Goal: Information Seeking & Learning: Learn about a topic

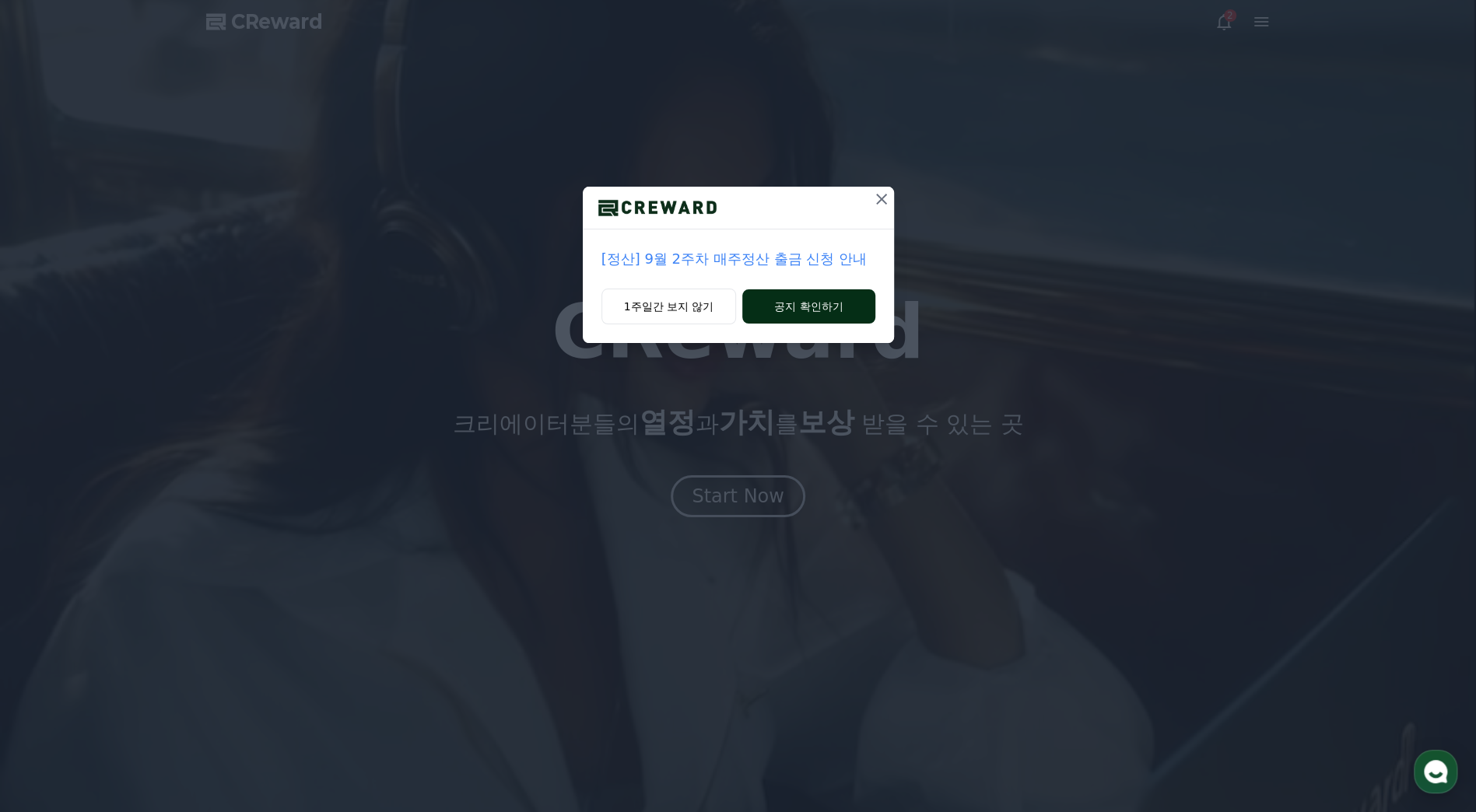
click at [789, 305] on button "공지 확인하기" at bounding box center [808, 306] width 132 height 34
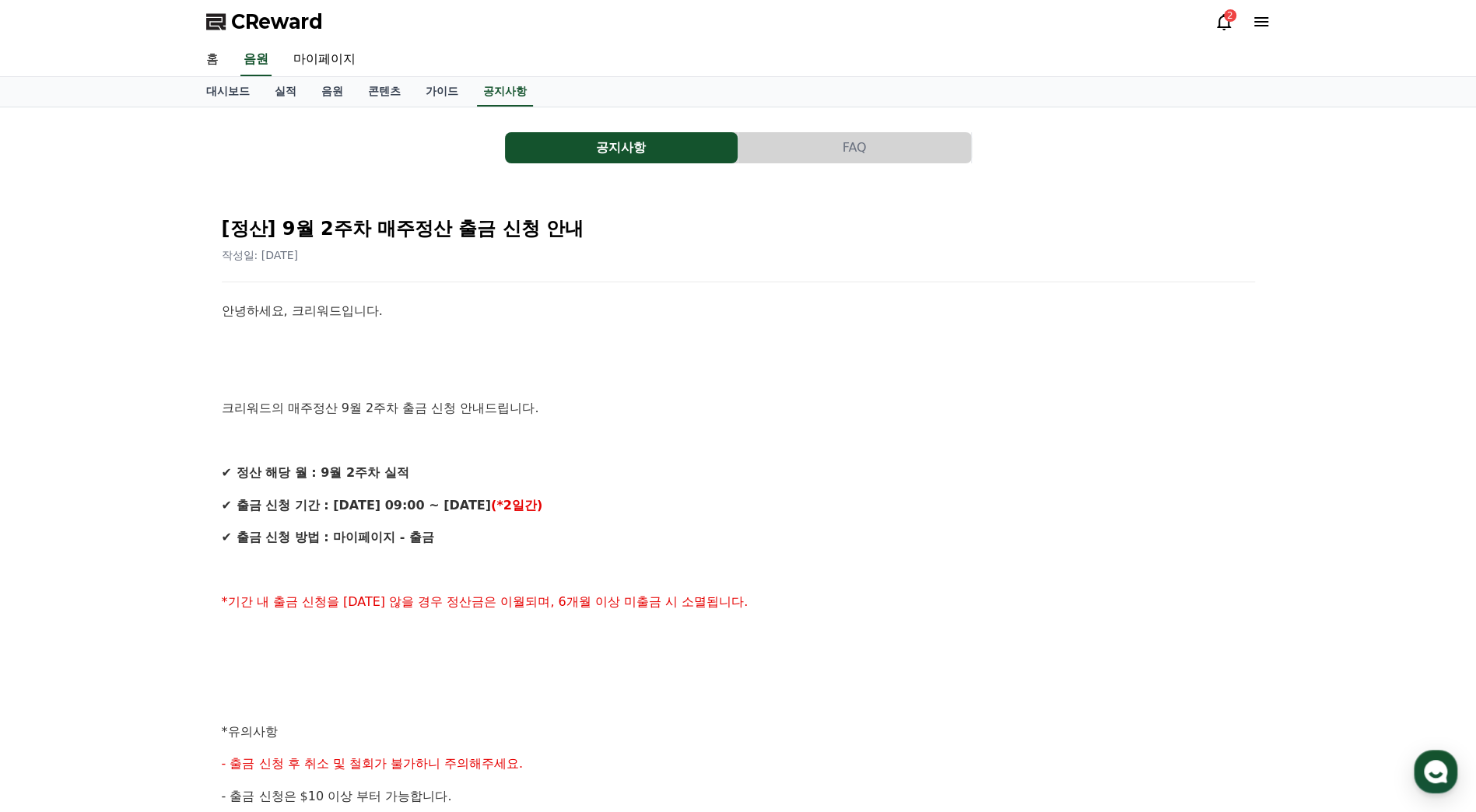
click at [788, 418] on div "안녕하세요, 크리워드입니다. 크리워드의 매주정산 9월 2주차 출금 신청 안내드립니다. ✔ 정산 해당 월 : 9월 2주차 실적 ✔ 출금 신청 기…" at bounding box center [739, 748] width 1034 height 894
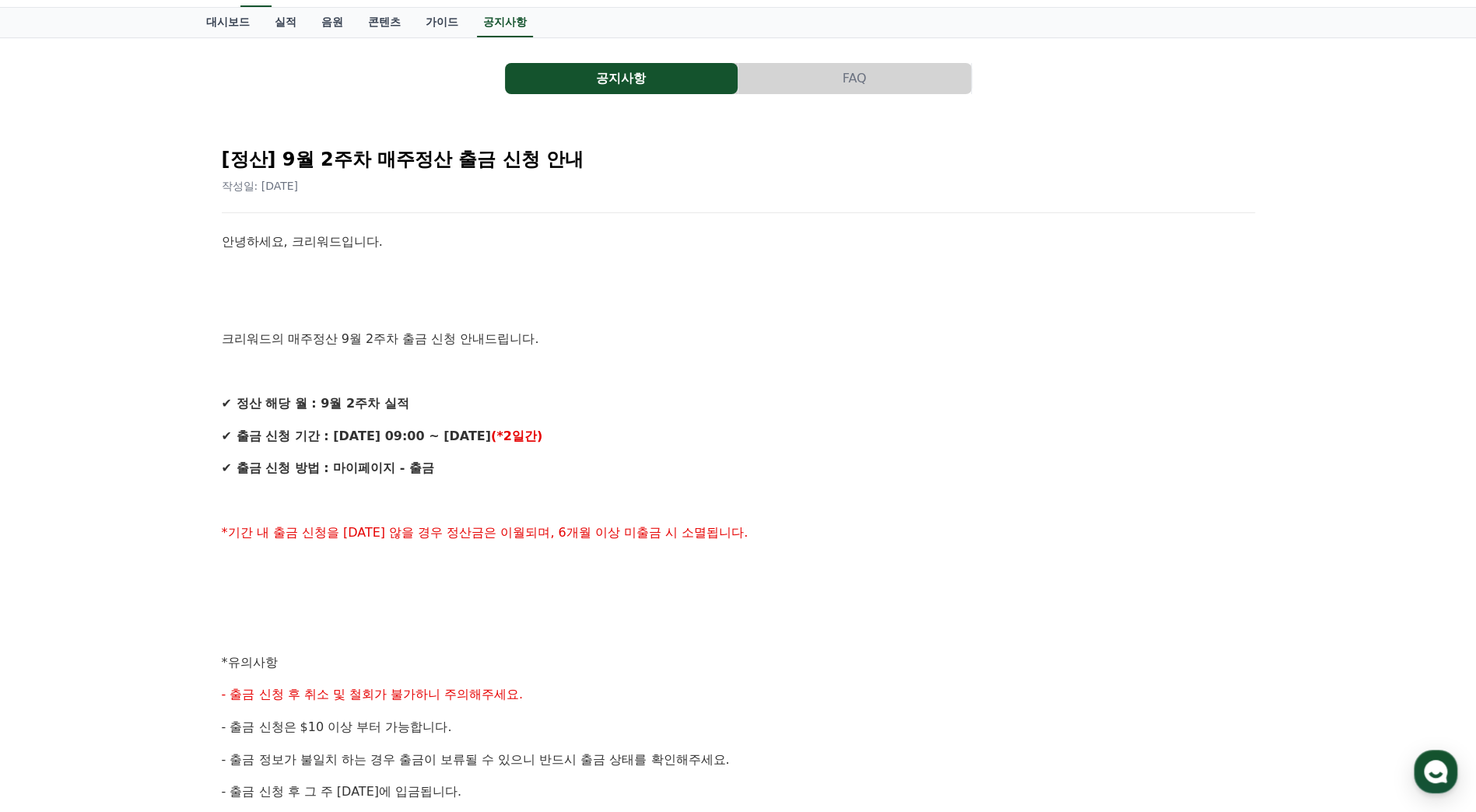
scroll to position [311, 0]
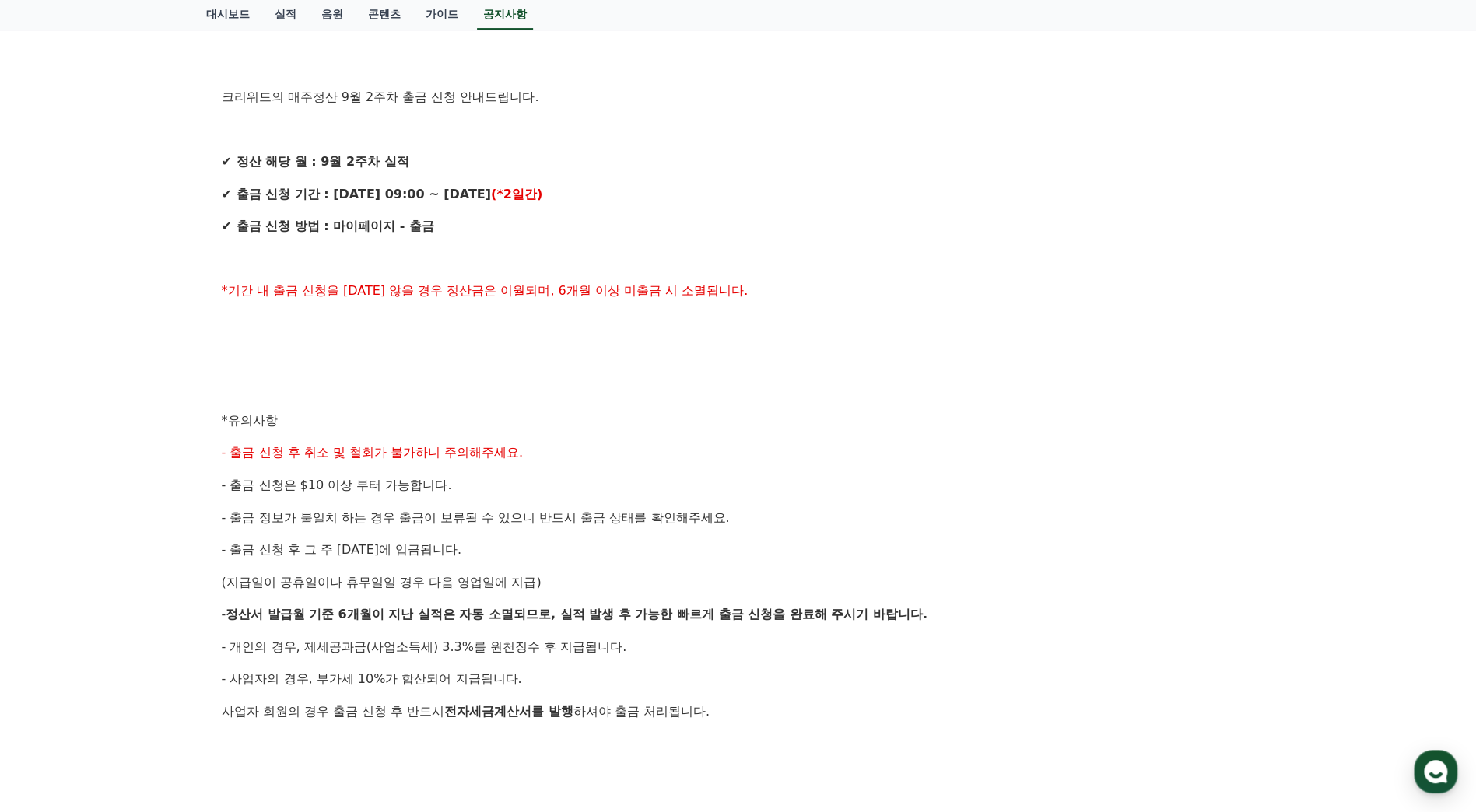
click at [603, 477] on p "- 출금 신청은 $10 이상 부터 가능합니다." at bounding box center [739, 485] width 1034 height 21
drag, startPoint x: 550, startPoint y: 465, endPoint x: 625, endPoint y: 569, distance: 128.2
click at [625, 569] on div "안녕하세요, 크리워드입니다. 크리워드의 매주정산 9월 2주차 출금 신청 안내드립니다. ✔ 정산 해당 월 : 9월 2주차 실적 ✔ 출금 신청 기…" at bounding box center [739, 437] width 1034 height 894
click at [870, 530] on div "안녕하세요, 크리워드입니다. 크리워드의 매주정산 9월 2주차 출금 신청 안내드립니다. ✔ 정산 해당 월 : 9월 2주차 실적 ✔ 출금 신청 기…" at bounding box center [739, 437] width 1034 height 894
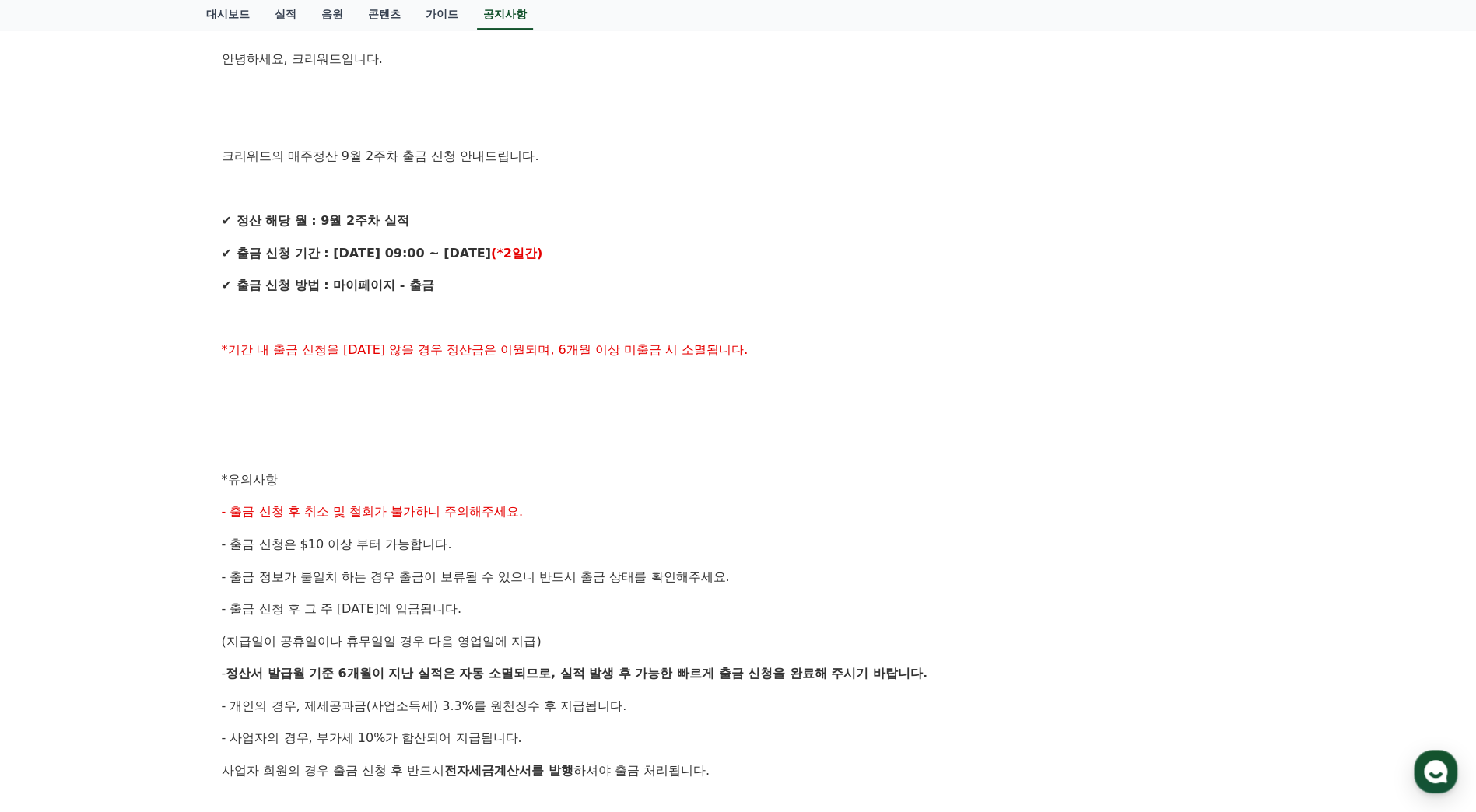
scroll to position [0, 0]
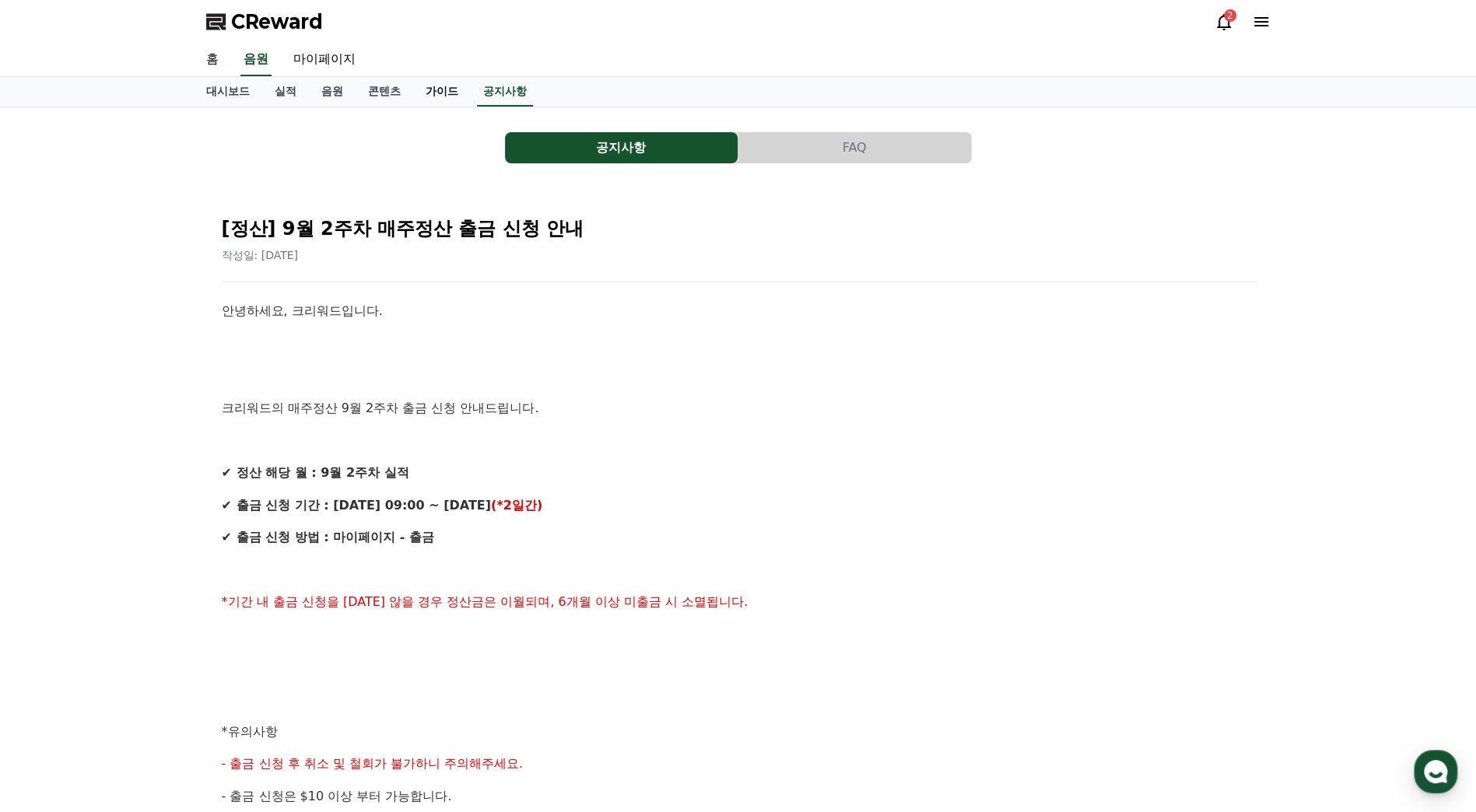
click at [450, 93] on link "가이드" at bounding box center [442, 92] width 58 height 30
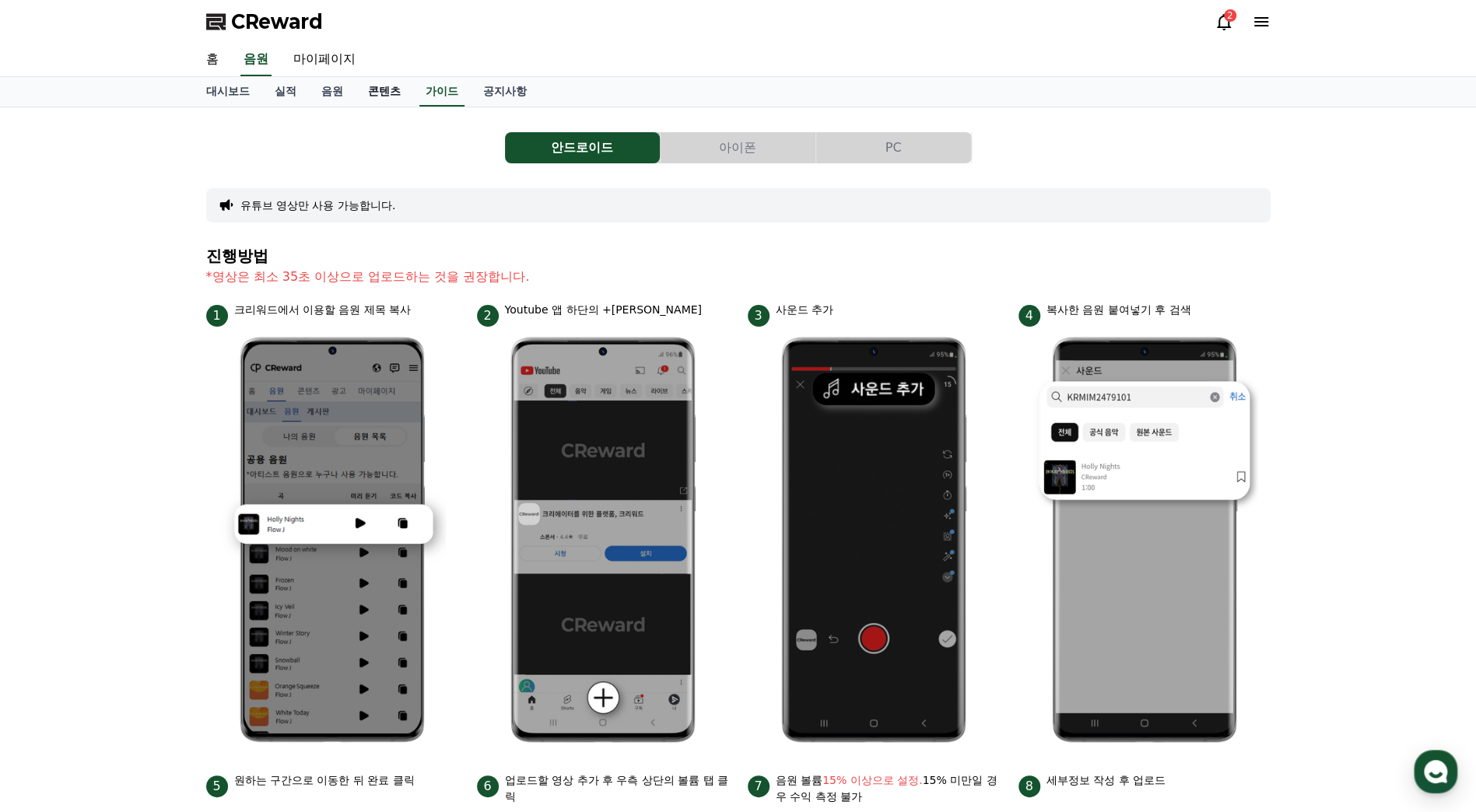
click at [378, 96] on link "콘텐츠" at bounding box center [385, 92] width 58 height 30
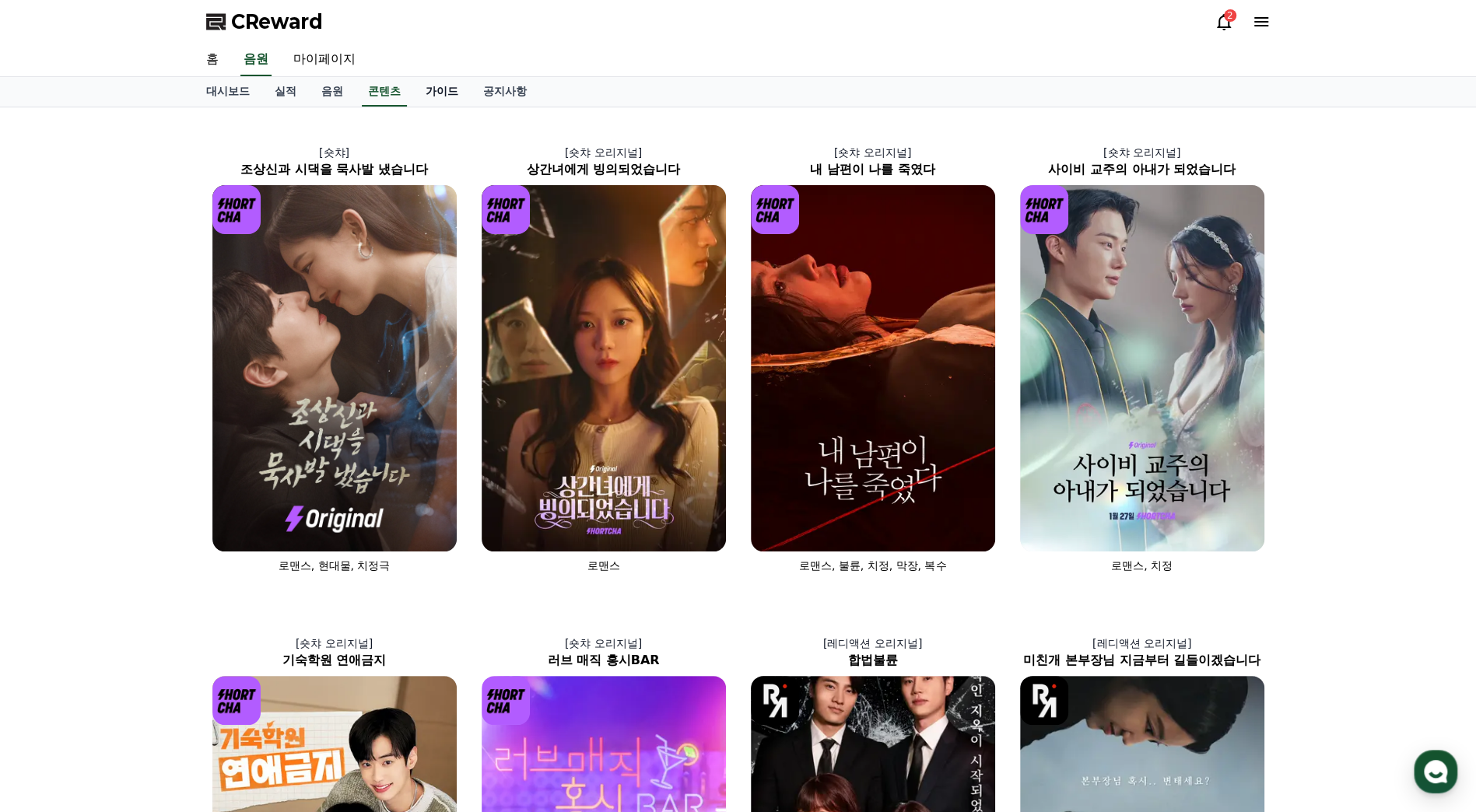
click at [434, 89] on link "가이드" at bounding box center [442, 92] width 58 height 30
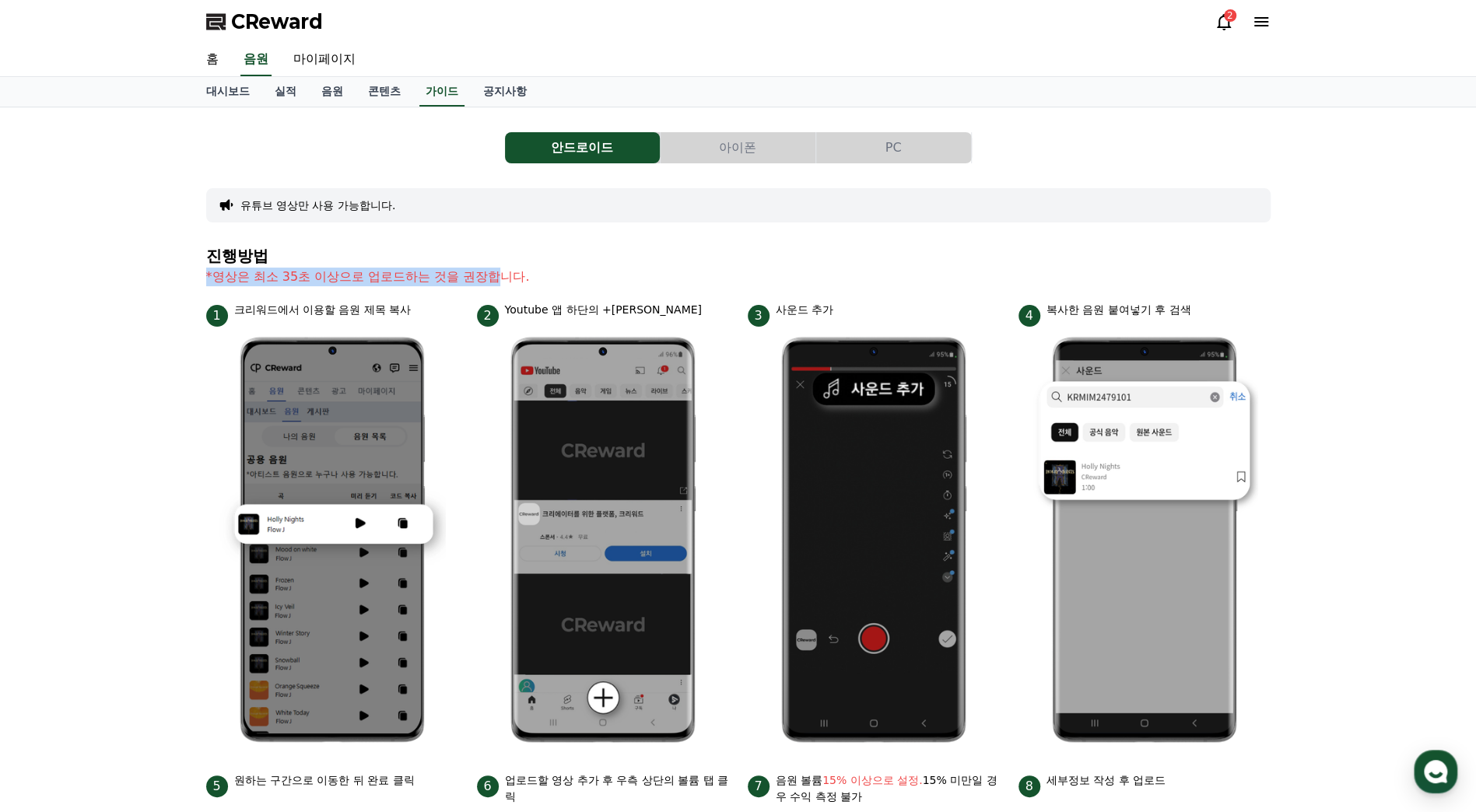
drag, startPoint x: 357, startPoint y: 261, endPoint x: 496, endPoint y: 269, distance: 139.2
click at [496, 269] on section "진행방법 *영상은 최소 35초 이상으로 업로드하는 것을 권장합니다." at bounding box center [739, 275] width 1065 height 54
drag, startPoint x: 496, startPoint y: 269, endPoint x: 730, endPoint y: 256, distance: 234.4
click at [707, 257] on h4 "진행방법" at bounding box center [739, 256] width 1065 height 17
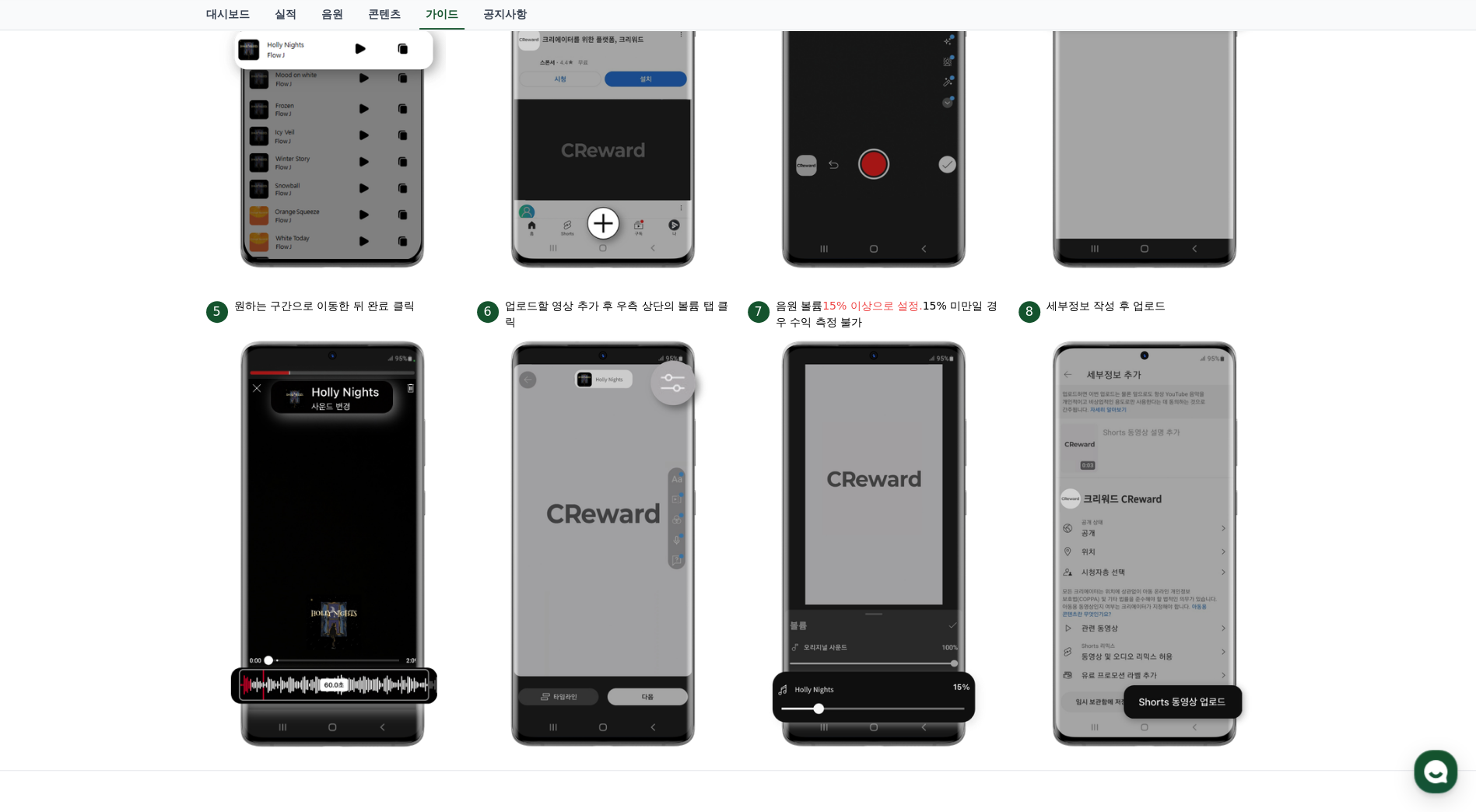
scroll to position [545, 0]
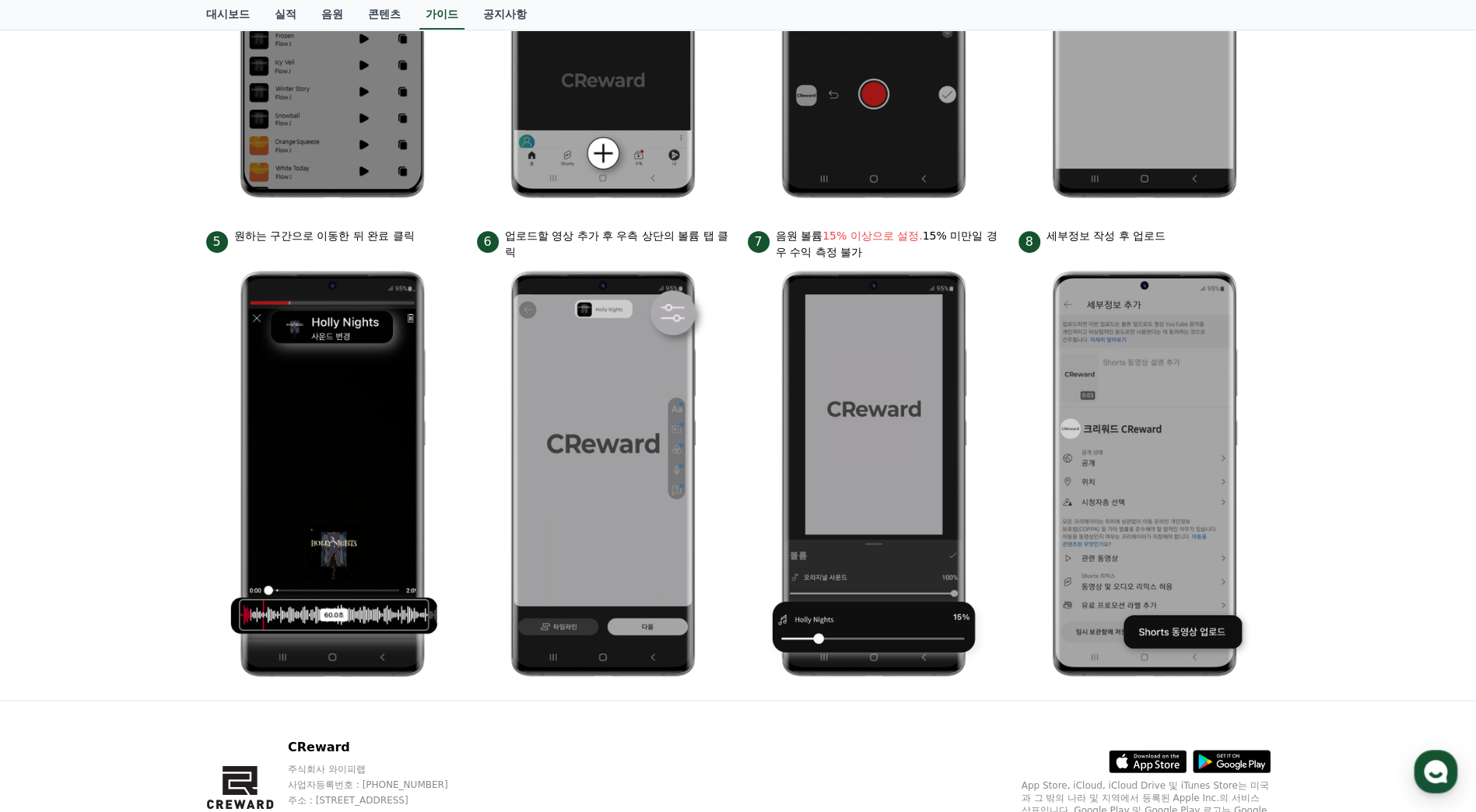
drag, startPoint x: 829, startPoint y: 234, endPoint x: 870, endPoint y: 252, distance: 44.8
click at [870, 252] on p "음원 볼륨 15% 이상으로 설정. 15% 미만일 경우 수익 측정 불가" at bounding box center [888, 244] width 225 height 33
drag, startPoint x: 870, startPoint y: 252, endPoint x: 947, endPoint y: 253, distance: 77.0
click at [947, 253] on p "음원 볼륨 15% 이상으로 설정. 15% 미만일 경우 수익 측정 불가" at bounding box center [888, 244] width 225 height 33
click at [948, 255] on p "음원 볼륨 15% 이상으로 설정. 15% 미만일 경우 수익 측정 불가" at bounding box center [888, 244] width 225 height 33
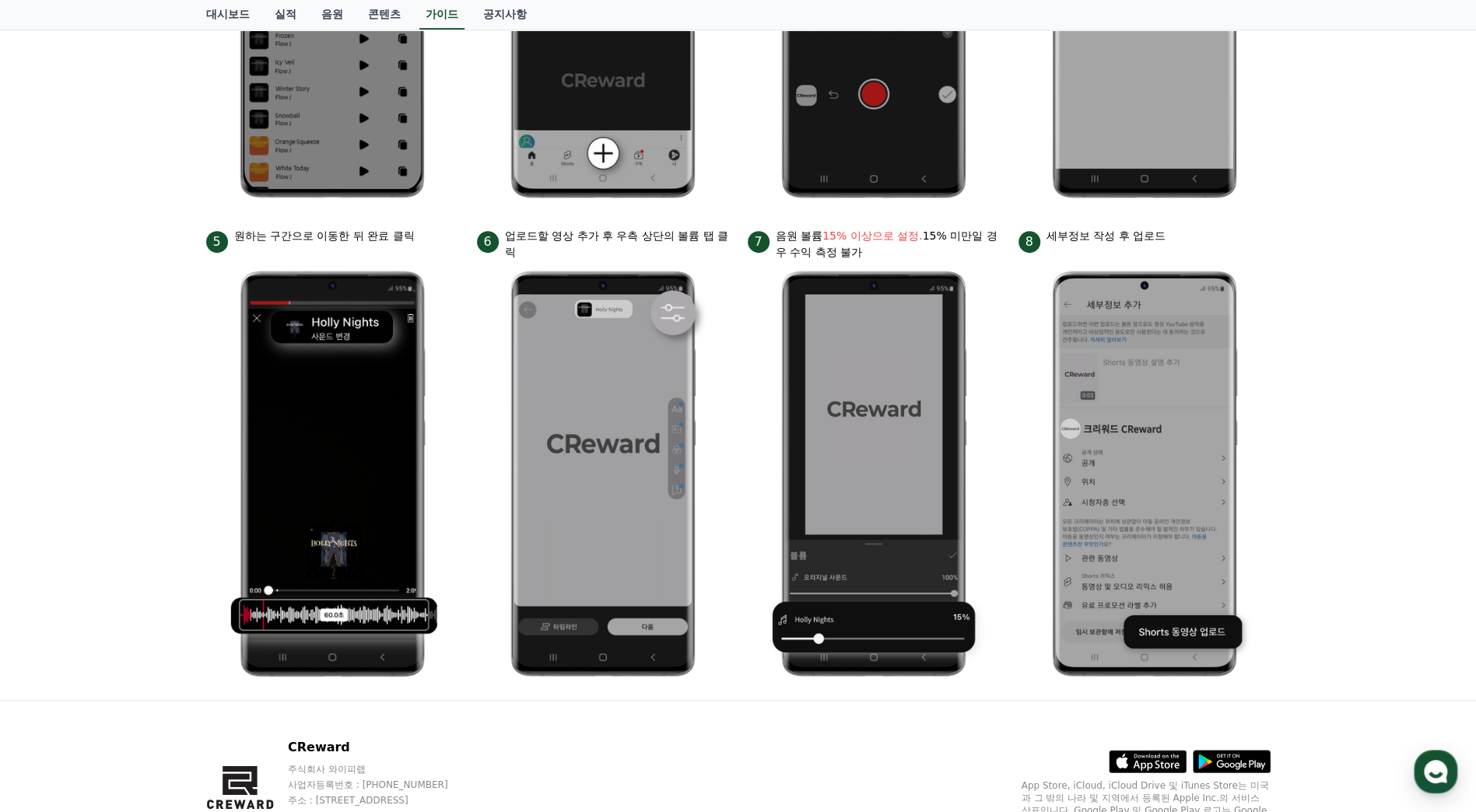
click at [1306, 238] on div "안드로이드 아이폰 PC 유튜브 영상만 사용 가능합니다. 진행방법 *영상은 최소 35초 이상으로 업로드하는 것을 권장합니다. 1 크리워드에서 이…" at bounding box center [738, 131] width 1476 height 1137
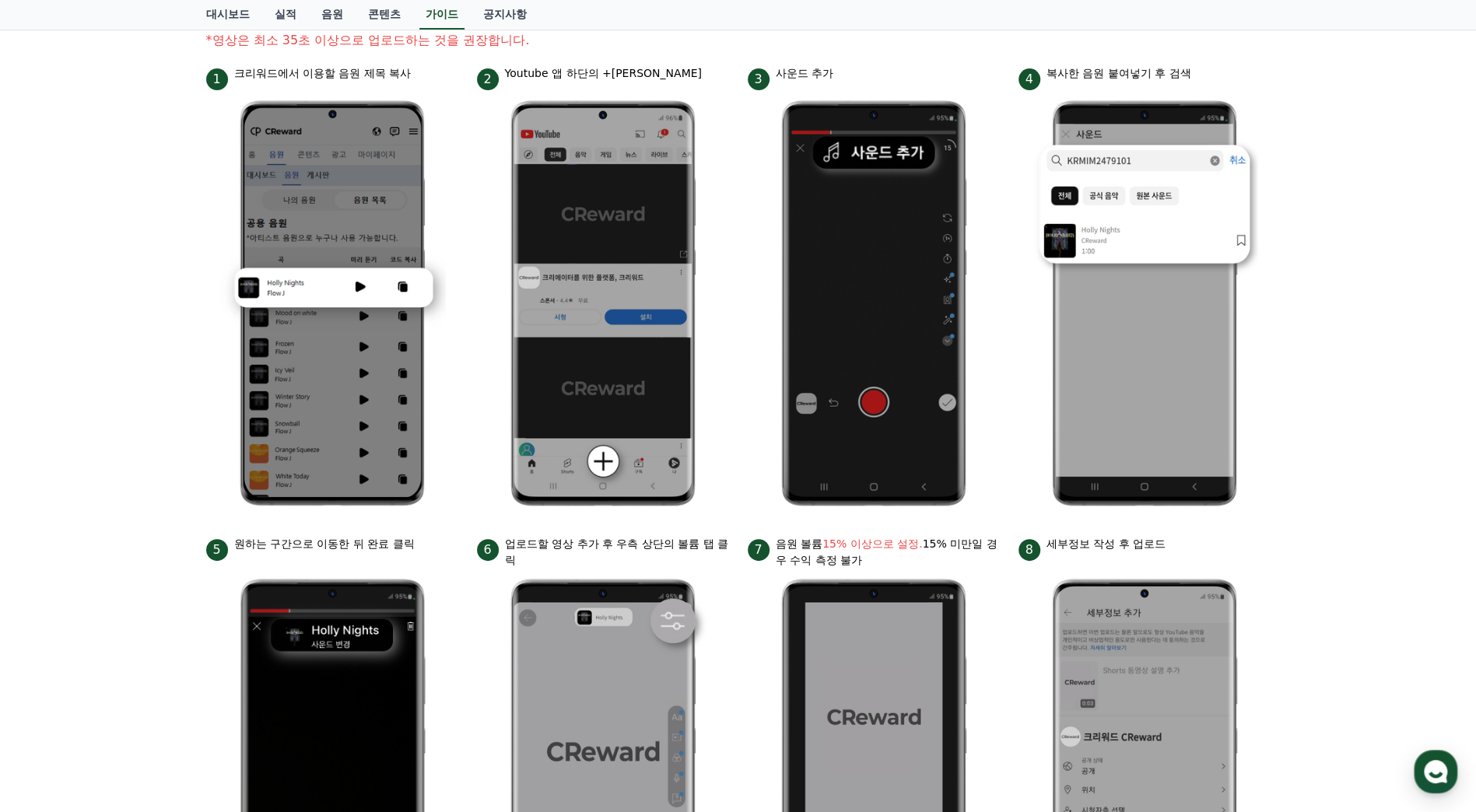
scroll to position [0, 0]
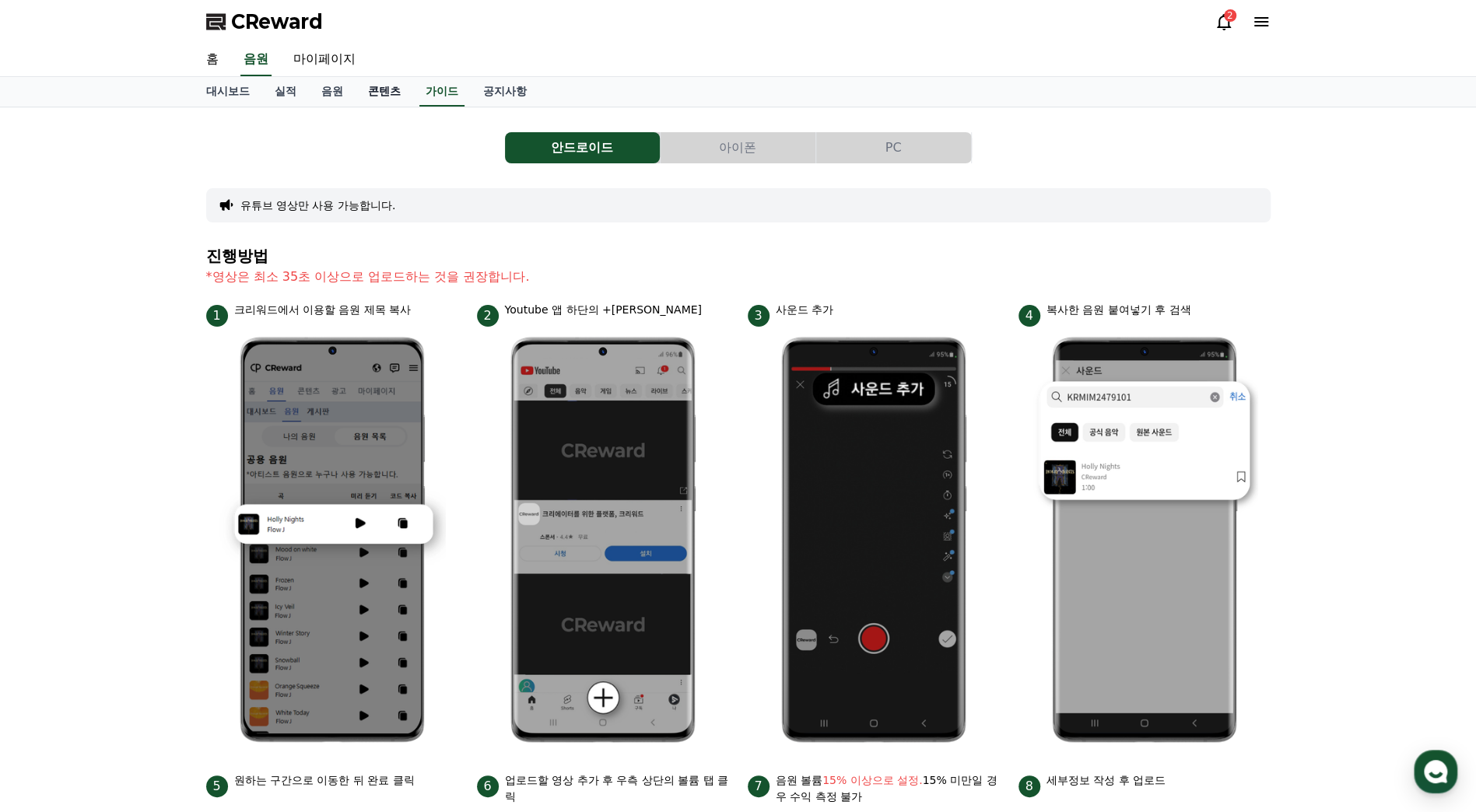
click at [375, 98] on link "콘텐츠" at bounding box center [385, 92] width 58 height 30
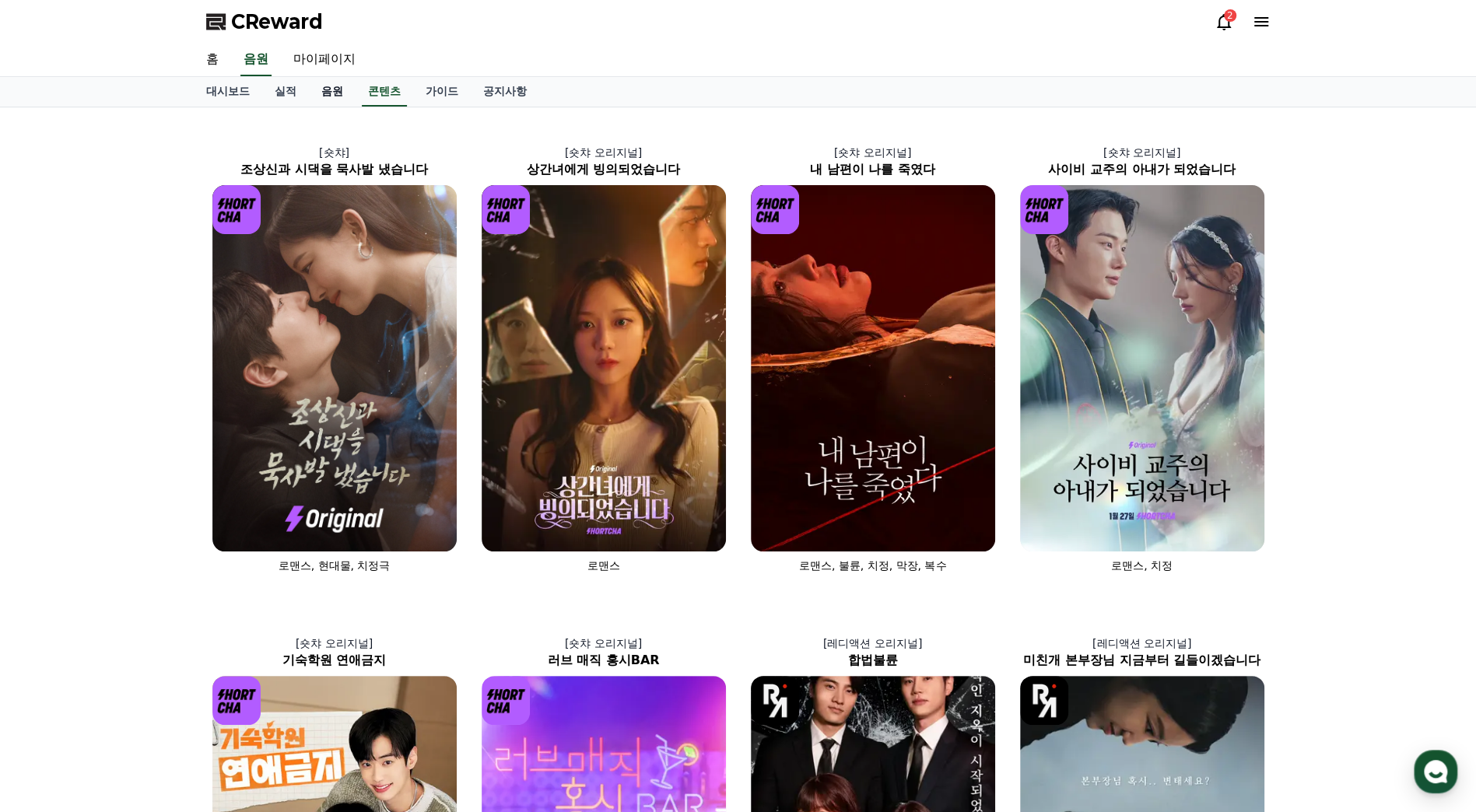
click at [336, 93] on link "음원" at bounding box center [332, 92] width 47 height 30
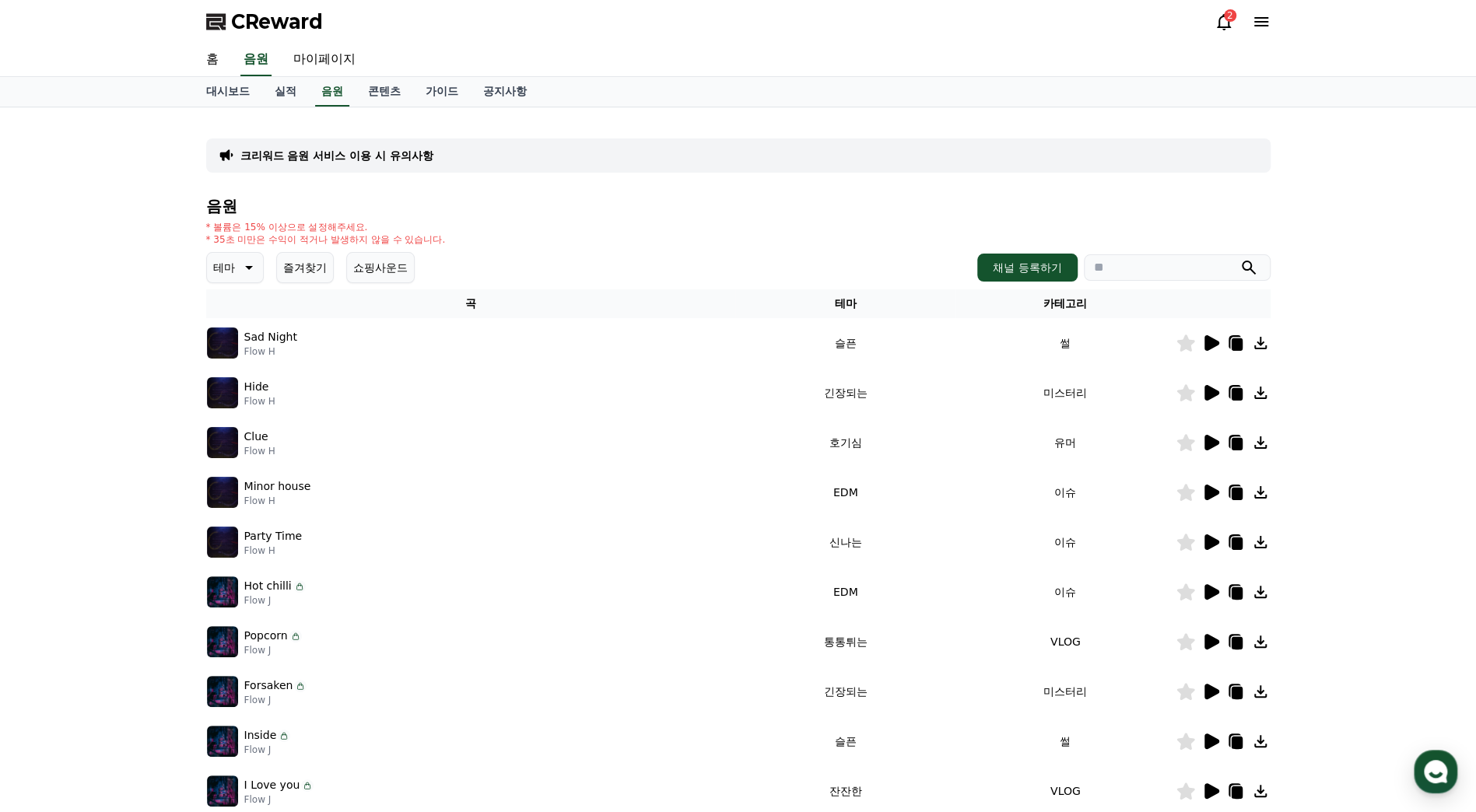
click at [1205, 342] on icon at bounding box center [1212, 342] width 15 height 16
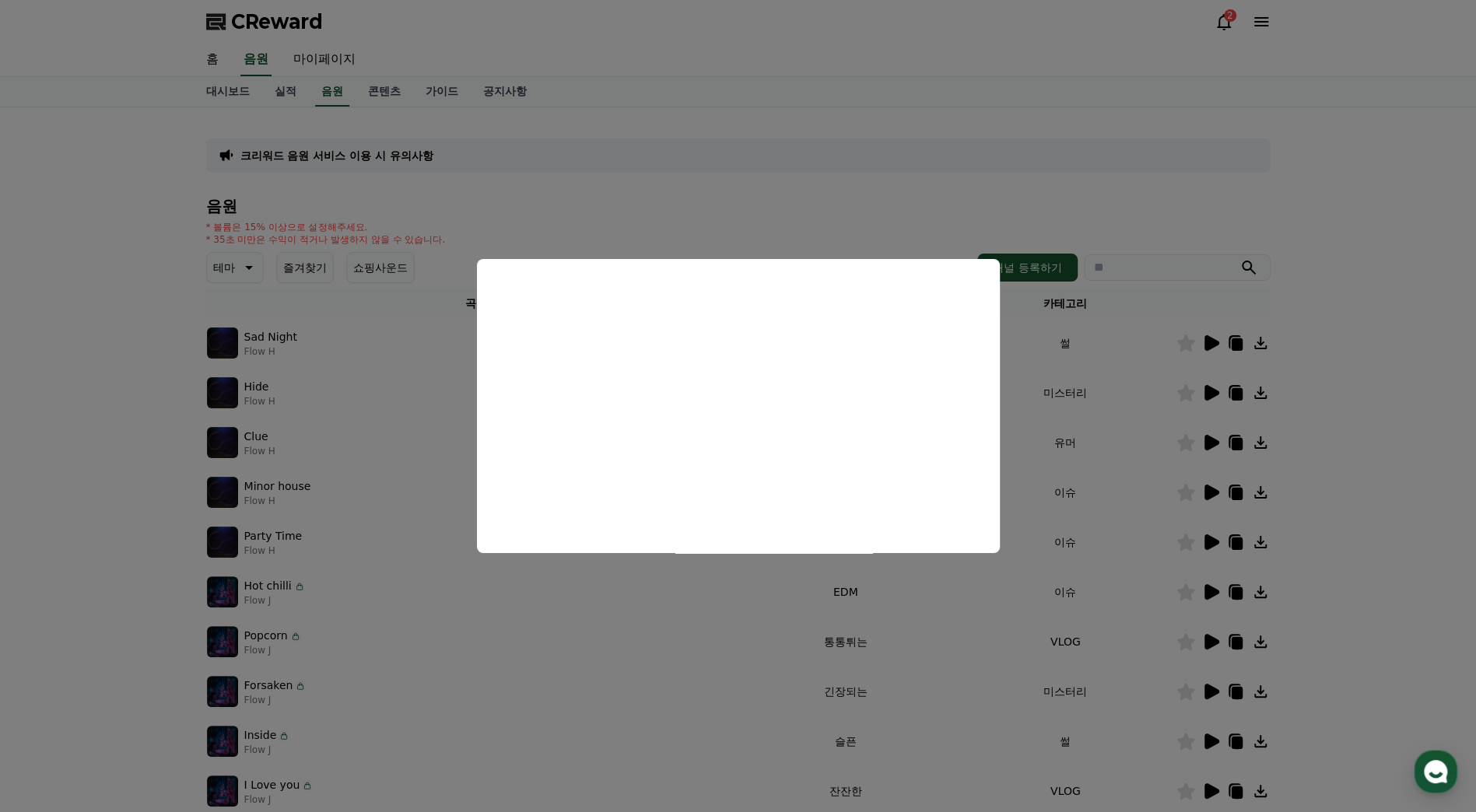
click at [1085, 415] on button "close modal" at bounding box center [738, 406] width 1476 height 812
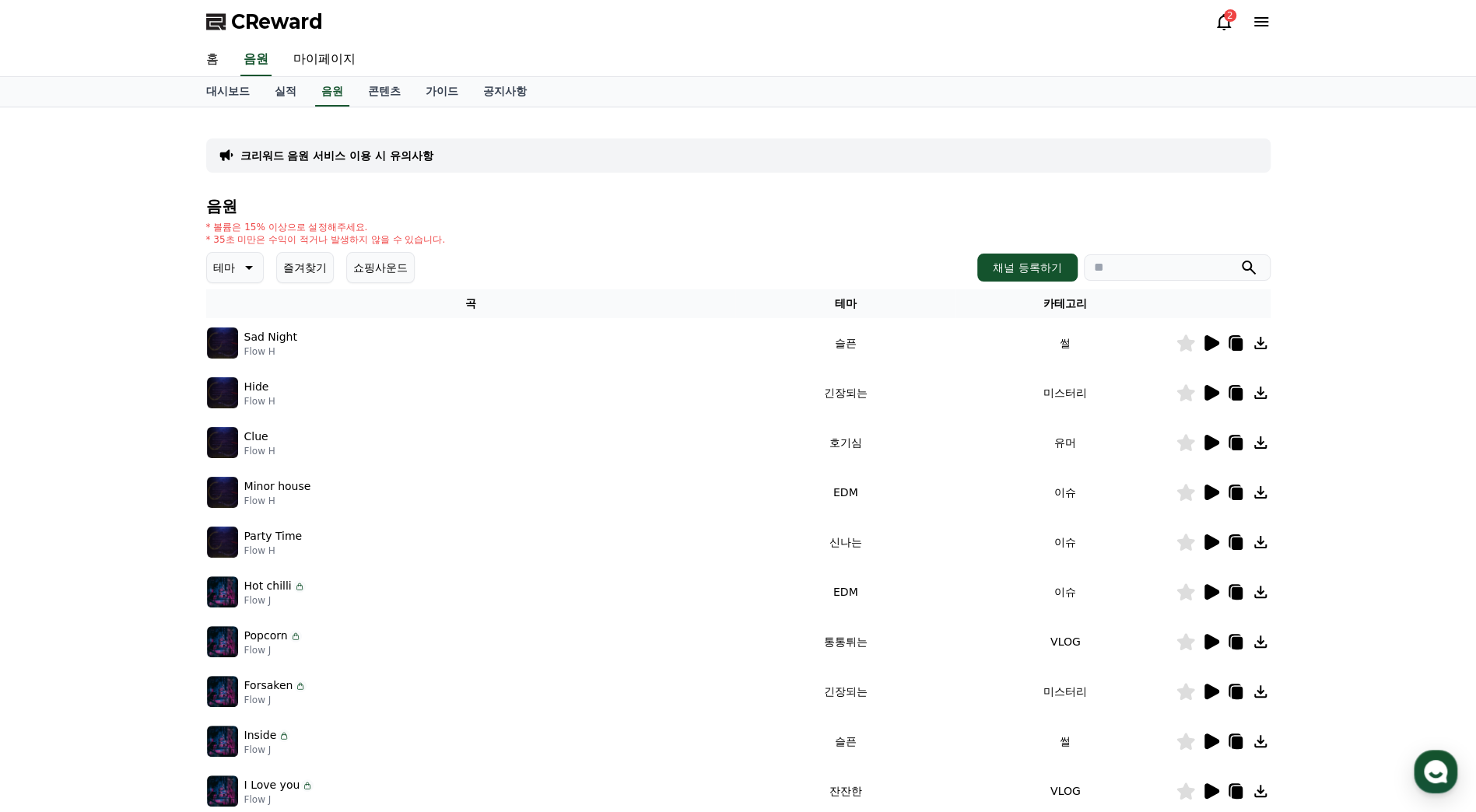
click at [1211, 389] on icon at bounding box center [1212, 393] width 15 height 16
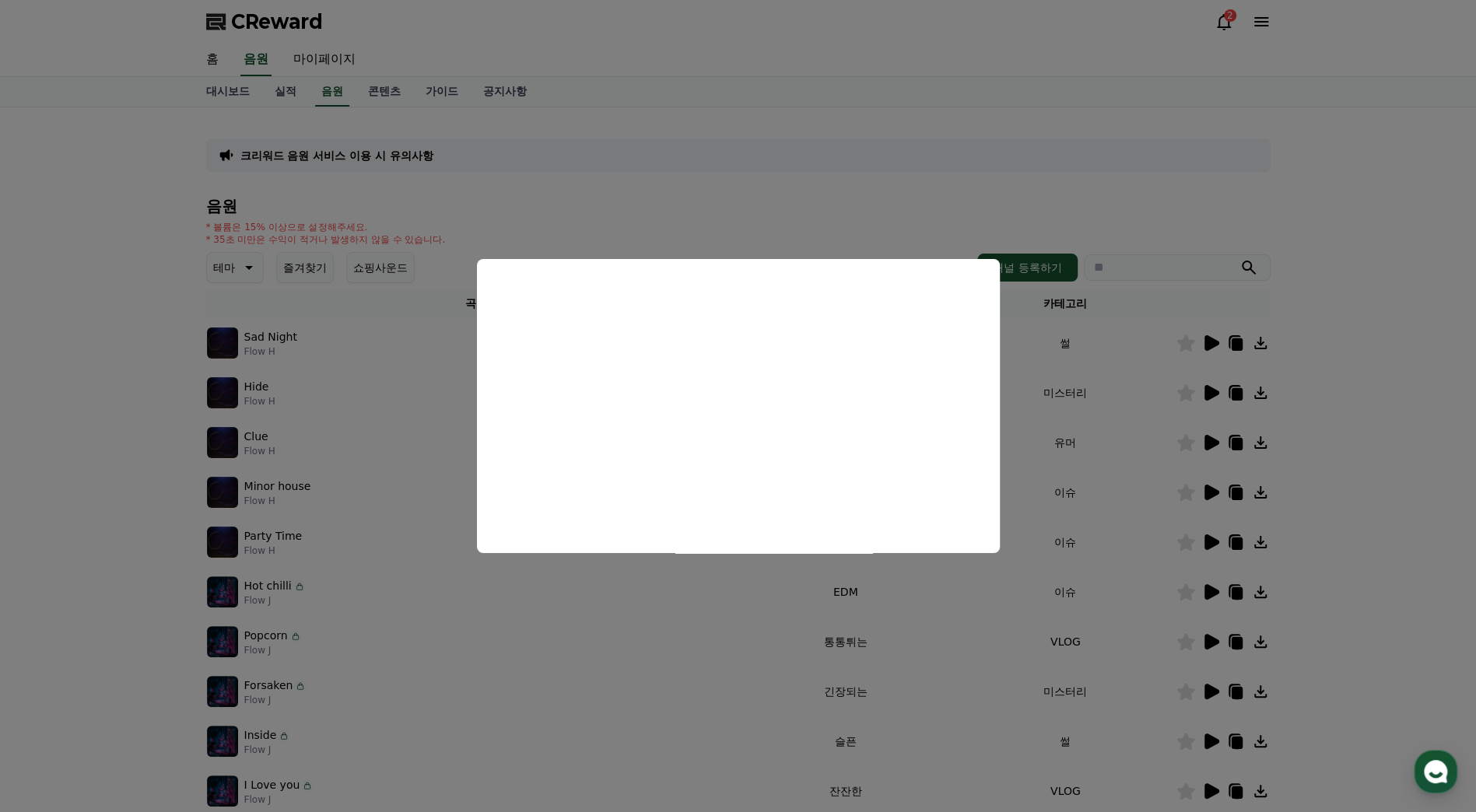
click at [940, 145] on button "close modal" at bounding box center [738, 406] width 1476 height 812
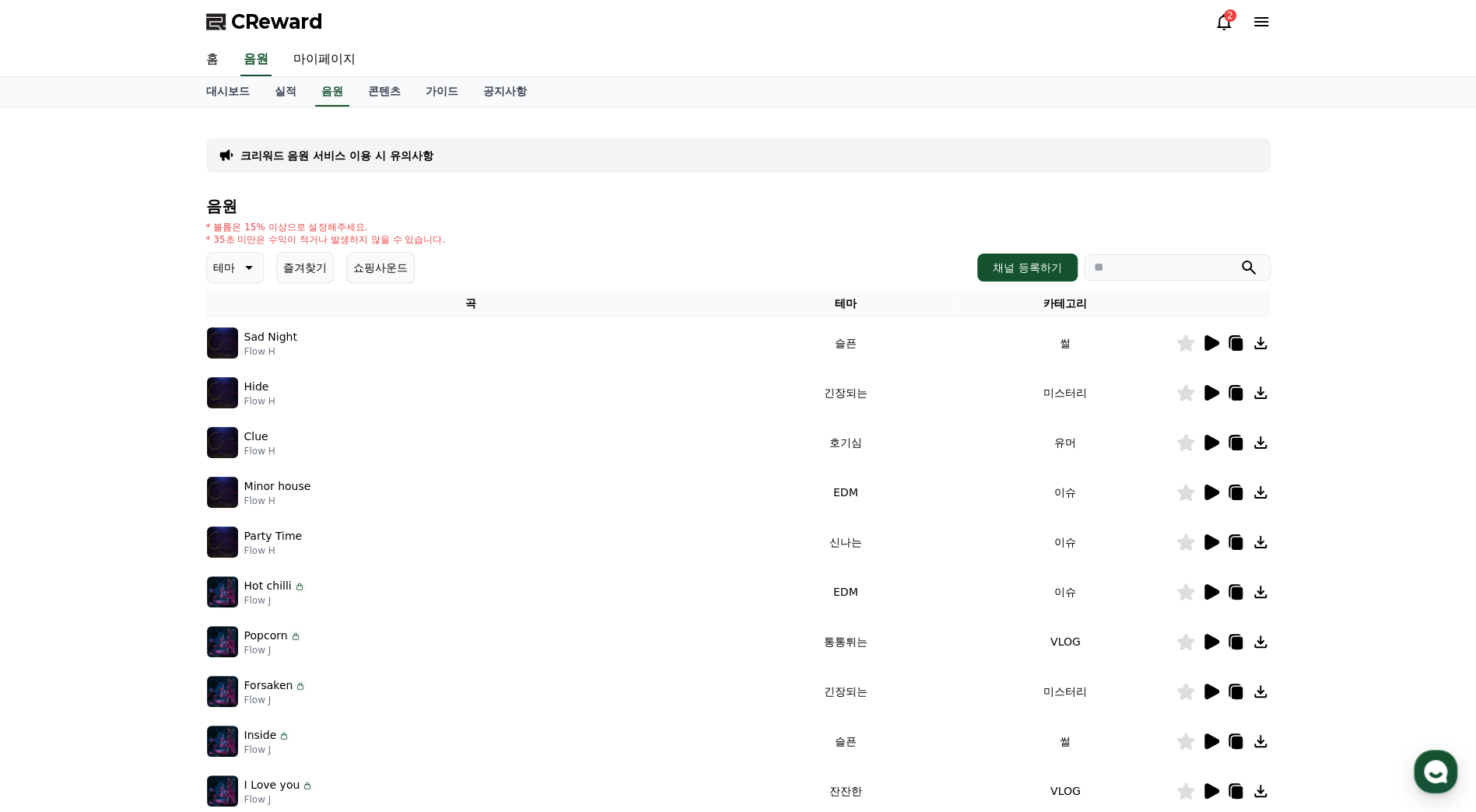
click at [300, 268] on button "즐겨찾기" at bounding box center [305, 267] width 58 height 31
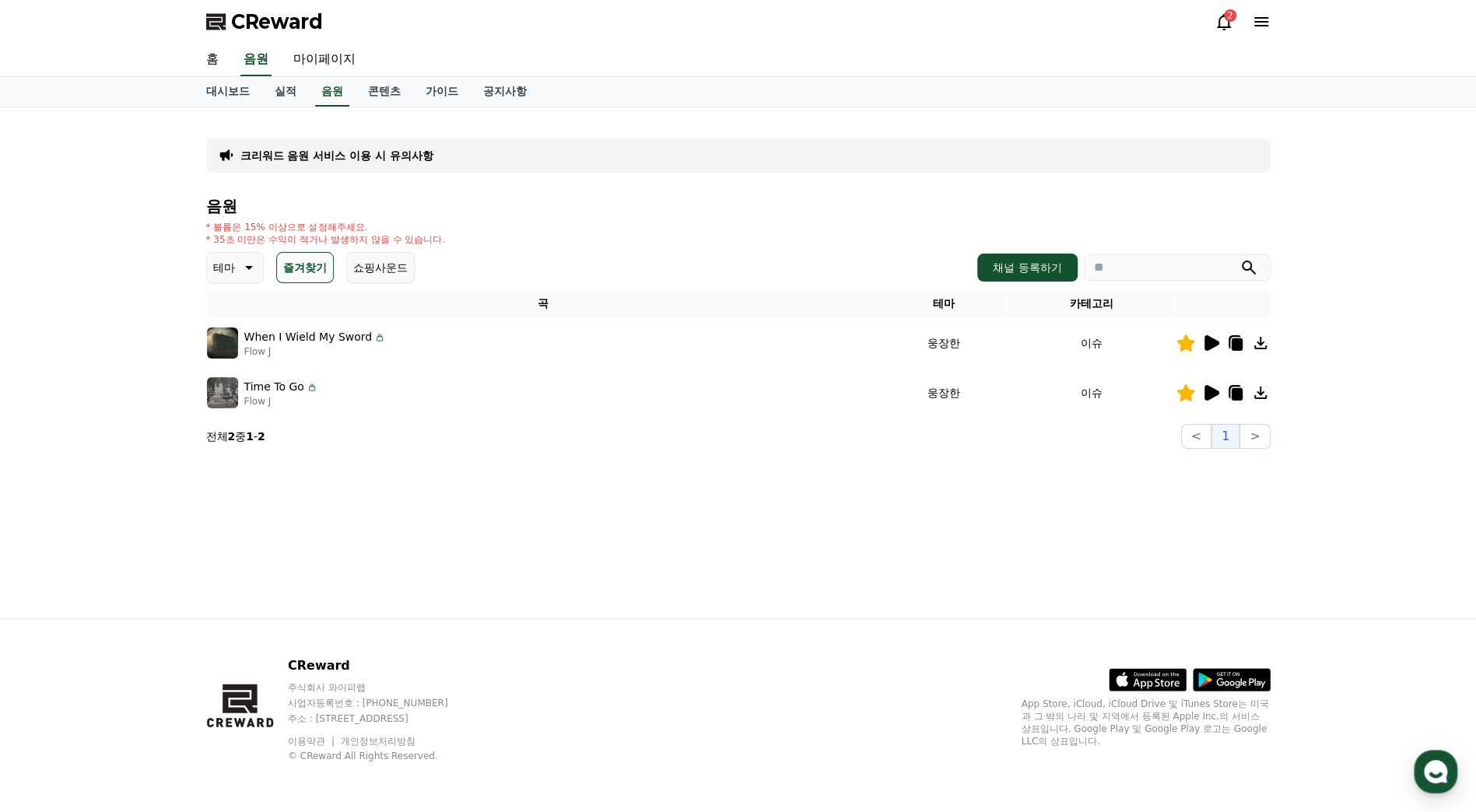
click at [218, 270] on p "테마" at bounding box center [224, 267] width 21 height 21
click at [229, 311] on button "전체" at bounding box center [225, 309] width 34 height 34
click at [230, 90] on link "대시보드" at bounding box center [228, 92] width 69 height 30
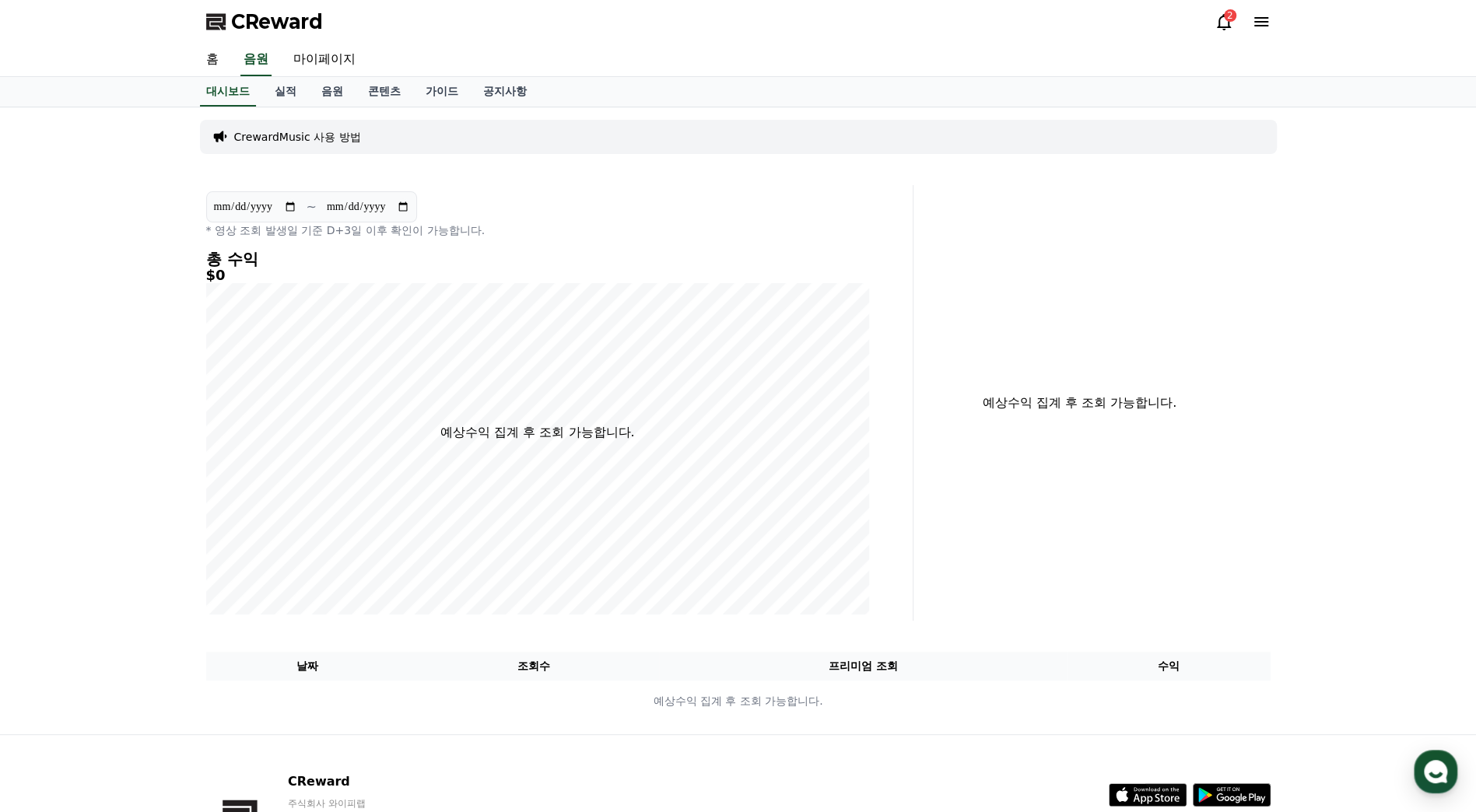
click at [598, 257] on h4 "총 수익" at bounding box center [538, 259] width 664 height 17
click at [276, 139] on p "CrewardMusic 사용 방법" at bounding box center [298, 137] width 127 height 16
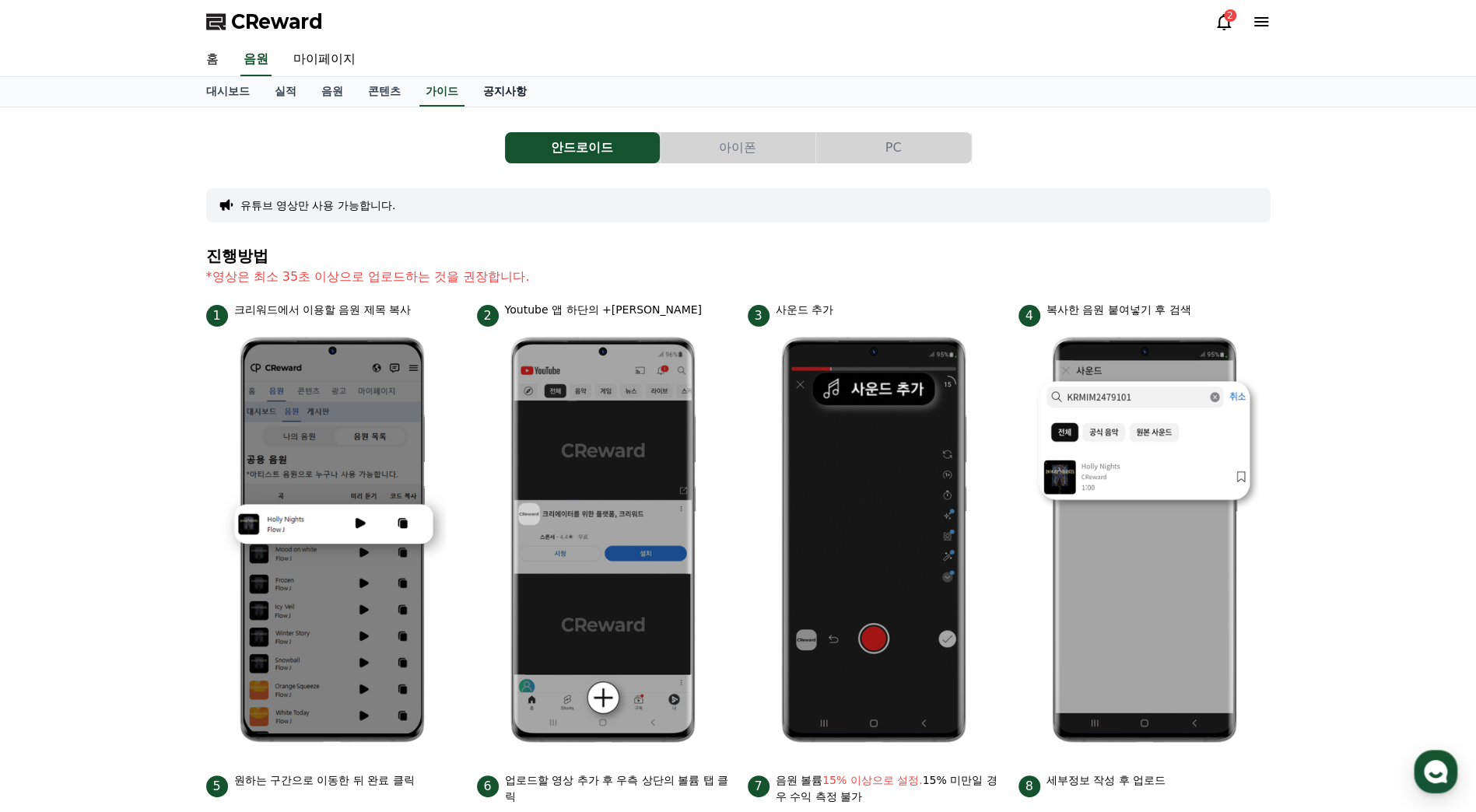
click at [523, 96] on link "공지사항" at bounding box center [504, 92] width 69 height 30
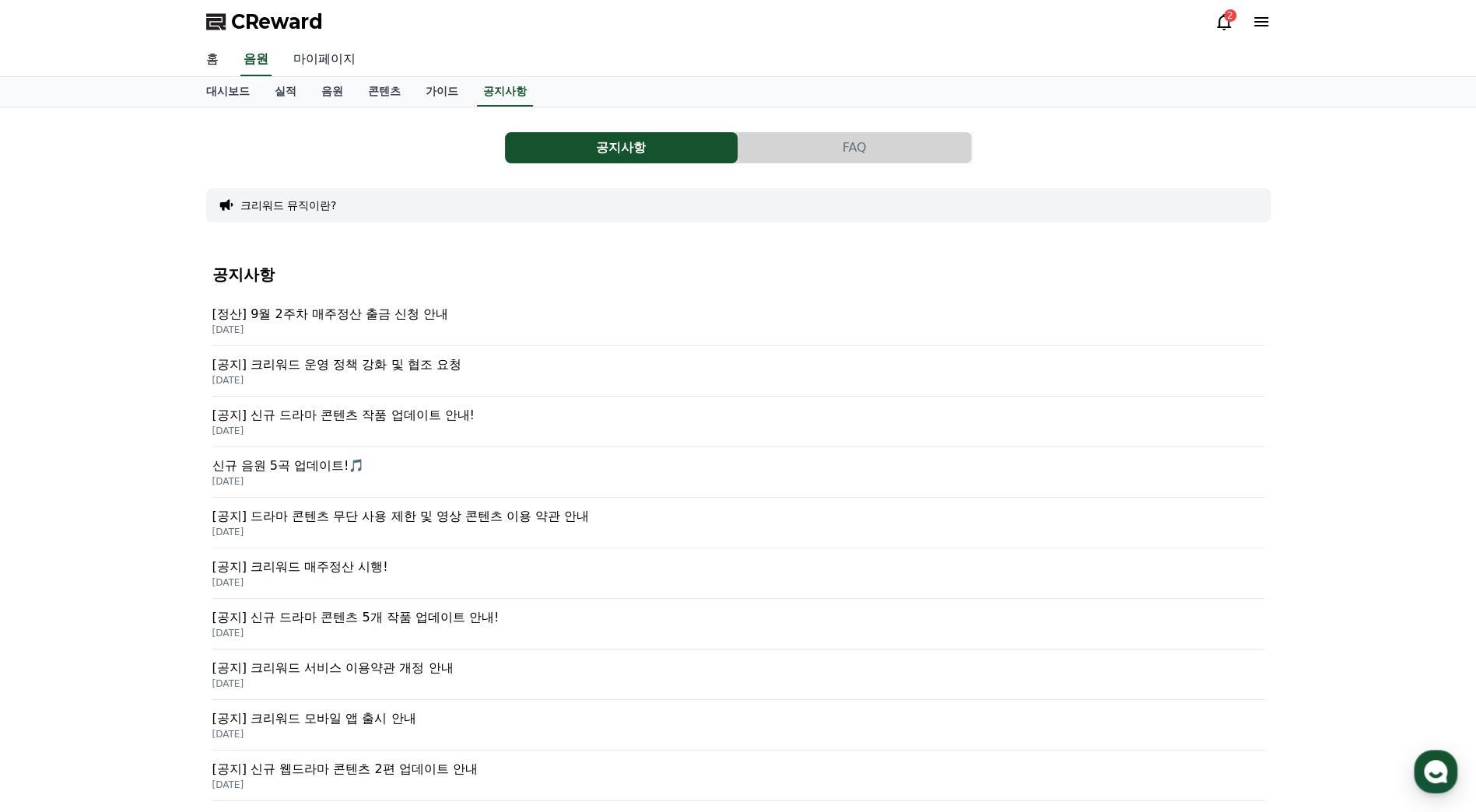
click at [313, 59] on link "마이페이지" at bounding box center [324, 60] width 88 height 33
select select "**********"
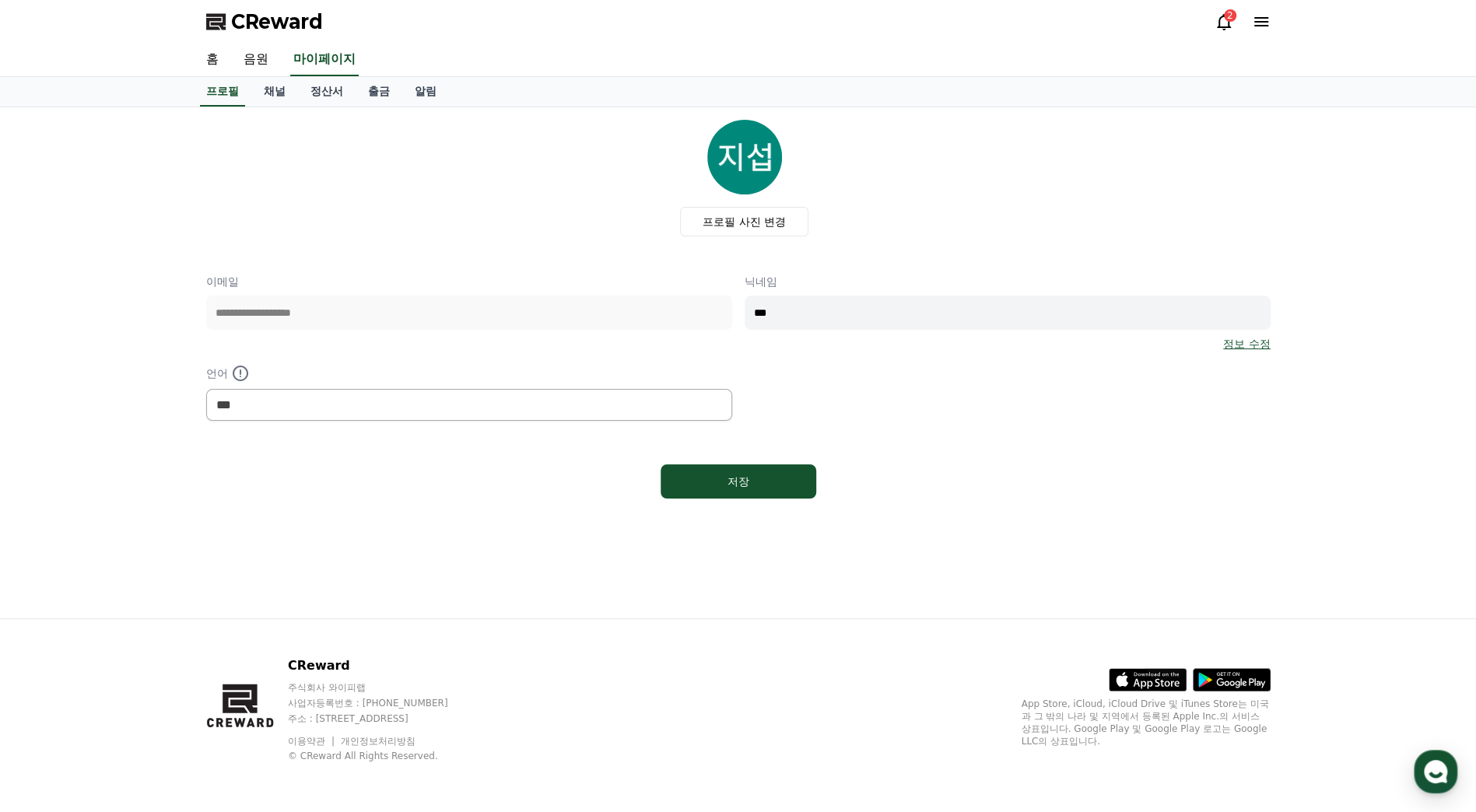
click at [1060, 375] on div "**********" at bounding box center [739, 347] width 1065 height 147
click at [510, 186] on div "프로필 사진 변경" at bounding box center [745, 177] width 1053 height 116
click at [272, 91] on link "채널" at bounding box center [275, 92] width 47 height 30
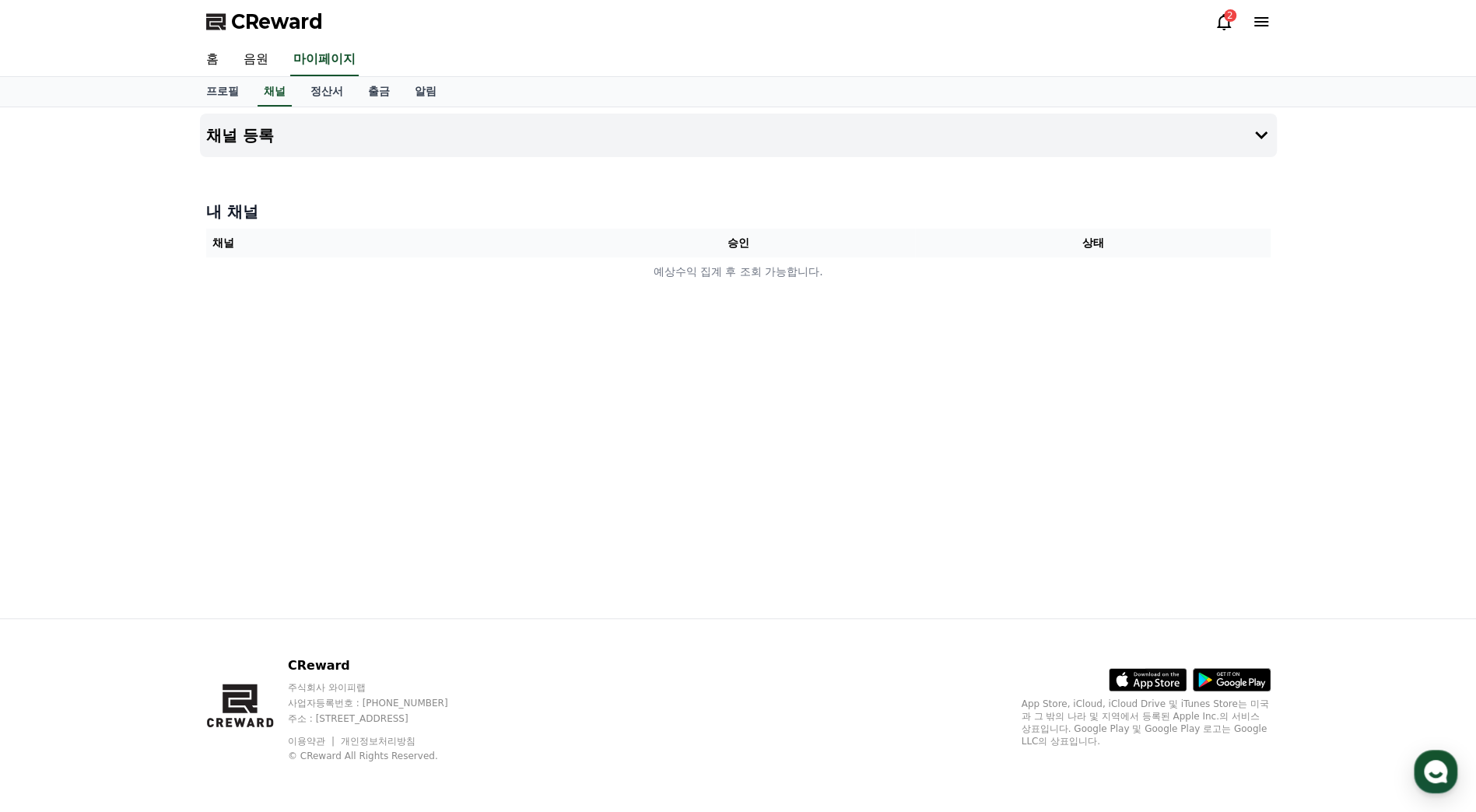
click at [1166, 360] on div "채널 등록 내 채널 채널 승인 상태 예상수익 집계 후 조회 가능합니다." at bounding box center [739, 362] width 1090 height 511
click at [527, 137] on button "채널 등록" at bounding box center [738, 135] width 1077 height 44
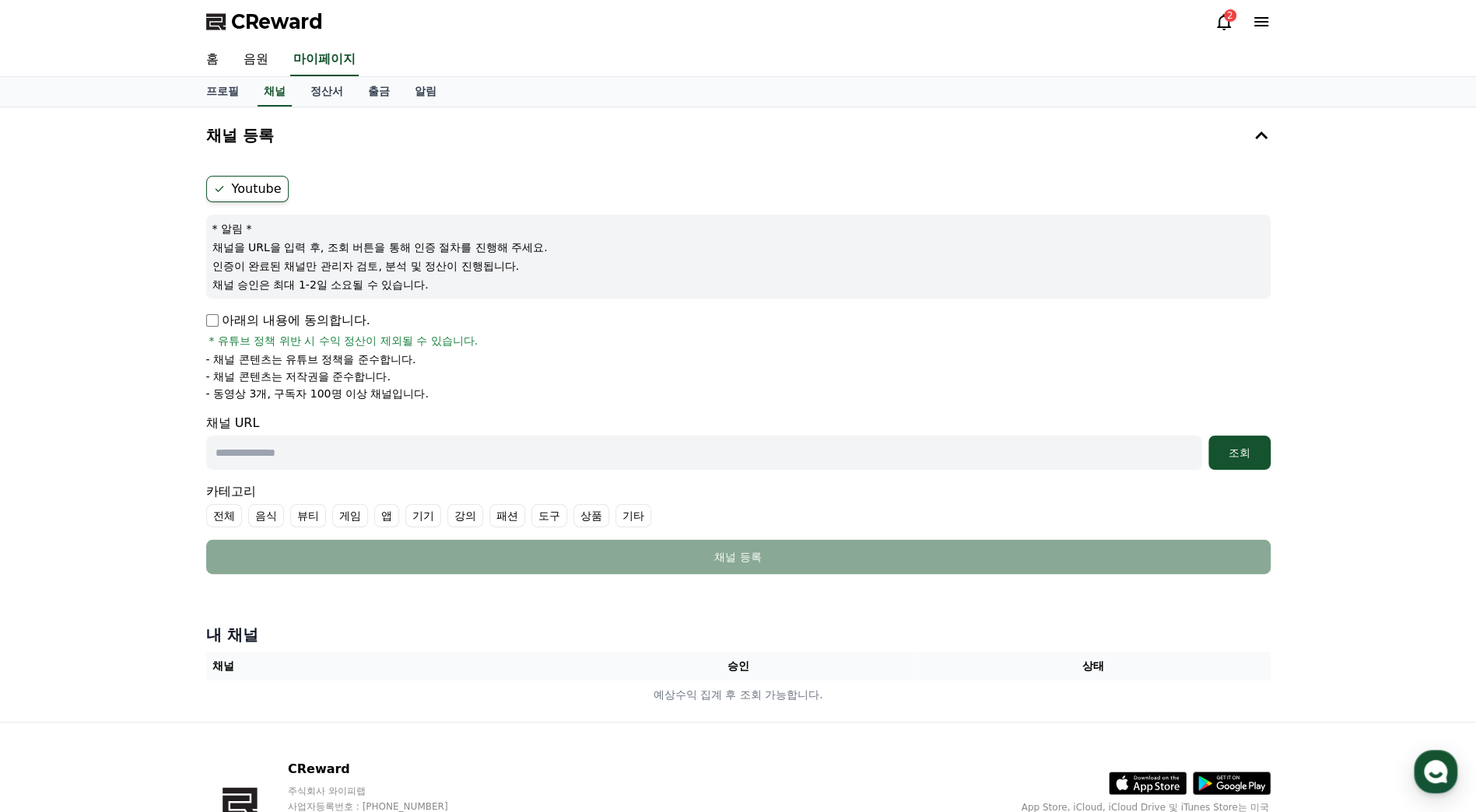
drag, startPoint x: 523, startPoint y: 399, endPoint x: 477, endPoint y: 381, distance: 49.4
click at [522, 396] on li "- 동영상 3개, 구독자 100명 이상 채널입니다." at bounding box center [739, 394] width 1065 height 16
drag, startPoint x: 550, startPoint y: 385, endPoint x: 238, endPoint y: 355, distance: 313.4
click at [238, 355] on ul "- 채널 콘텐츠는 유튜브 정책을 준수합니다. - 채널 콘텐츠는 저작권을 준수합니다. - 동영상 3개, 구독자 100명 이상 채널입니다." at bounding box center [739, 376] width 1065 height 50
drag, startPoint x: 238, startPoint y: 355, endPoint x: 619, endPoint y: 378, distance: 381.7
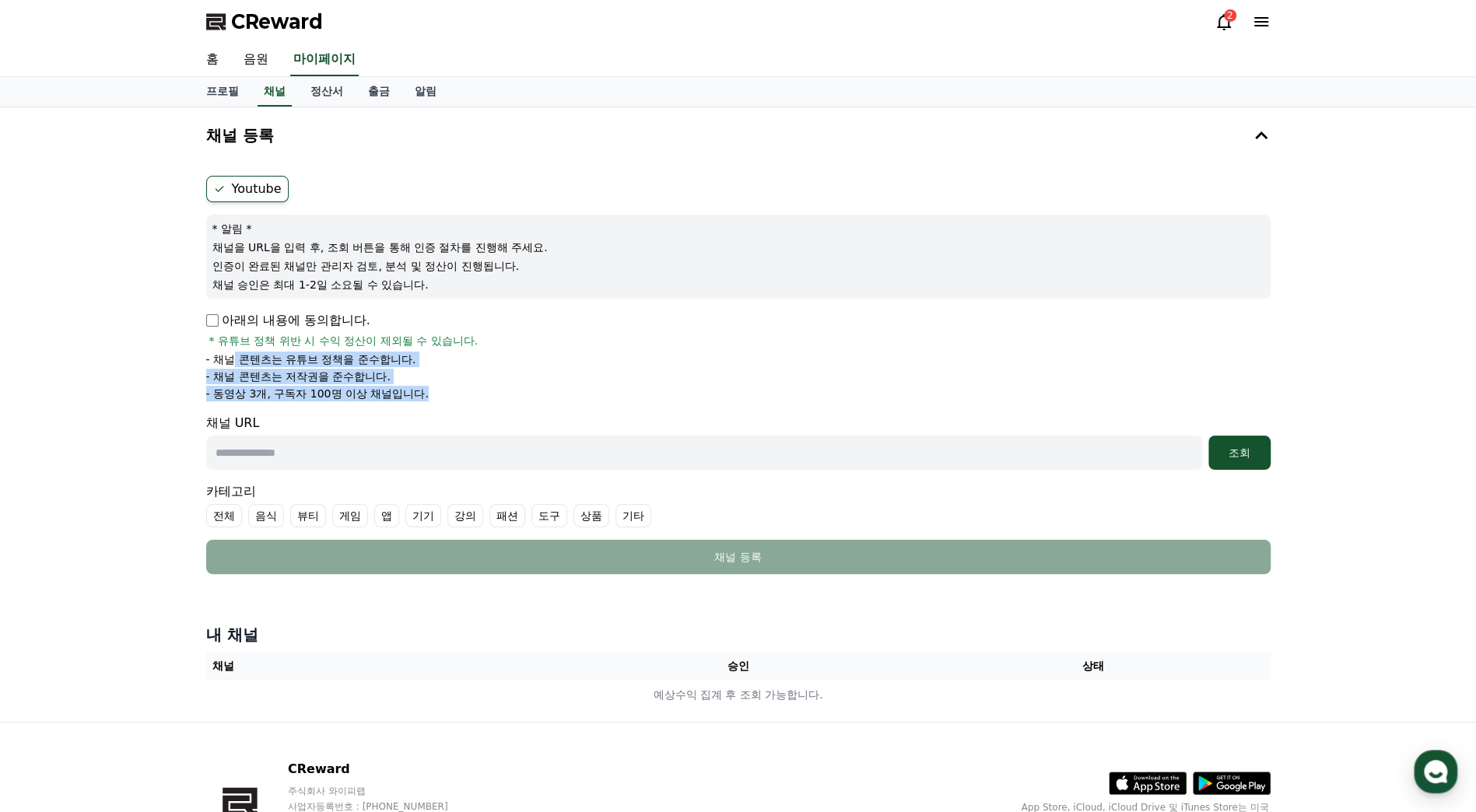
click at [627, 369] on li "- 채널 콘텐츠는 저작권을 준수합니다." at bounding box center [739, 376] width 1065 height 16
click at [617, 376] on li "- 채널 콘텐츠는 저작권을 준수합니다." at bounding box center [739, 376] width 1065 height 16
click at [598, 403] on form "Youtube * 알림 * 채널을 URL을 입력 후, 조회 버튼을 통해 인증 절차를 진행해 주세요. 인증이 완료된 채널만 관리자 검토, 분석 …" at bounding box center [739, 375] width 1065 height 399
click at [536, 455] on input "text" at bounding box center [704, 452] width 996 height 34
paste input "**********"
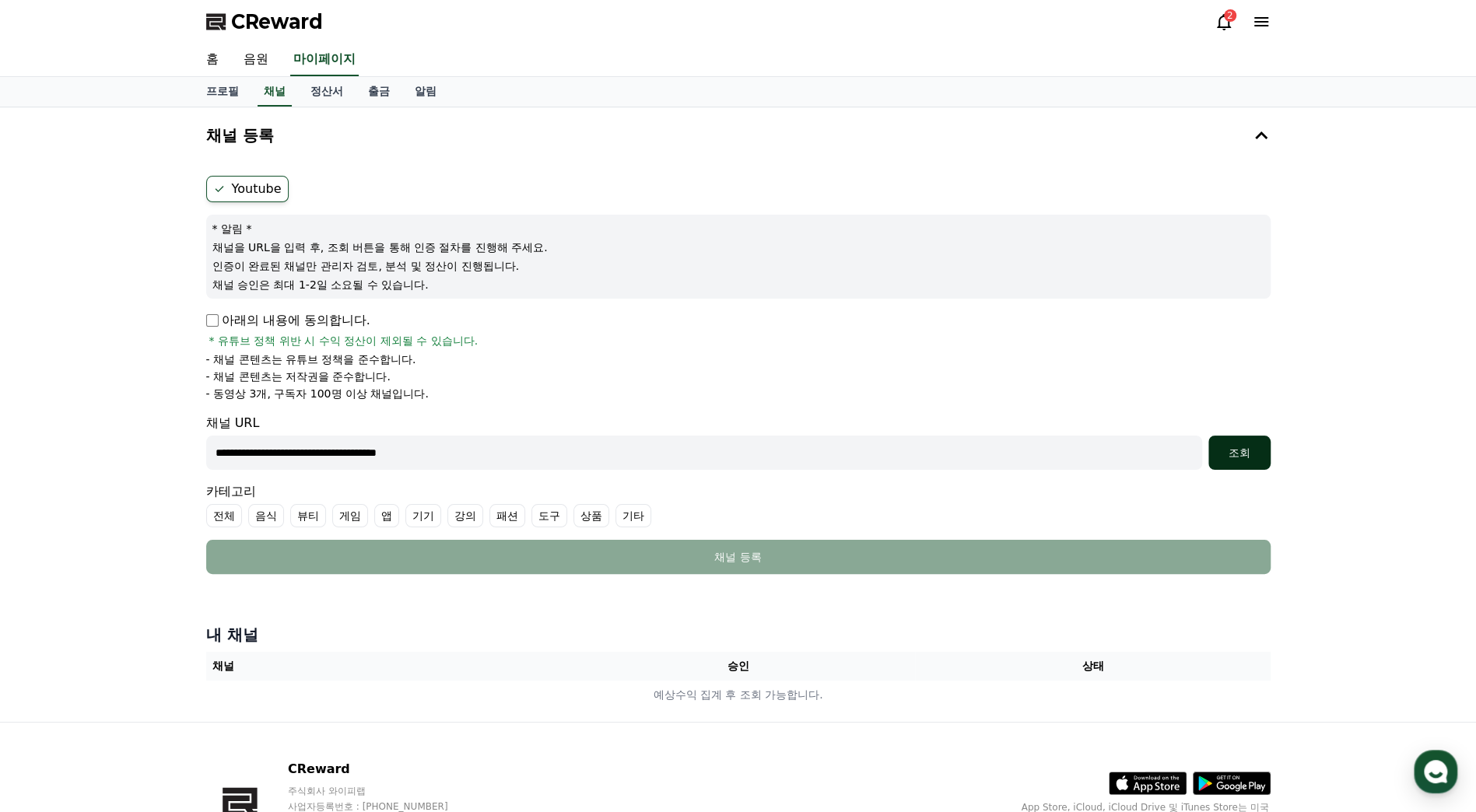
type input "**********"
click at [1244, 442] on button "조회" at bounding box center [1239, 452] width 62 height 34
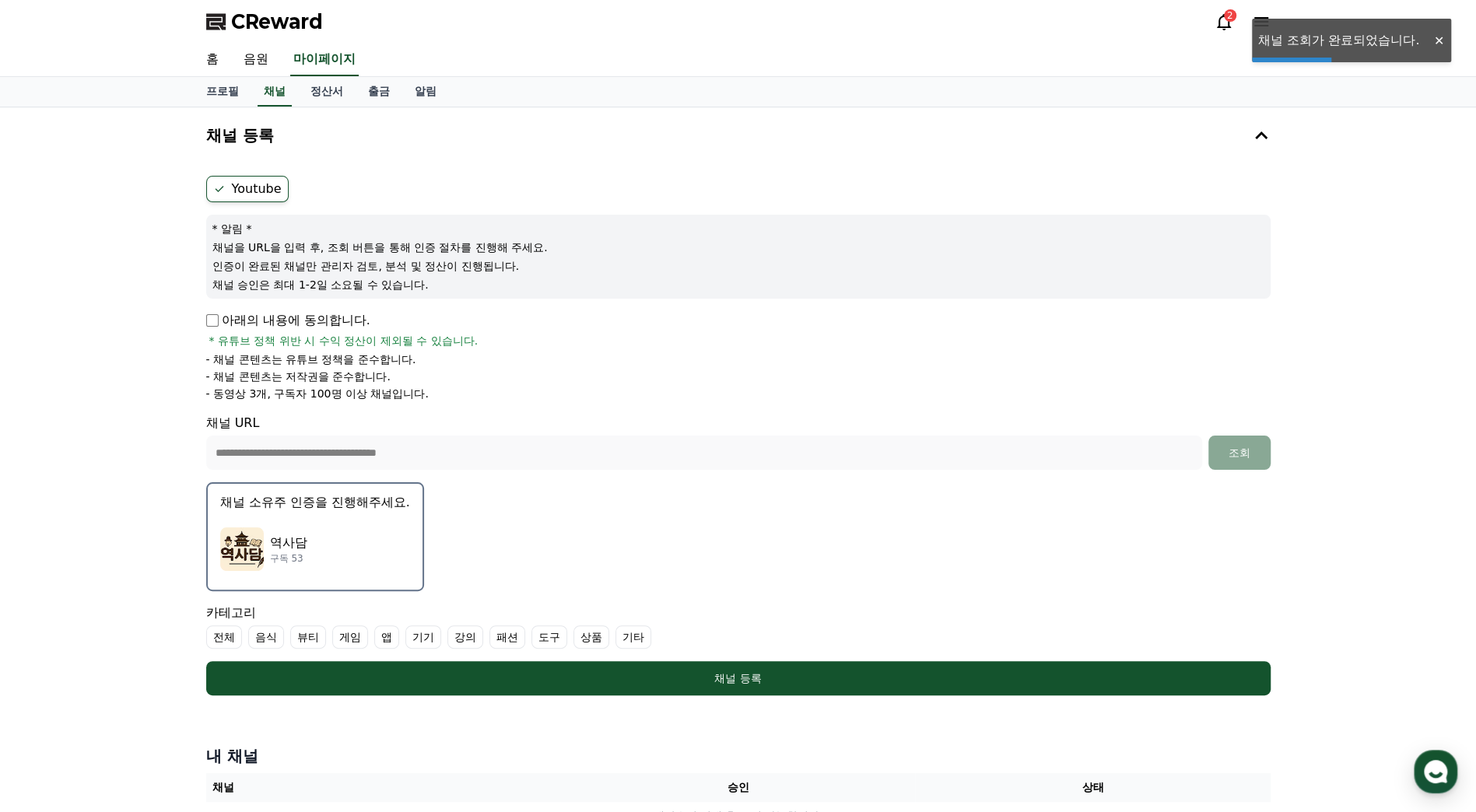
click at [347, 522] on div "역사담 구독 53" at bounding box center [315, 549] width 190 height 62
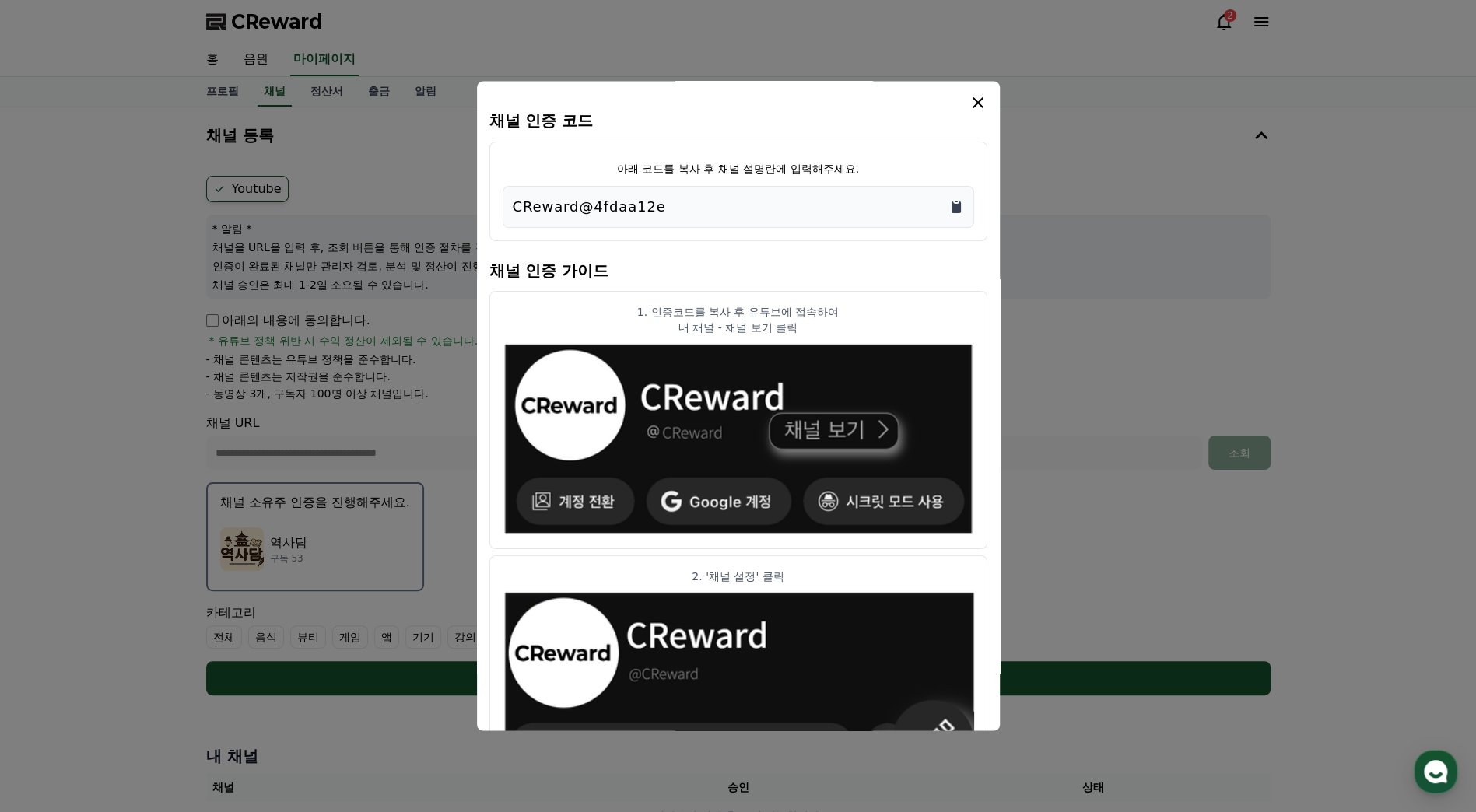
click at [961, 209] on icon "Copy to clipboard" at bounding box center [956, 206] width 16 height 16
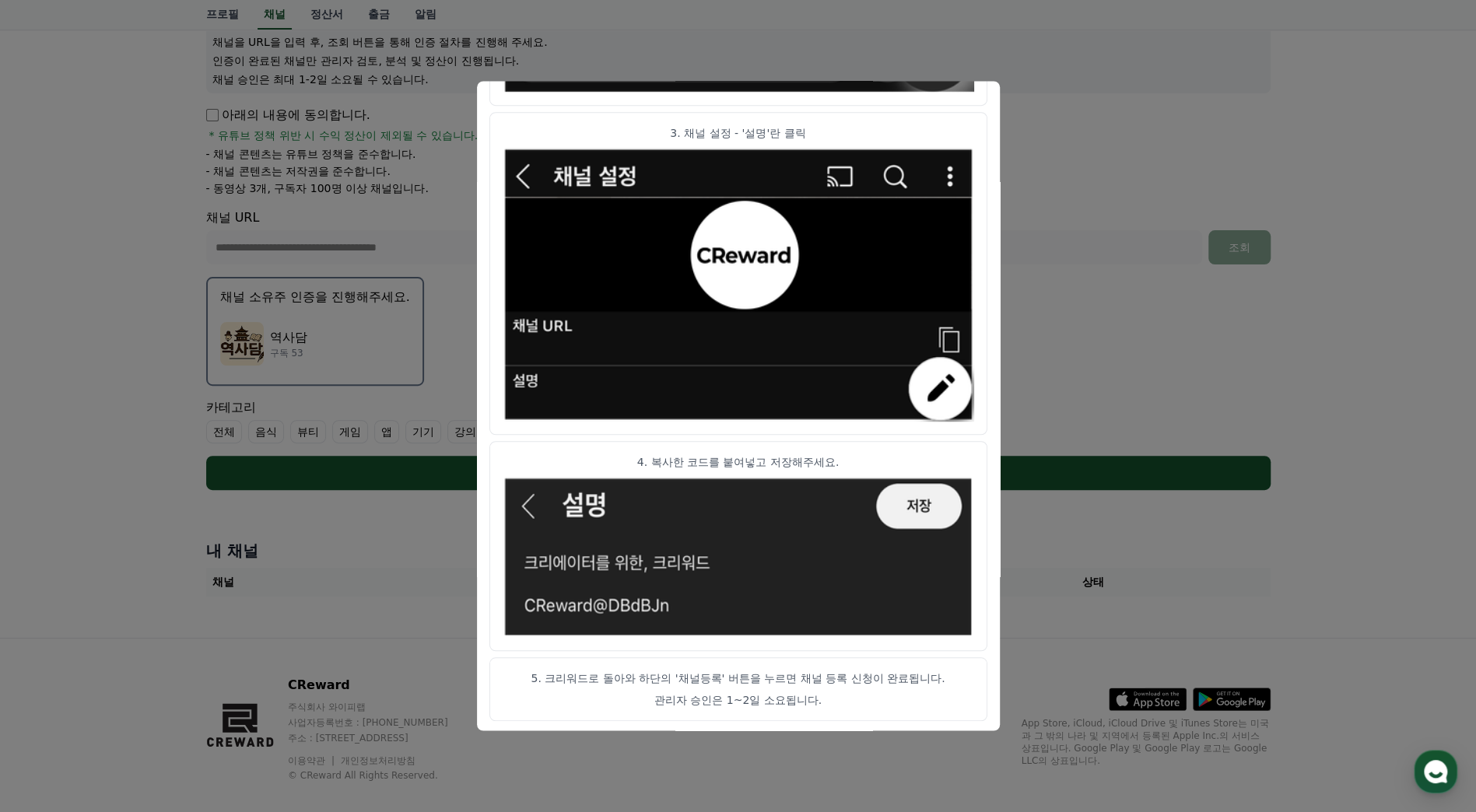
scroll to position [223, 0]
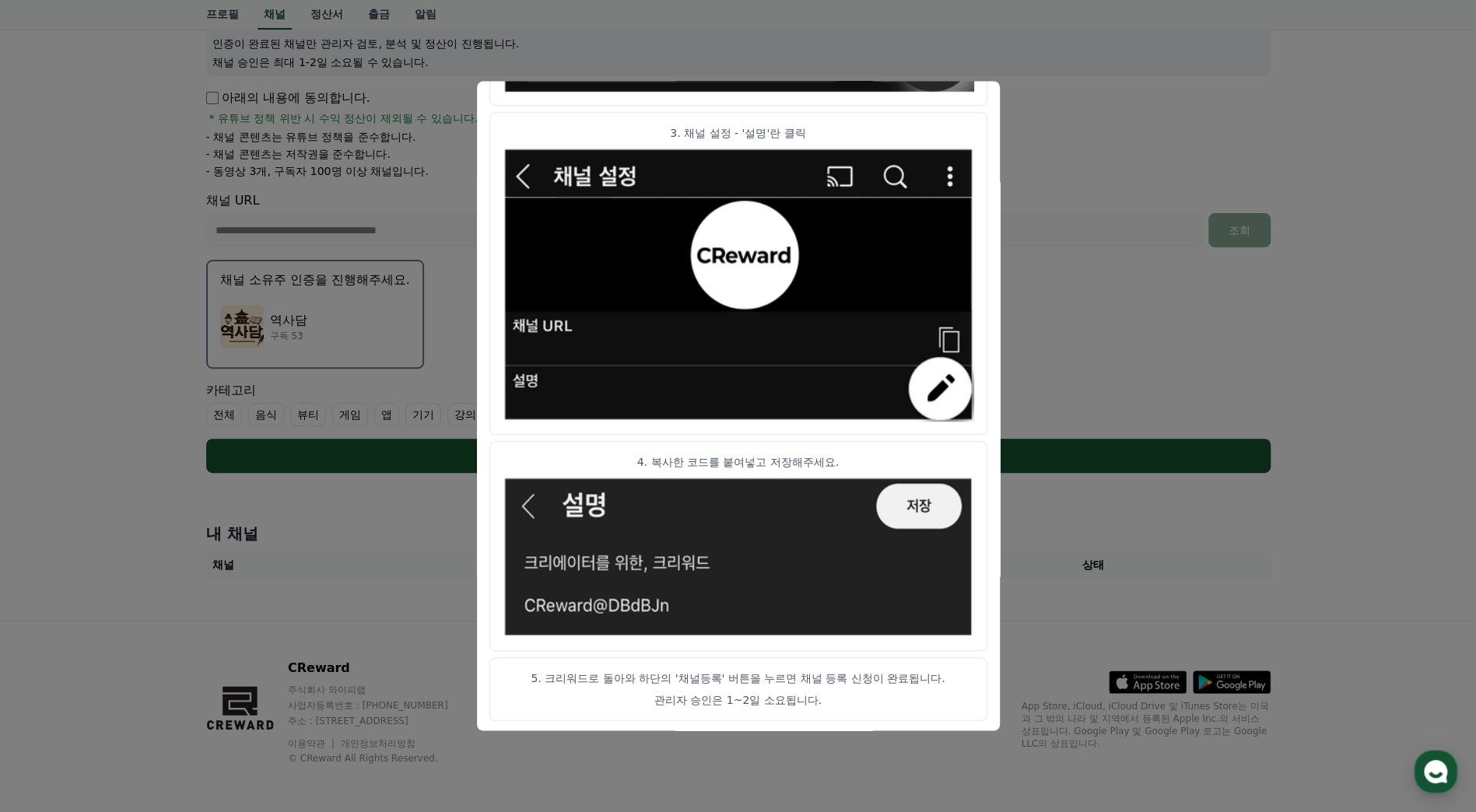
click at [1152, 201] on button "close modal" at bounding box center [738, 406] width 1476 height 812
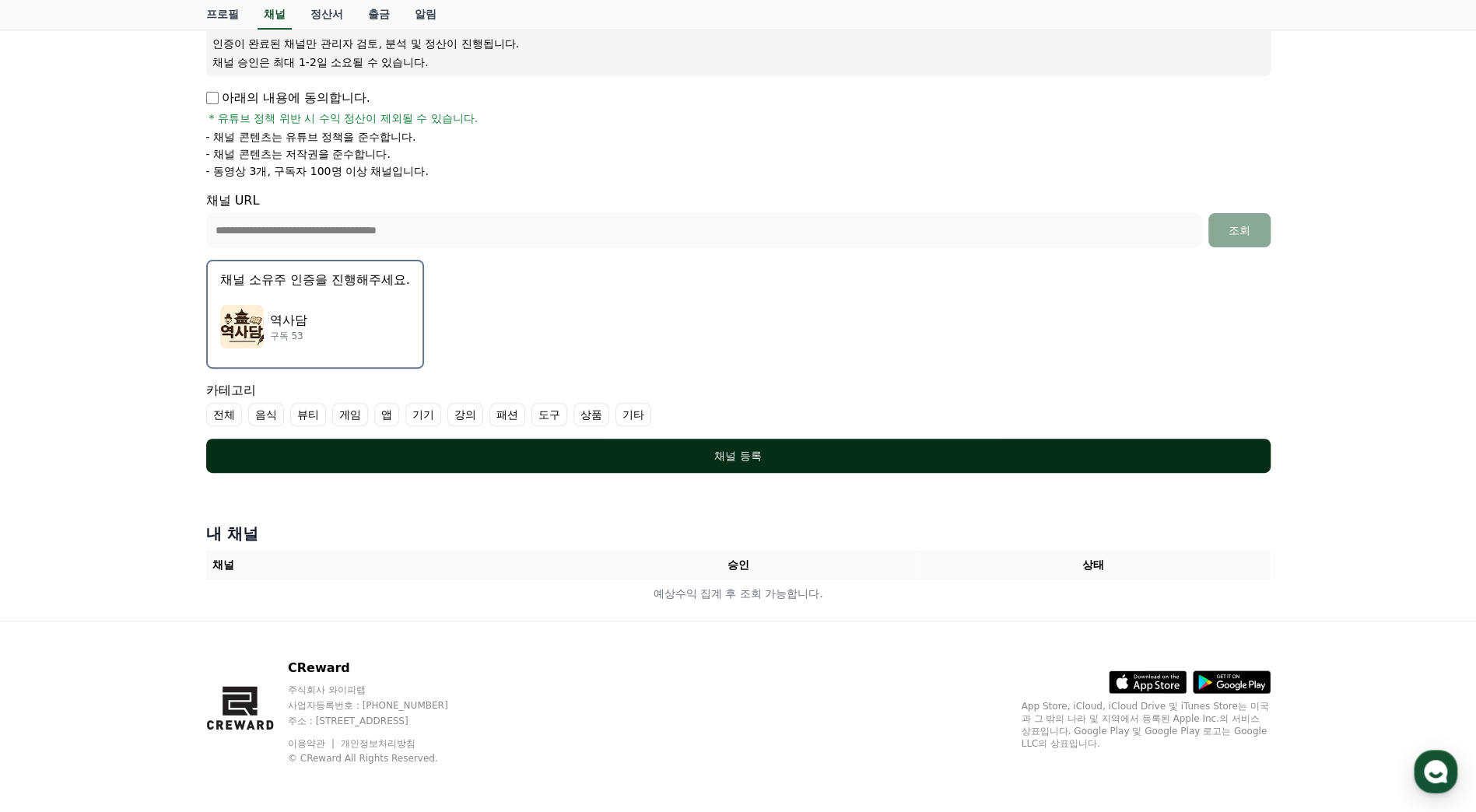
click at [792, 451] on div "채널 등록" at bounding box center [739, 456] width 1002 height 16
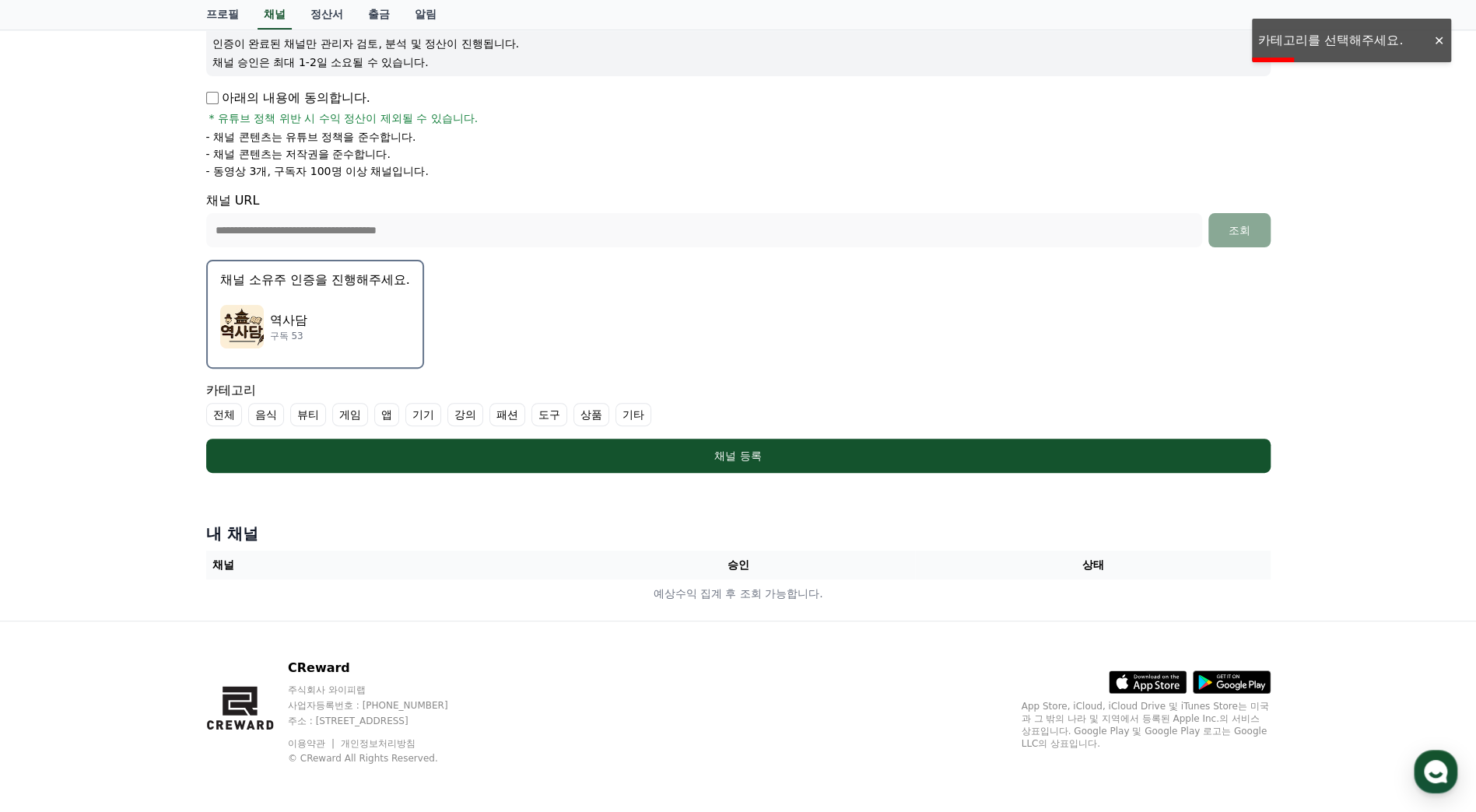
click at [628, 409] on label "기타" at bounding box center [633, 414] width 35 height 23
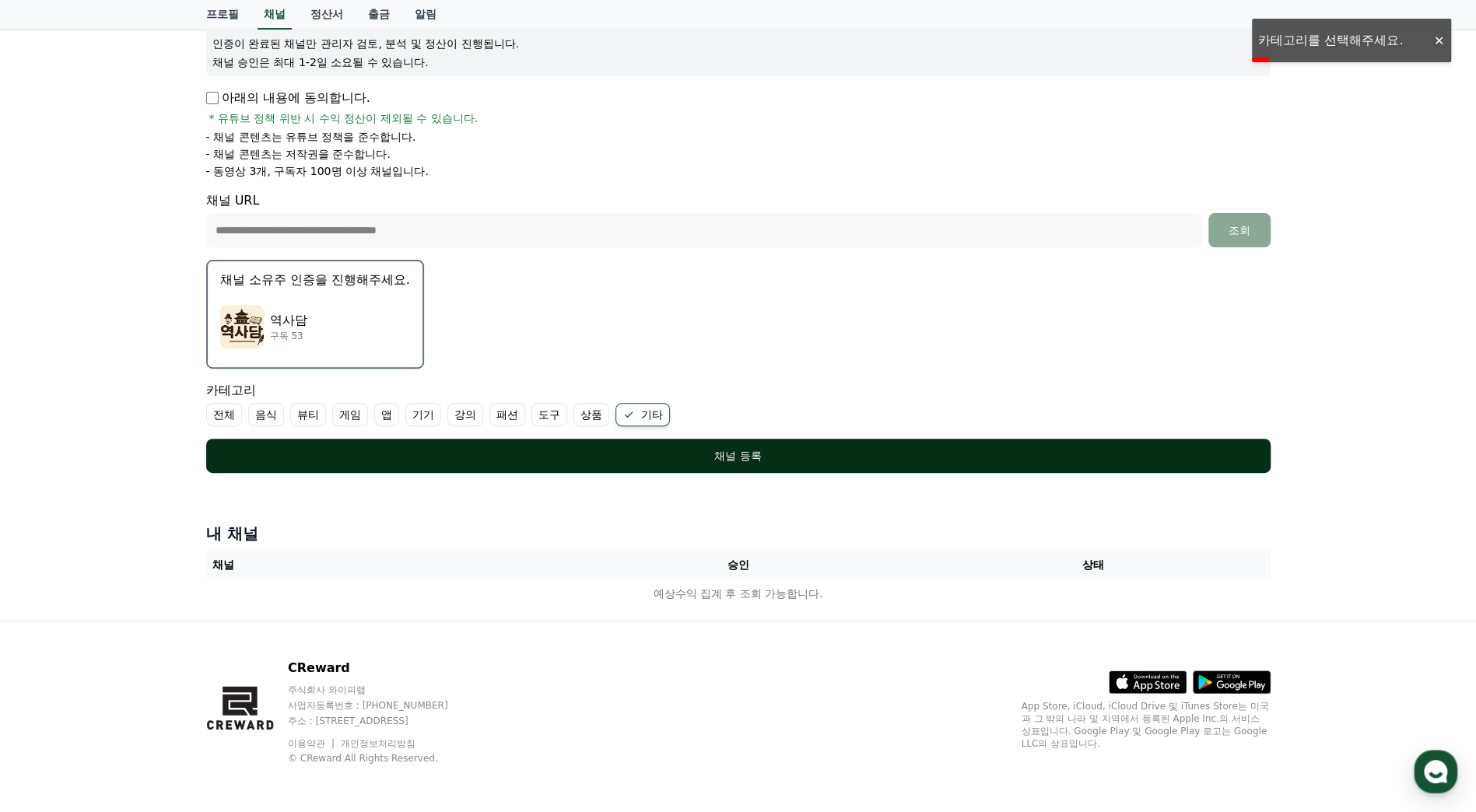
click at [617, 448] on div "채널 등록" at bounding box center [739, 456] width 1002 height 16
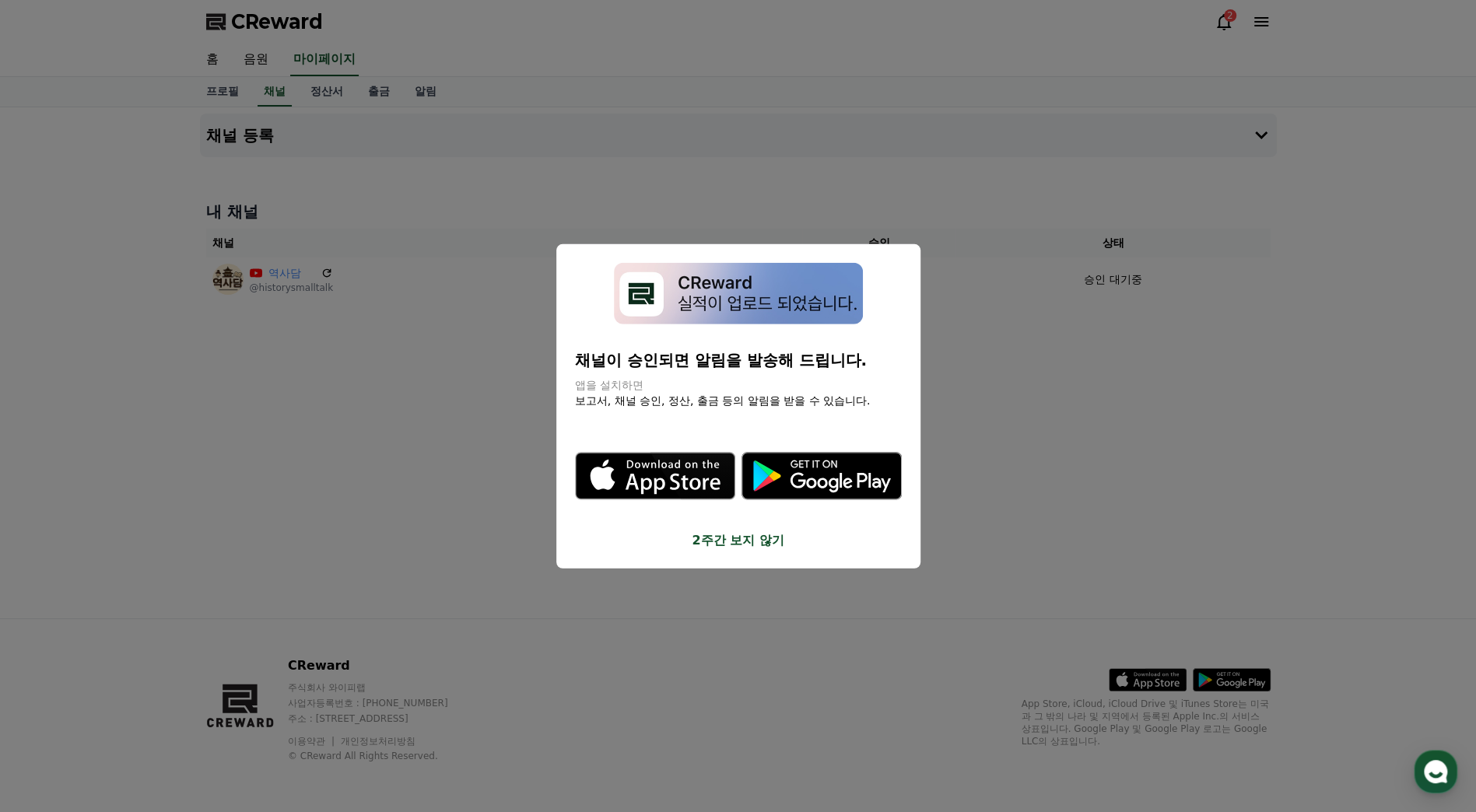
drag, startPoint x: 579, startPoint y: 360, endPoint x: 886, endPoint y: 404, distance: 310.1
click at [886, 404] on div "채널이 승인되면 알림을 발송해 드립니다. 앱을 설치하면 보고서, 채널 승인, 정산, 출금 등의 알림을 받을 수 있습니다. .st0 { fill…" at bounding box center [739, 407] width 327 height 287
click at [889, 400] on icon ".st0 { fill: #a6a6a6; } .st1 { stroke: #ffffff; stroke-width: 0.2; stroke-miter…" at bounding box center [821, 475] width 160 height 160
click at [766, 541] on button "2주간 보지 않기" at bounding box center [739, 540] width 327 height 19
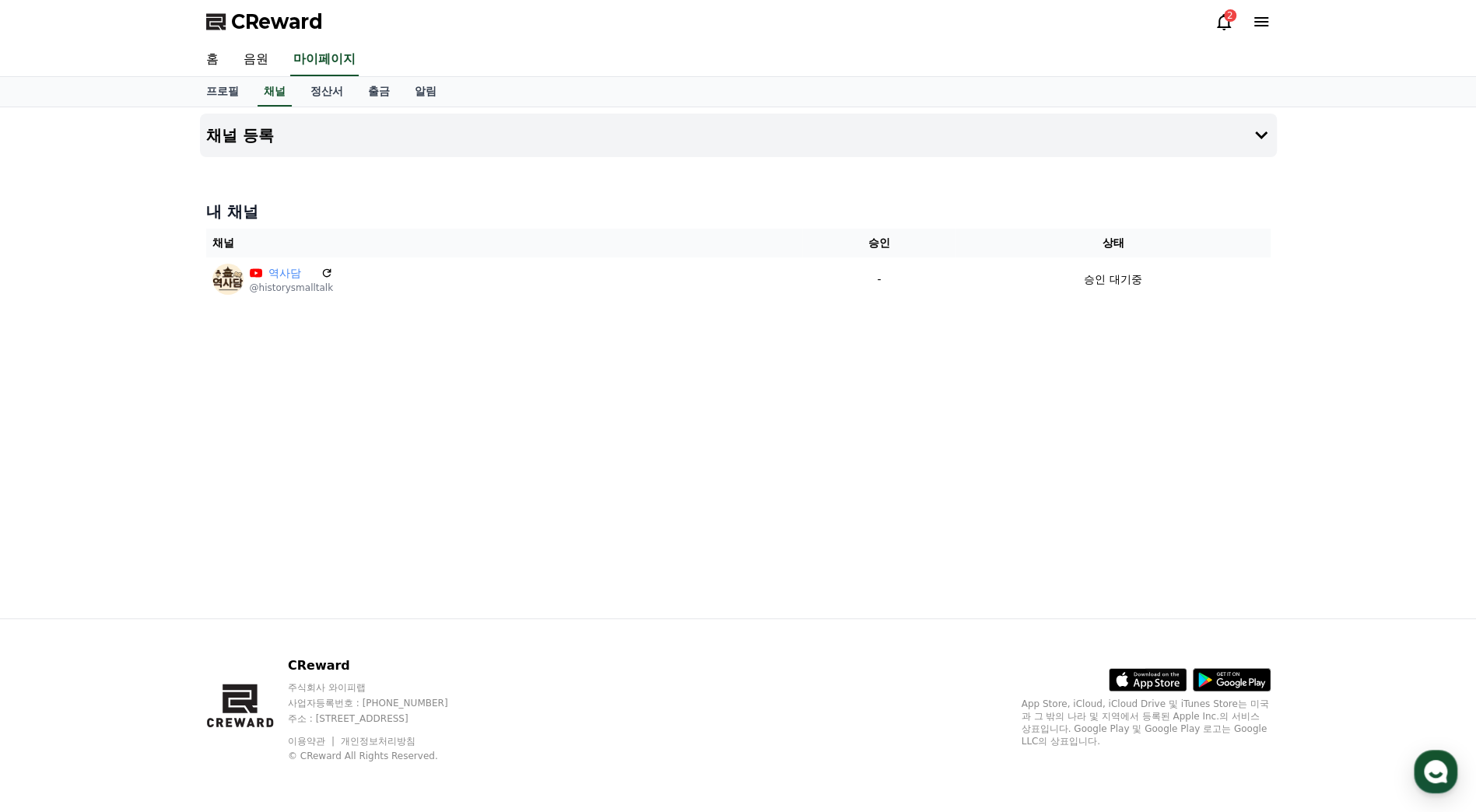
click at [562, 508] on div "채널 등록 내 채널 채널 승인 상태 역사담 @historysmalltalk - 승인 대기중" at bounding box center [739, 362] width 1090 height 511
click at [220, 93] on link "프로필" at bounding box center [223, 92] width 58 height 30
select select "**********"
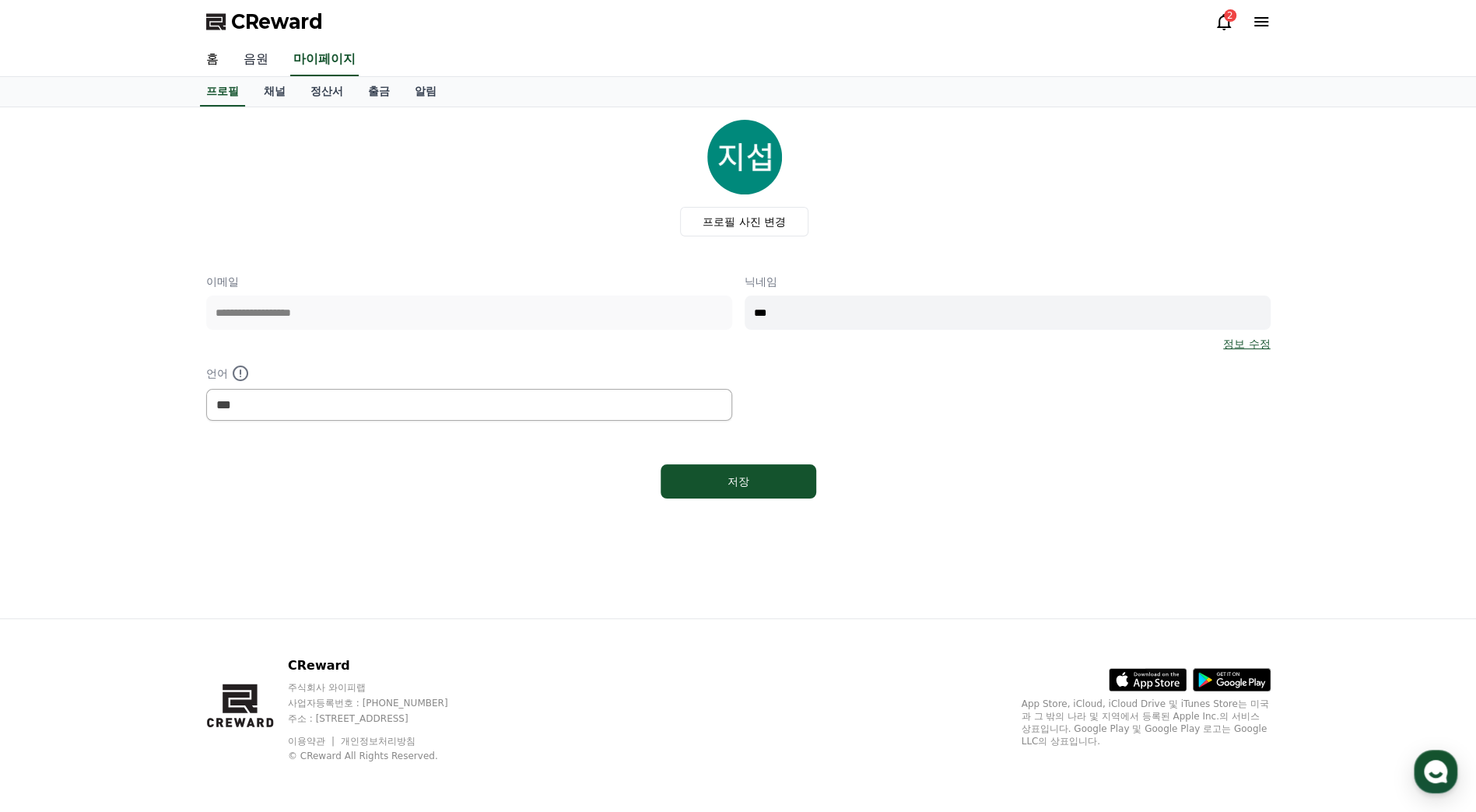
click at [263, 50] on link "음원" at bounding box center [256, 60] width 50 height 33
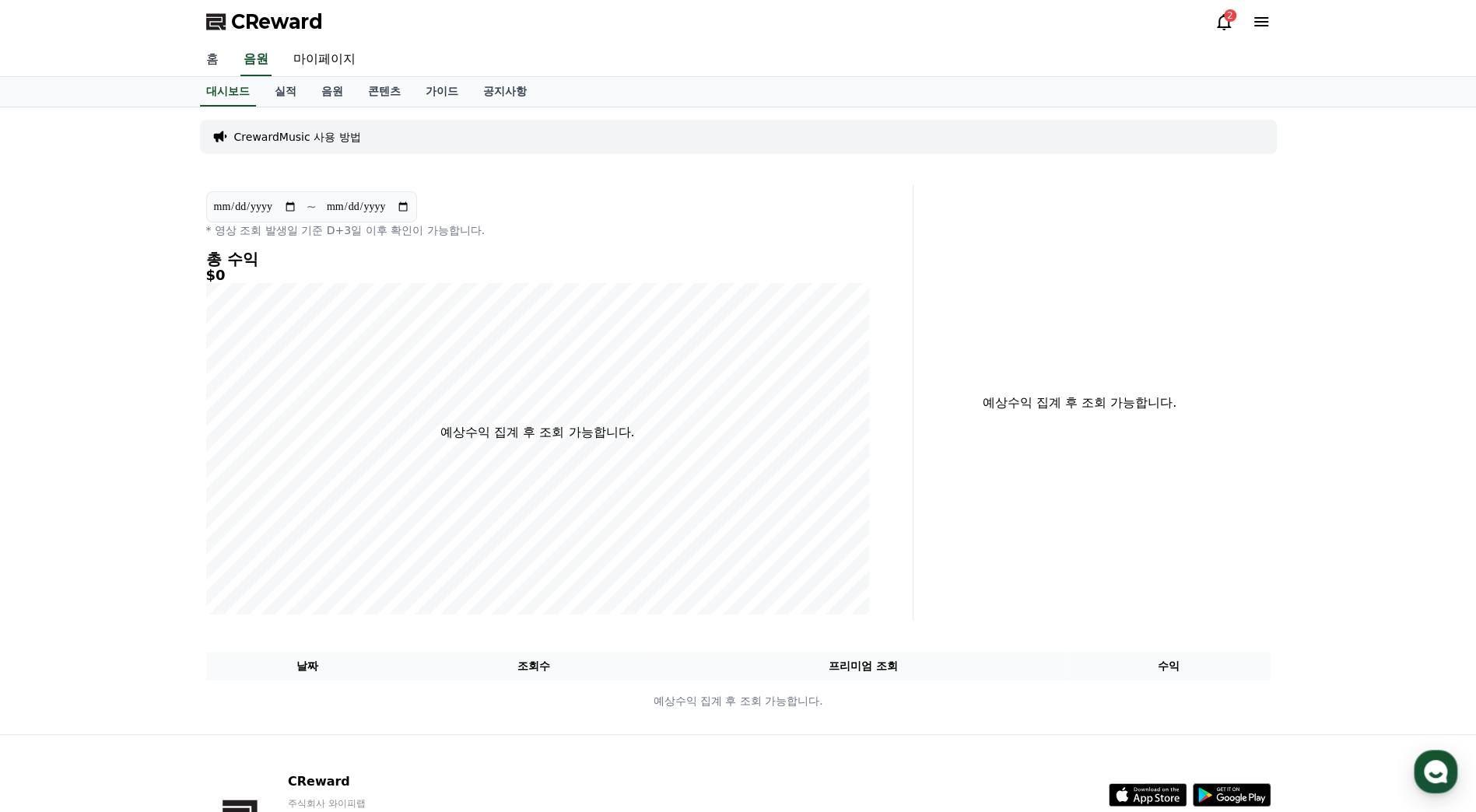
click at [229, 59] on link "홈" at bounding box center [212, 60] width 37 height 33
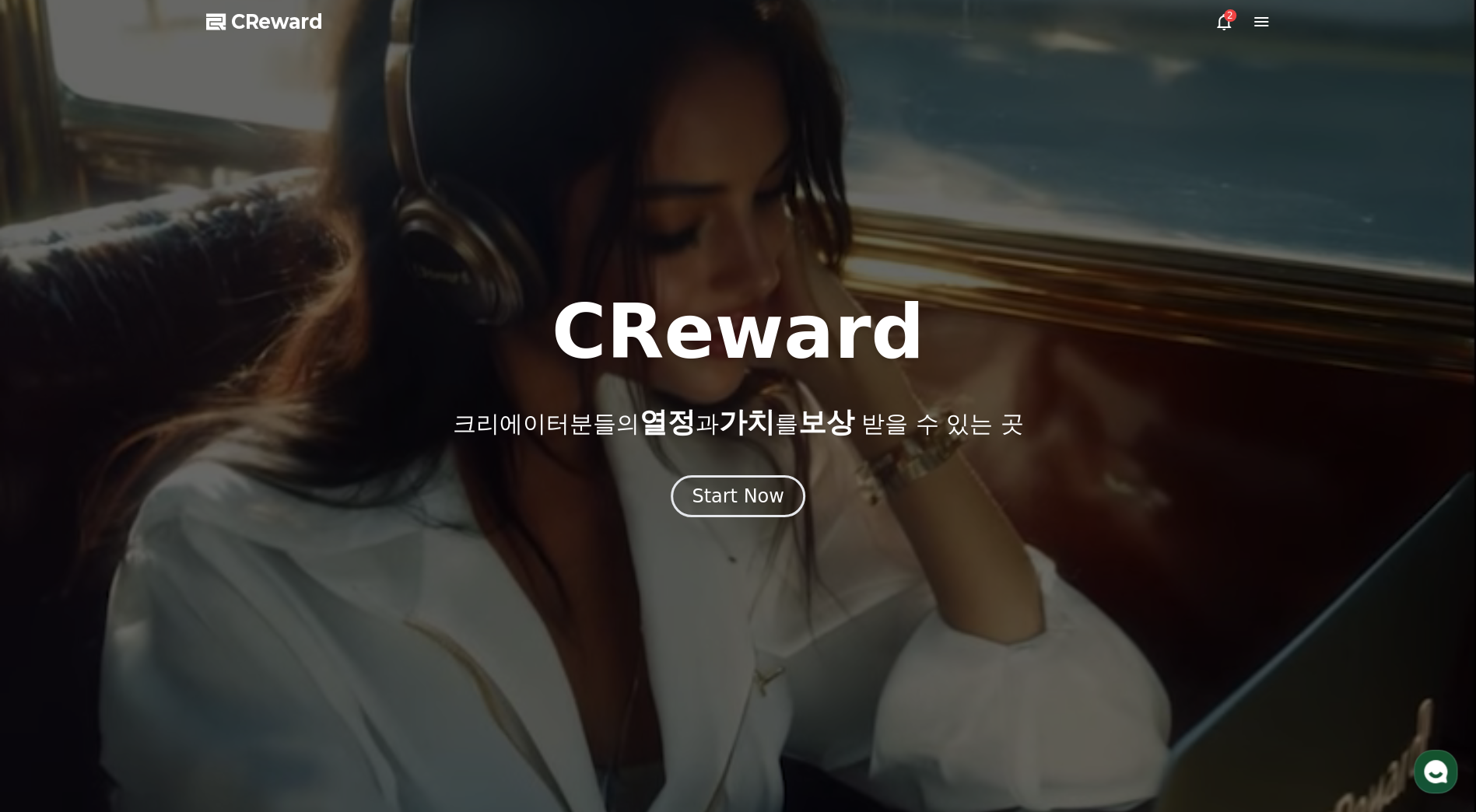
click at [693, 403] on div "CReward 크리에이터분들의 열정 과 가치 를 보상 받을 수 있는 곳" at bounding box center [738, 366] width 1476 height 143
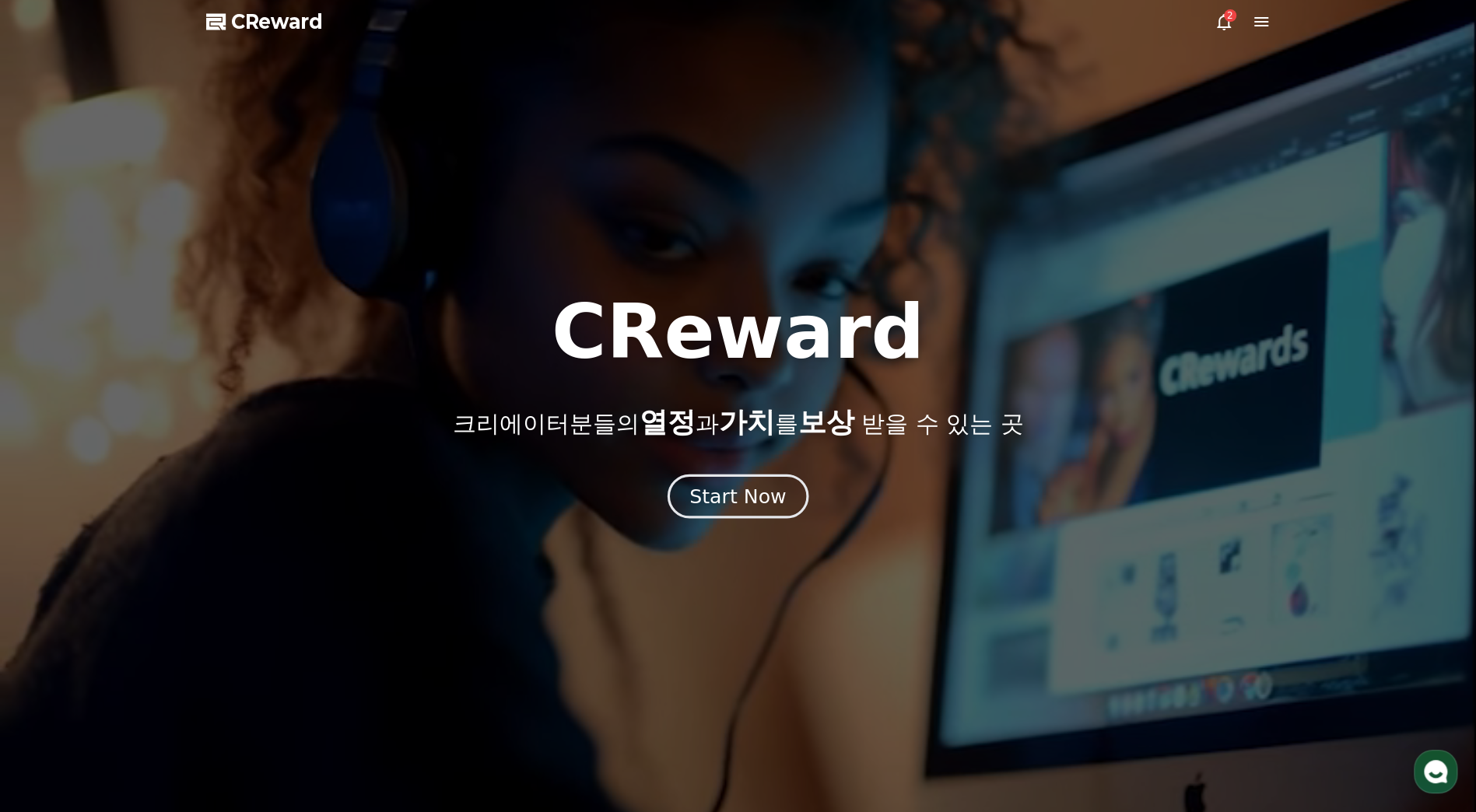
click at [742, 492] on div "Start Now" at bounding box center [737, 496] width 97 height 26
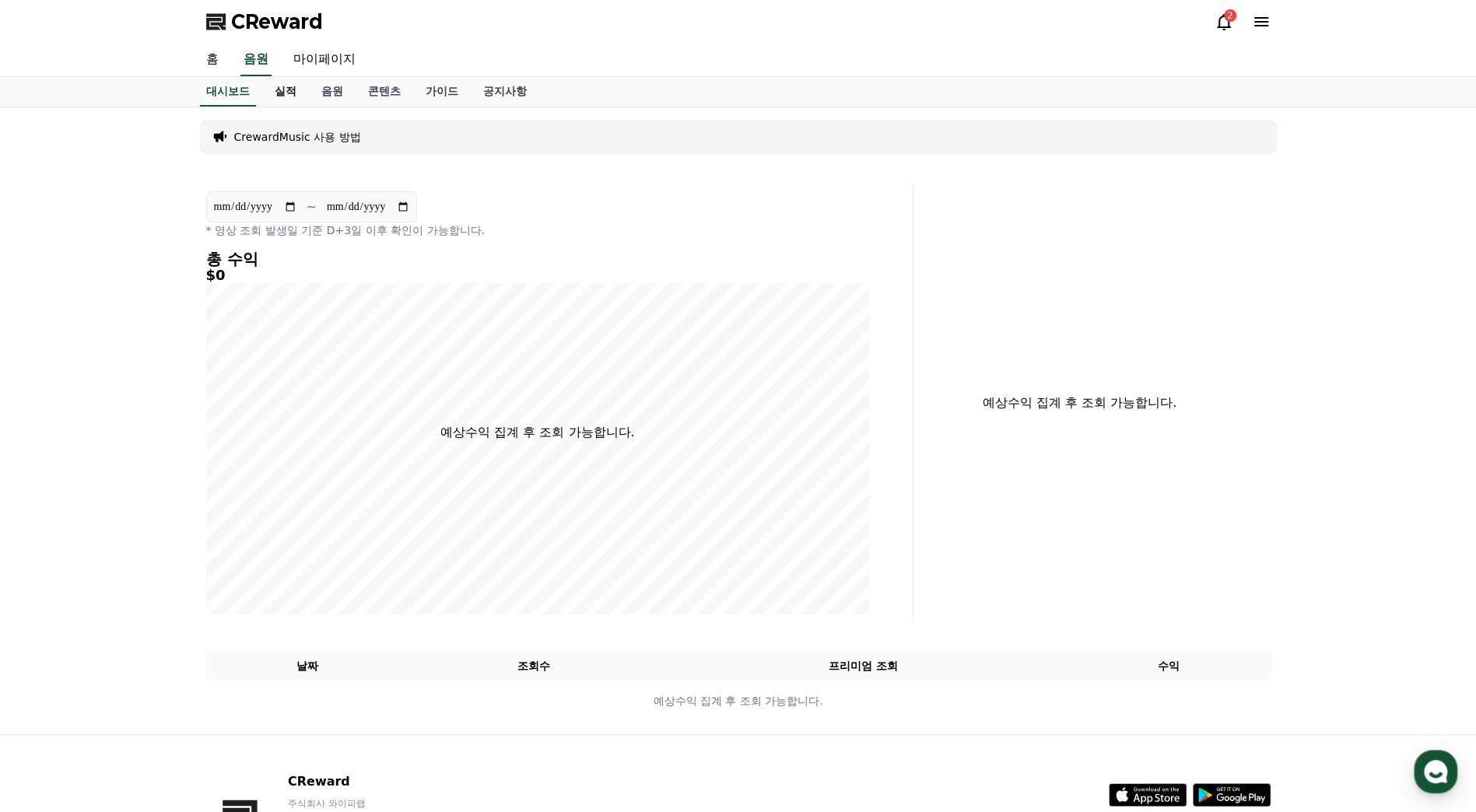
click at [288, 90] on link "실적" at bounding box center [286, 92] width 47 height 30
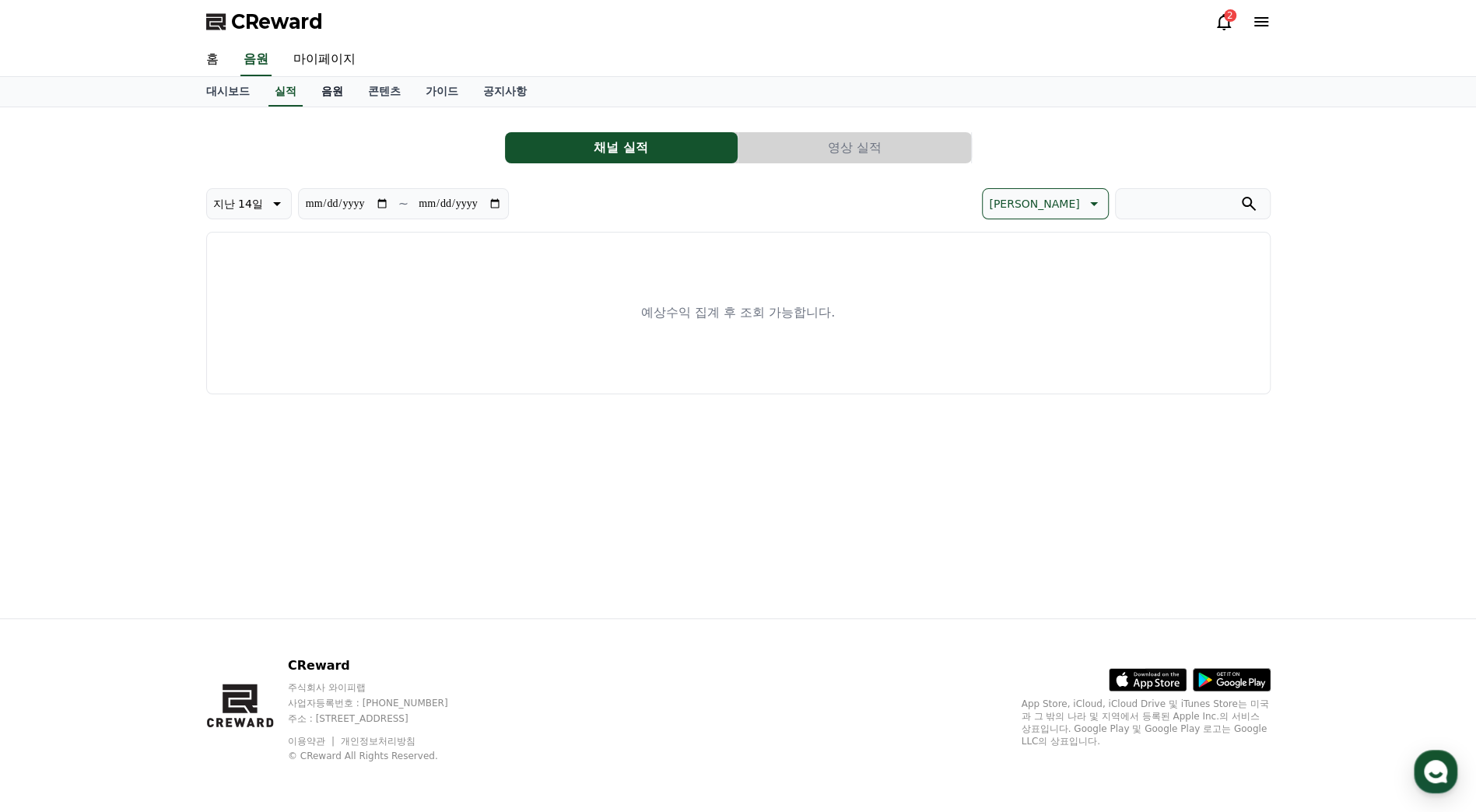
click at [338, 90] on link "음원" at bounding box center [332, 92] width 47 height 30
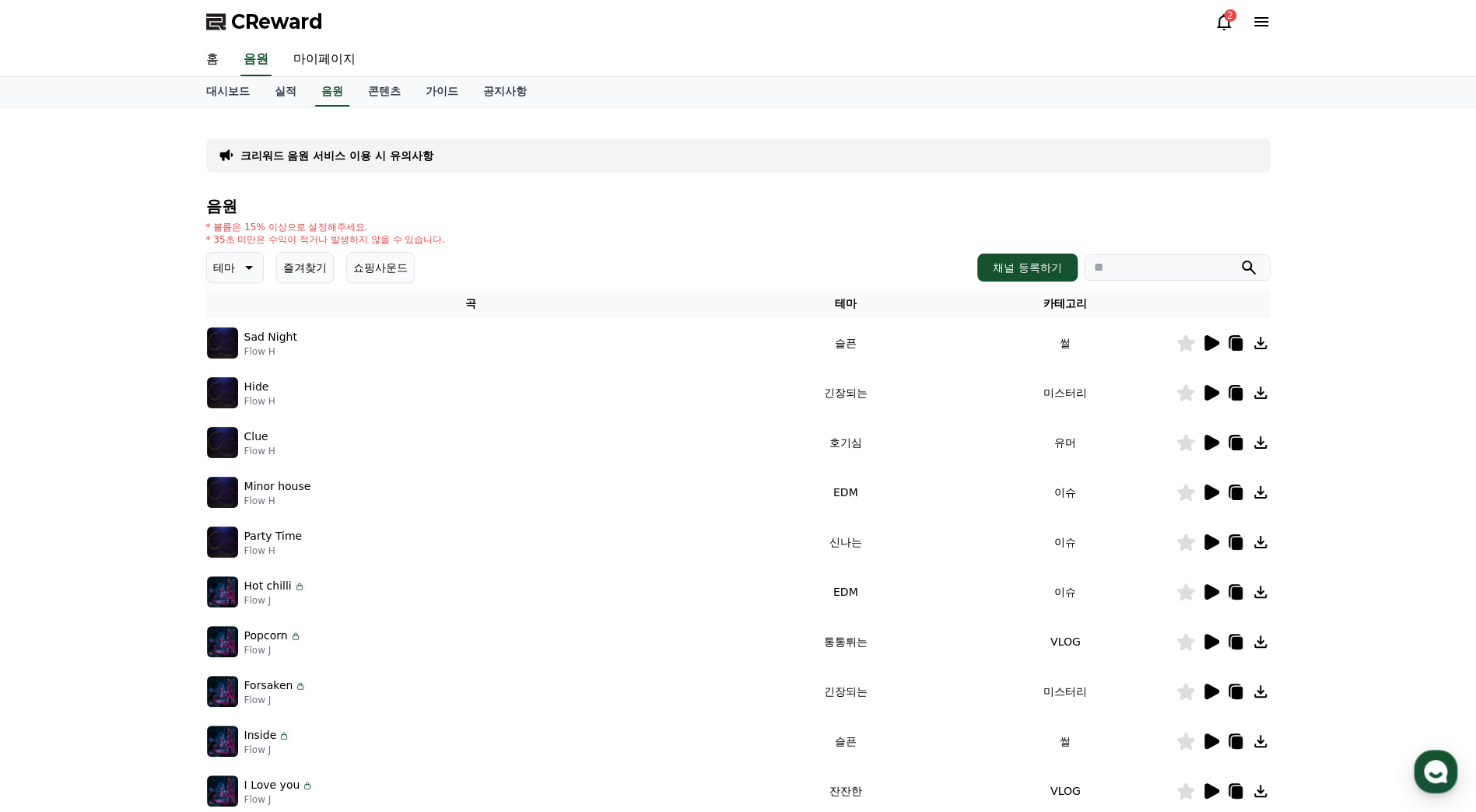
click at [1404, 269] on div "크리워드 음원 서비스 이용 시 유의사항 음원 * 볼륨은 15% 이상으로 설정해주세요. * 35초 미만은 수익이 적거나 발생하지 않을 수 있습니…" at bounding box center [738, 484] width 1476 height 753
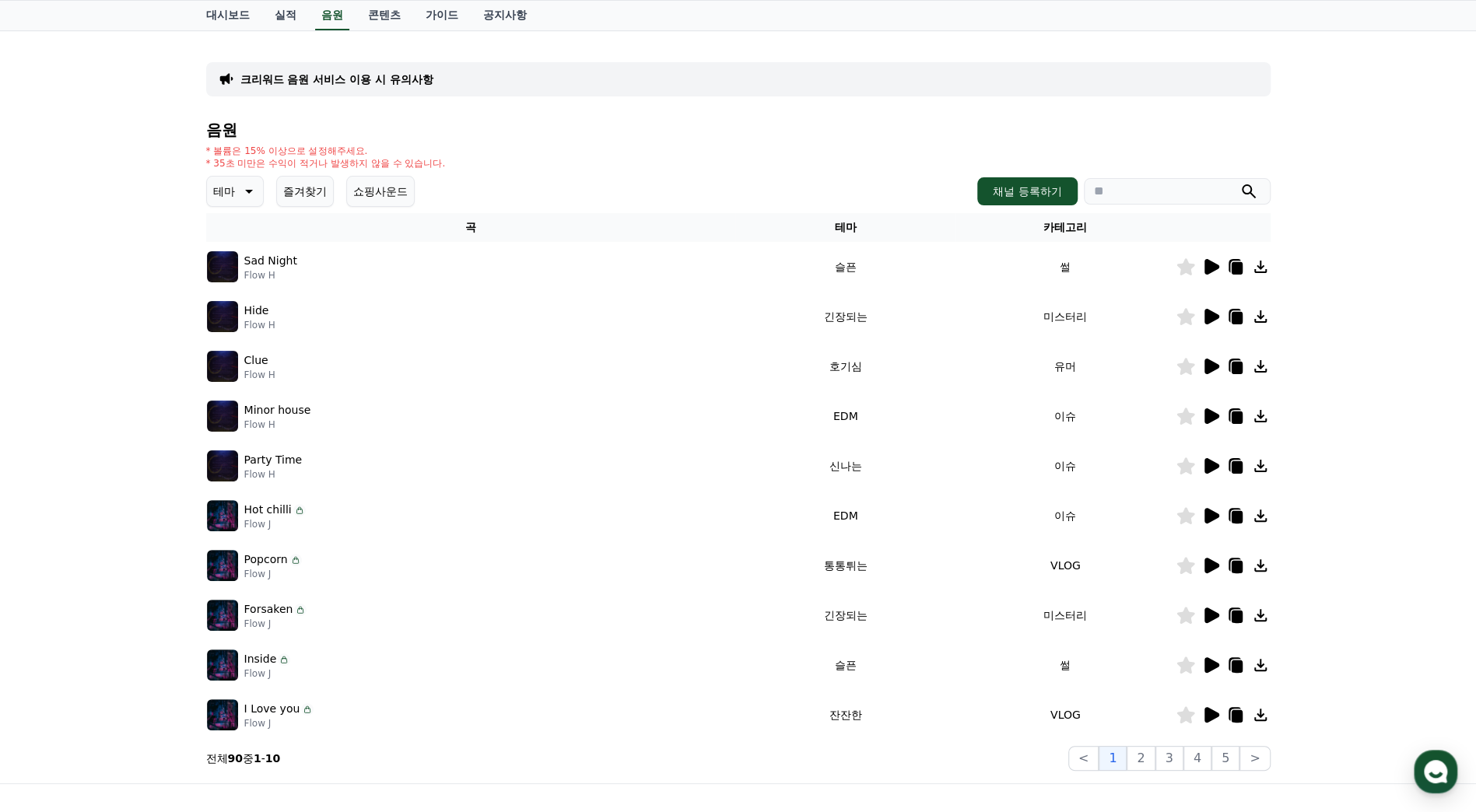
scroll to position [78, 0]
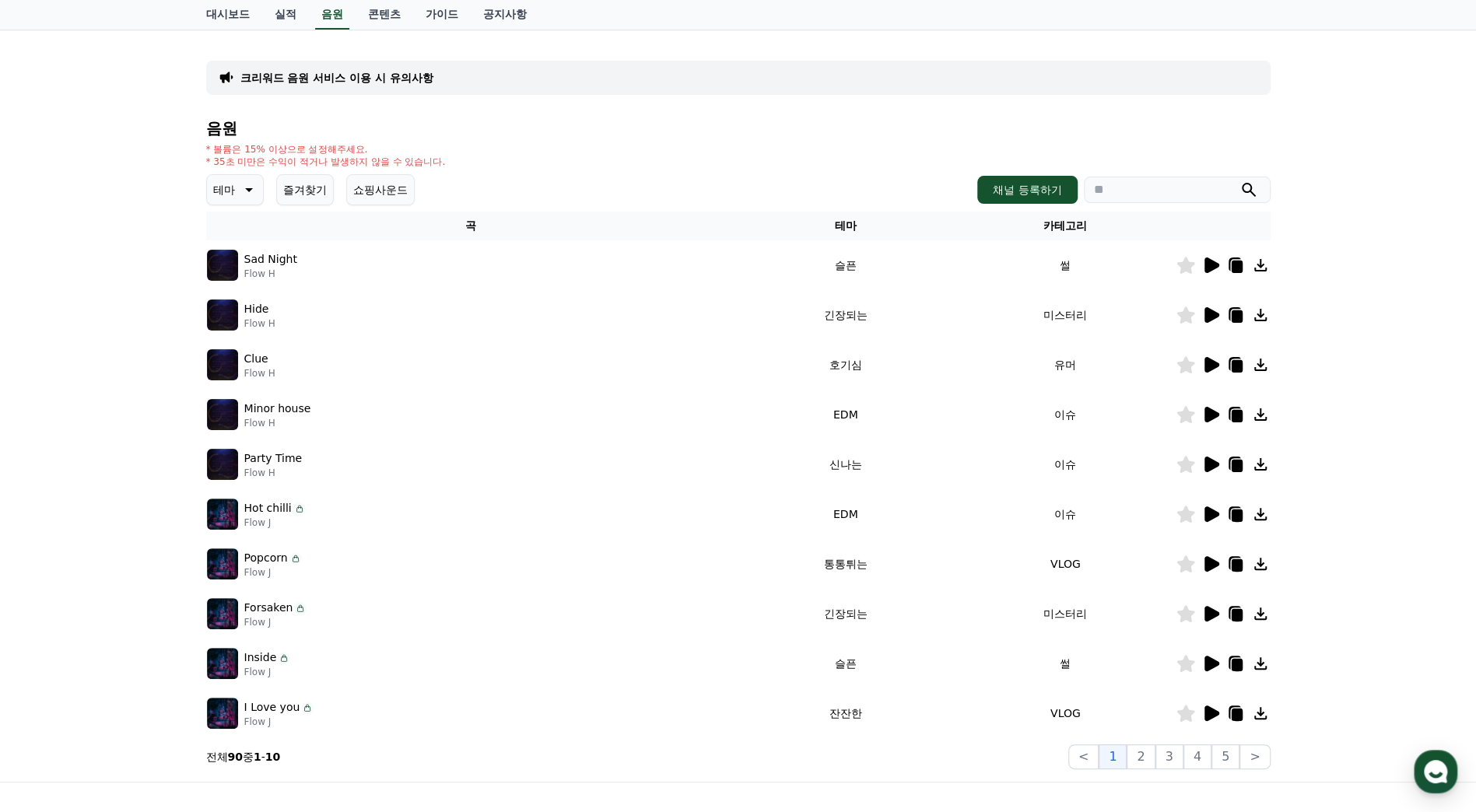
click at [1204, 364] on icon at bounding box center [1212, 365] width 15 height 16
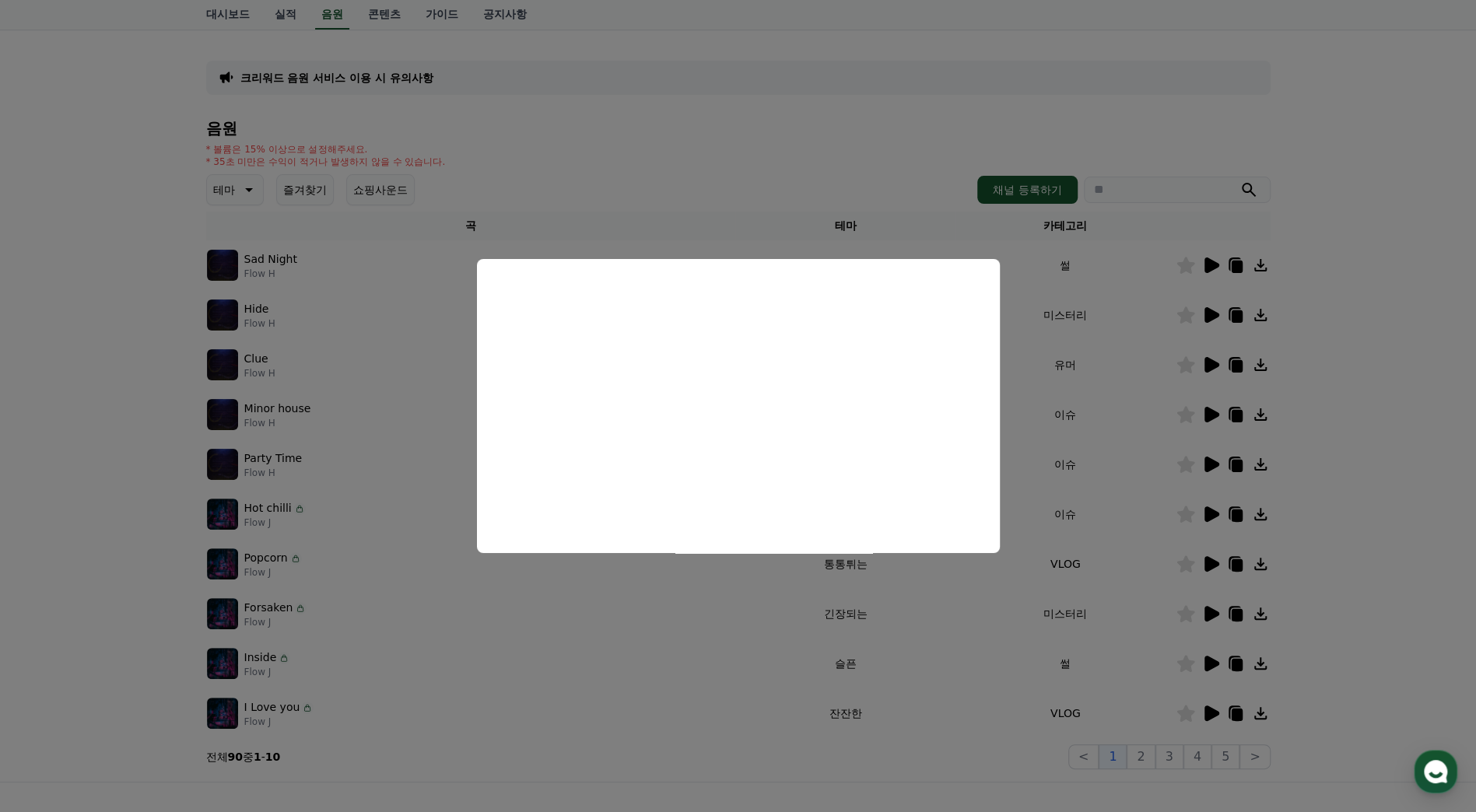
click at [1074, 448] on button "close modal" at bounding box center [738, 406] width 1476 height 812
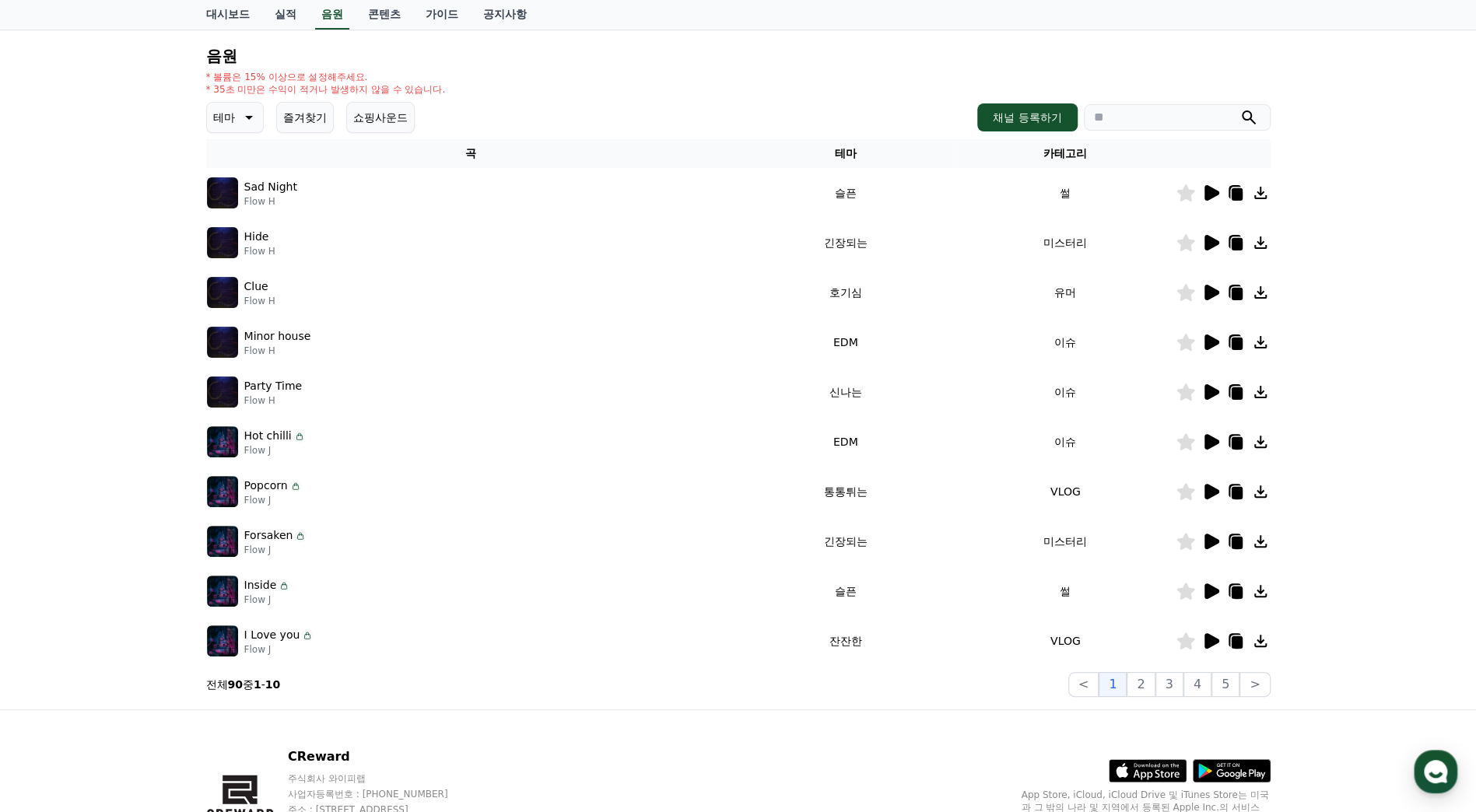
scroll to position [156, 0]
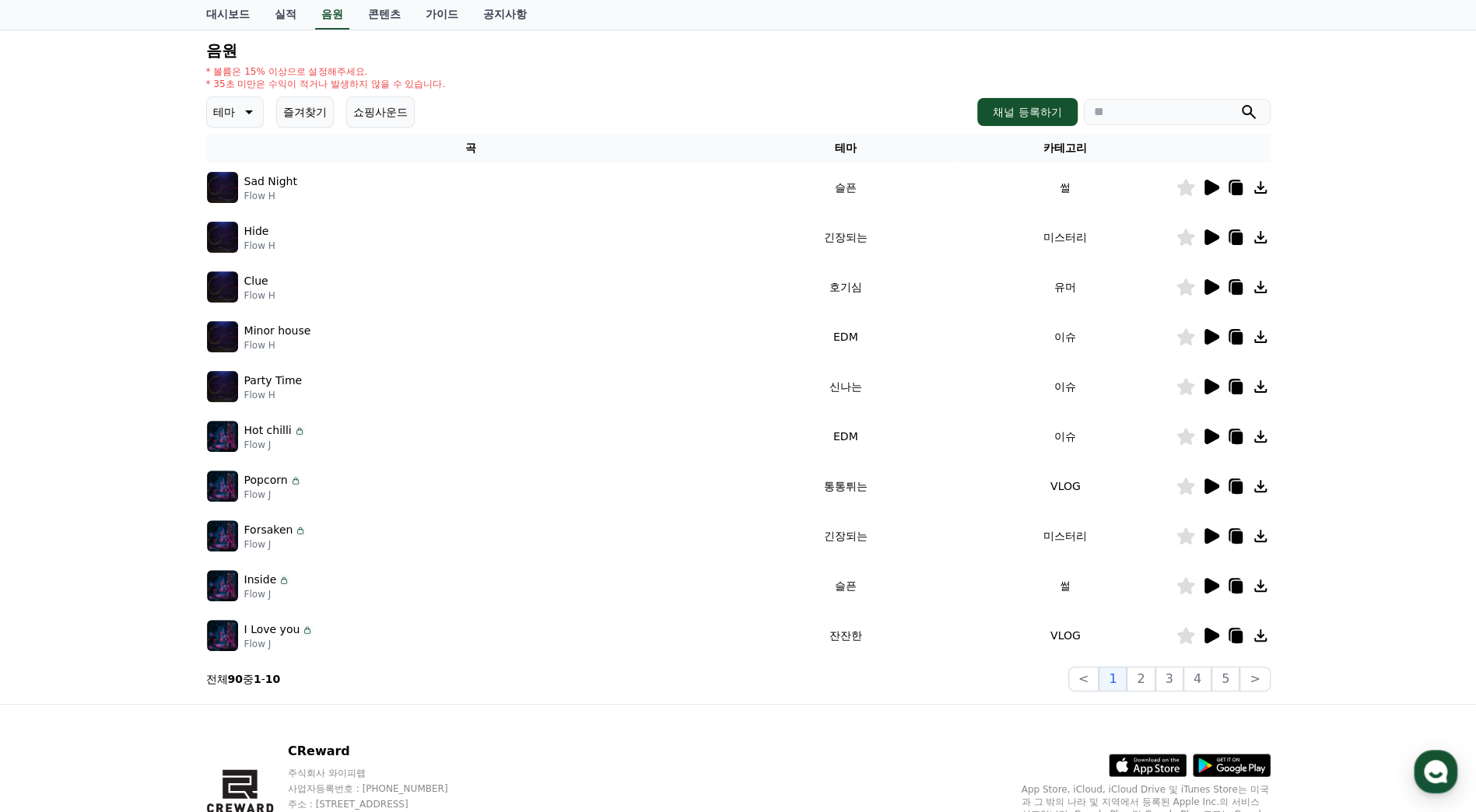
click at [1210, 537] on icon at bounding box center [1212, 536] width 15 height 16
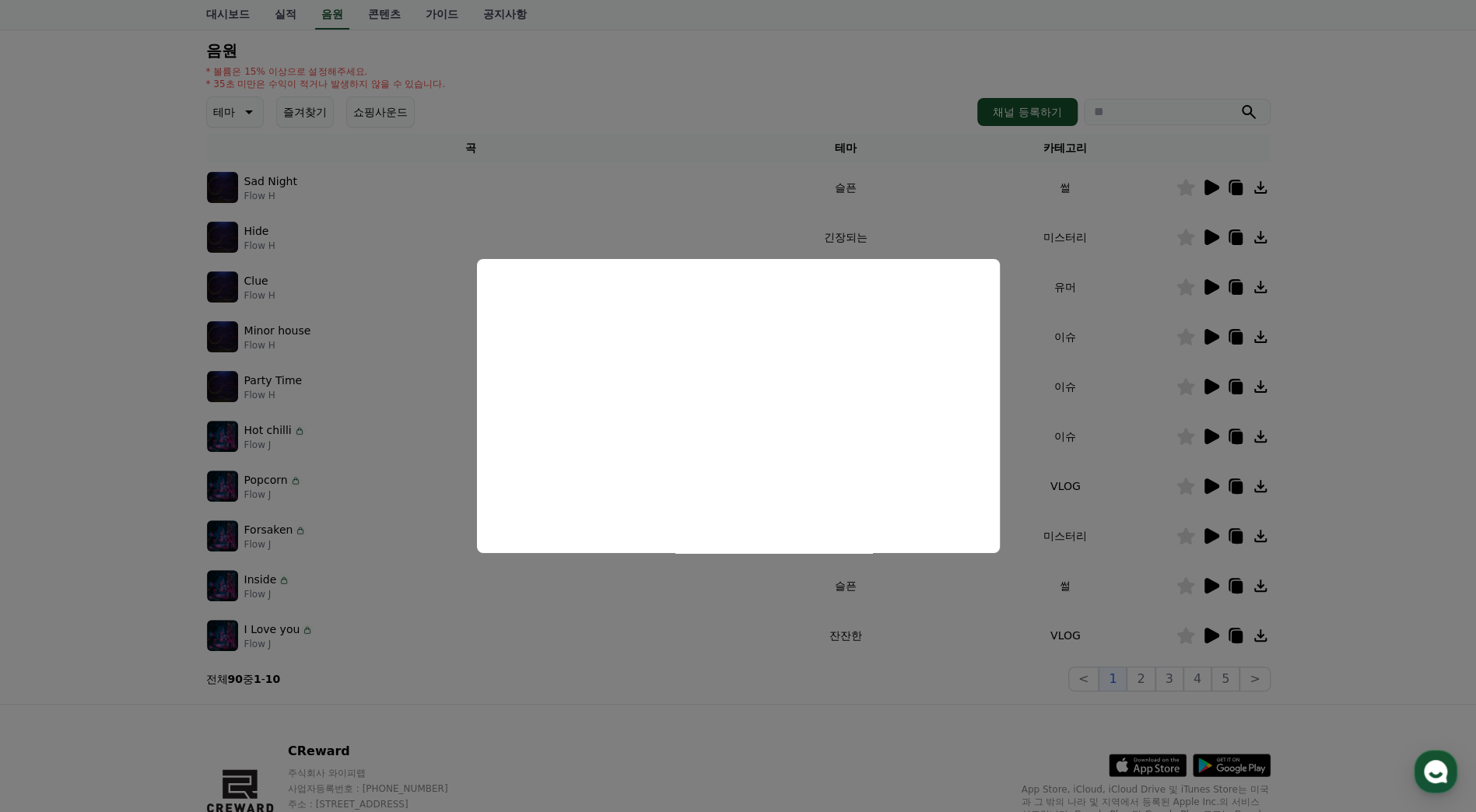
click at [1378, 480] on button "close modal" at bounding box center [738, 406] width 1476 height 812
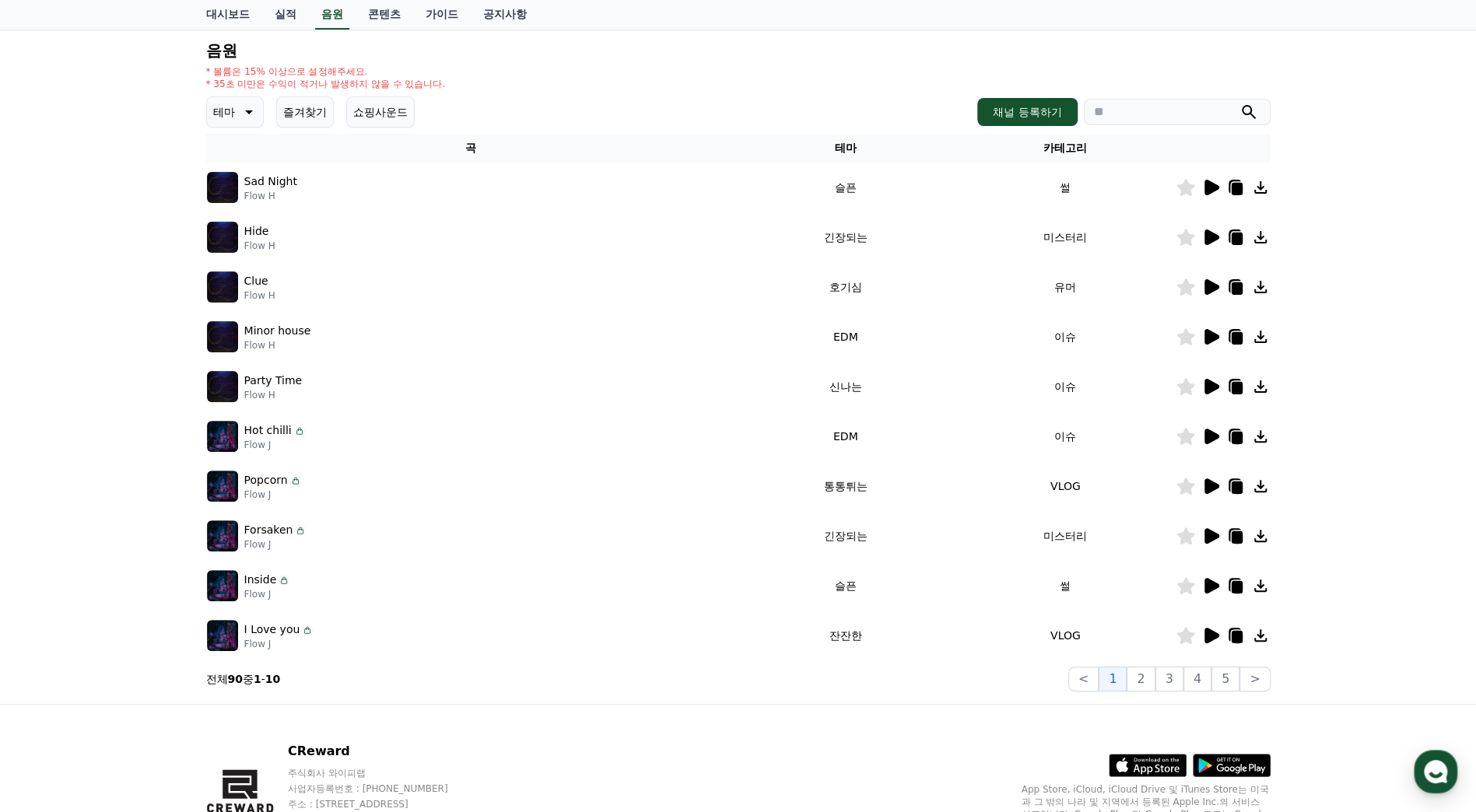
click at [1218, 588] on icon at bounding box center [1211, 586] width 19 height 19
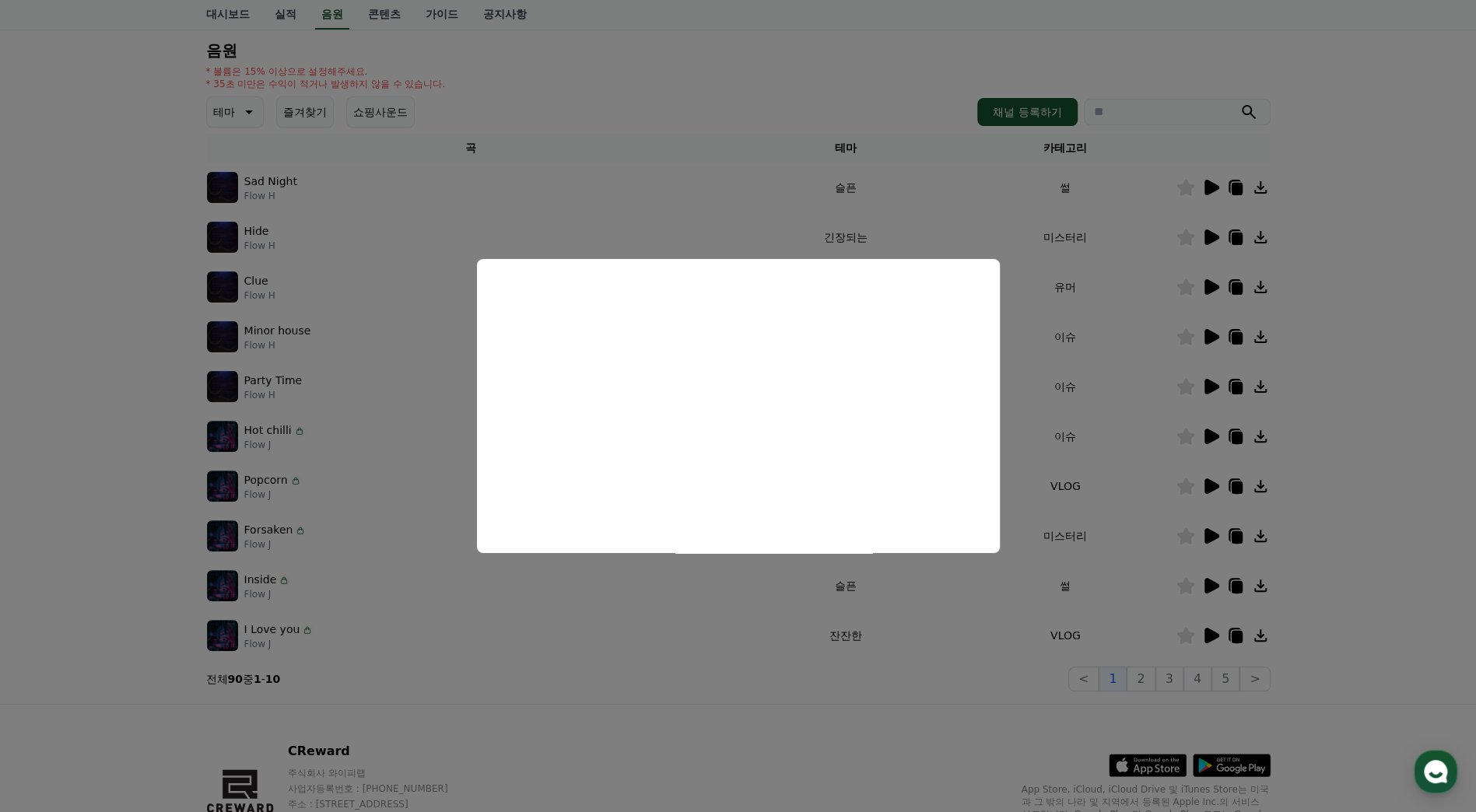
click at [1355, 538] on button "close modal" at bounding box center [738, 406] width 1476 height 812
click at [1358, 526] on div "크리워드 음원 서비스 이용 시 유의사항 음원 * 볼륨은 15% 이상으로 설정해주세요. * 35초 미만은 수익이 적거나 발생하지 않을 수 있습니…" at bounding box center [738, 328] width 1476 height 753
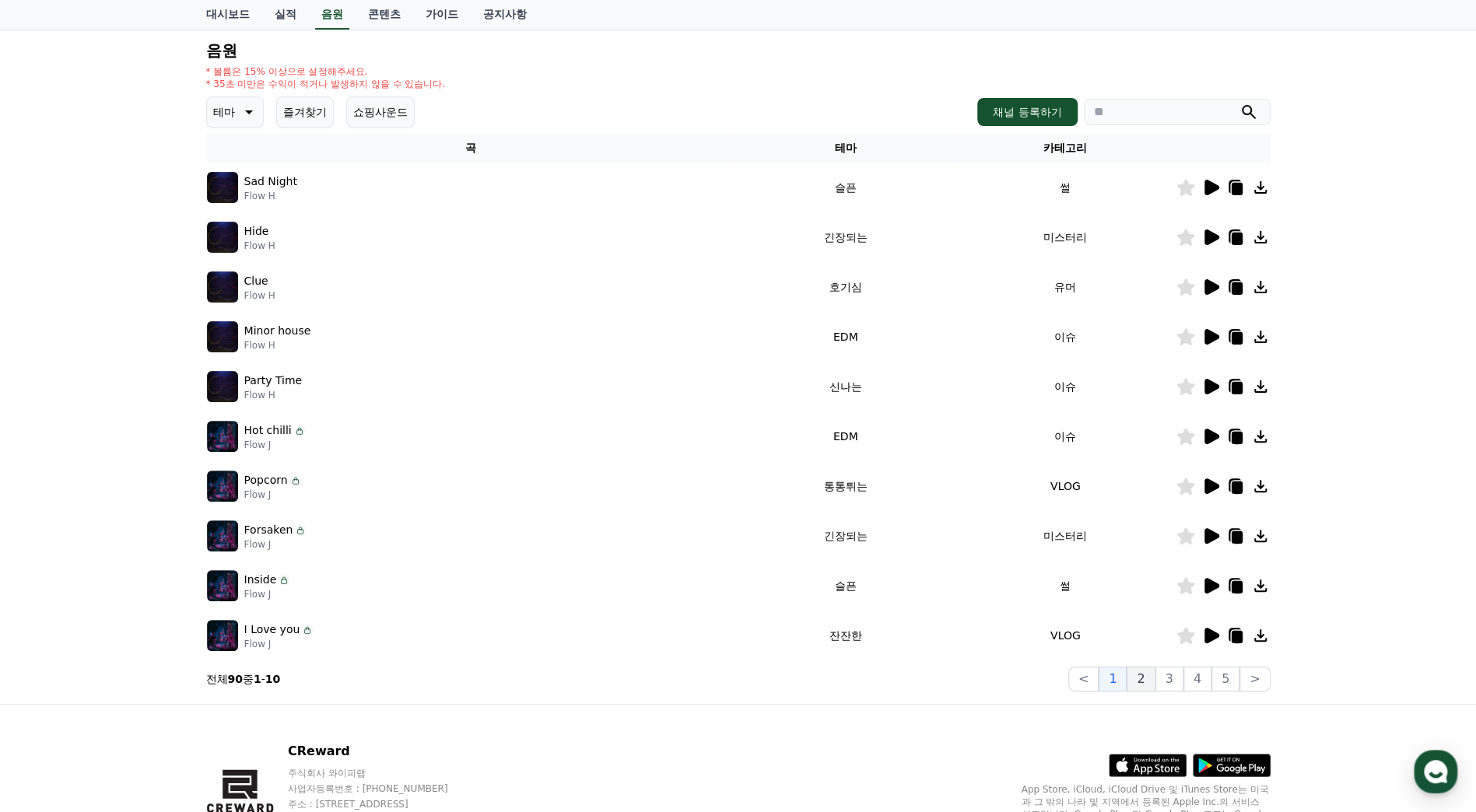
click at [1145, 673] on button "2" at bounding box center [1141, 679] width 28 height 25
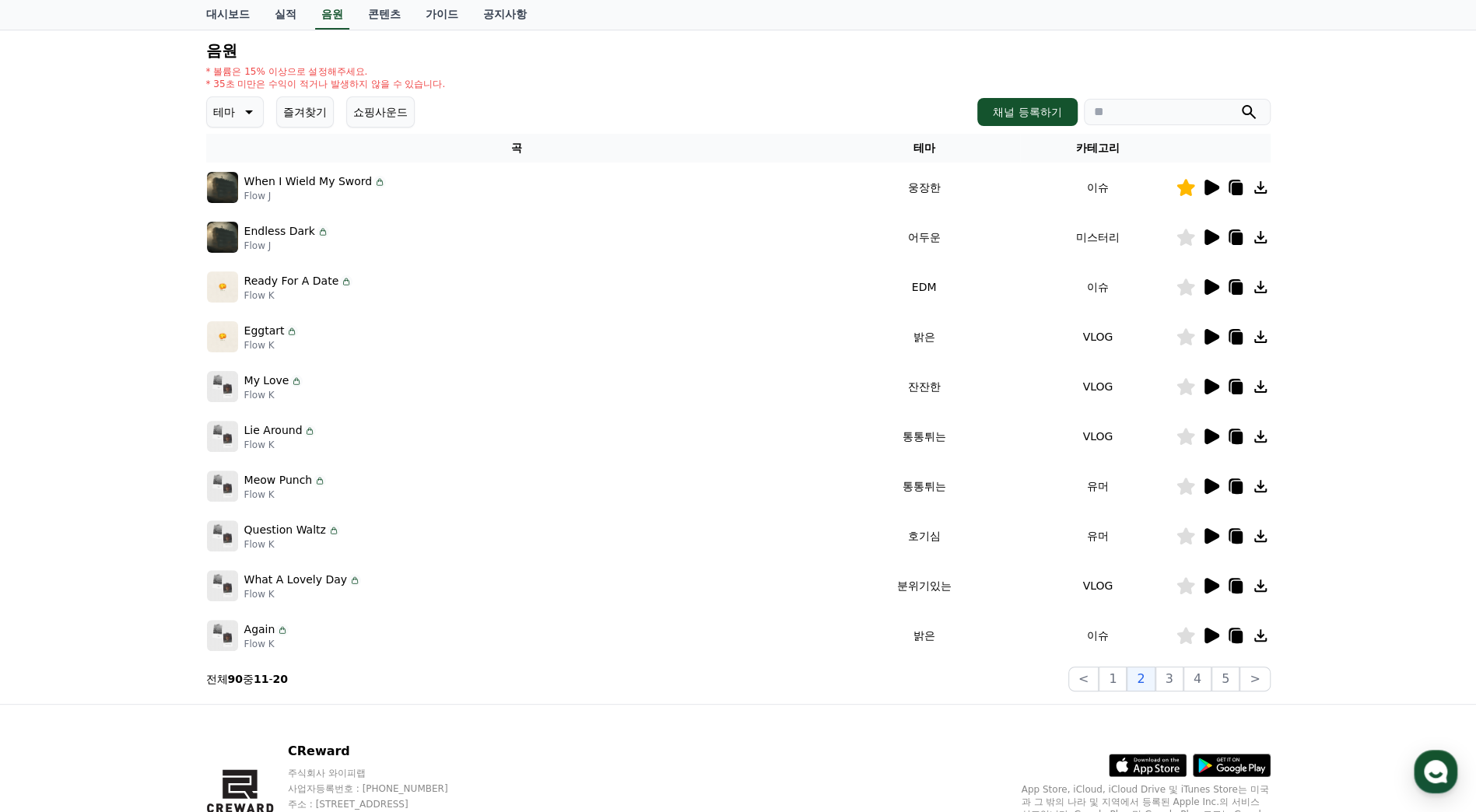
click at [1218, 188] on icon at bounding box center [1212, 187] width 15 height 16
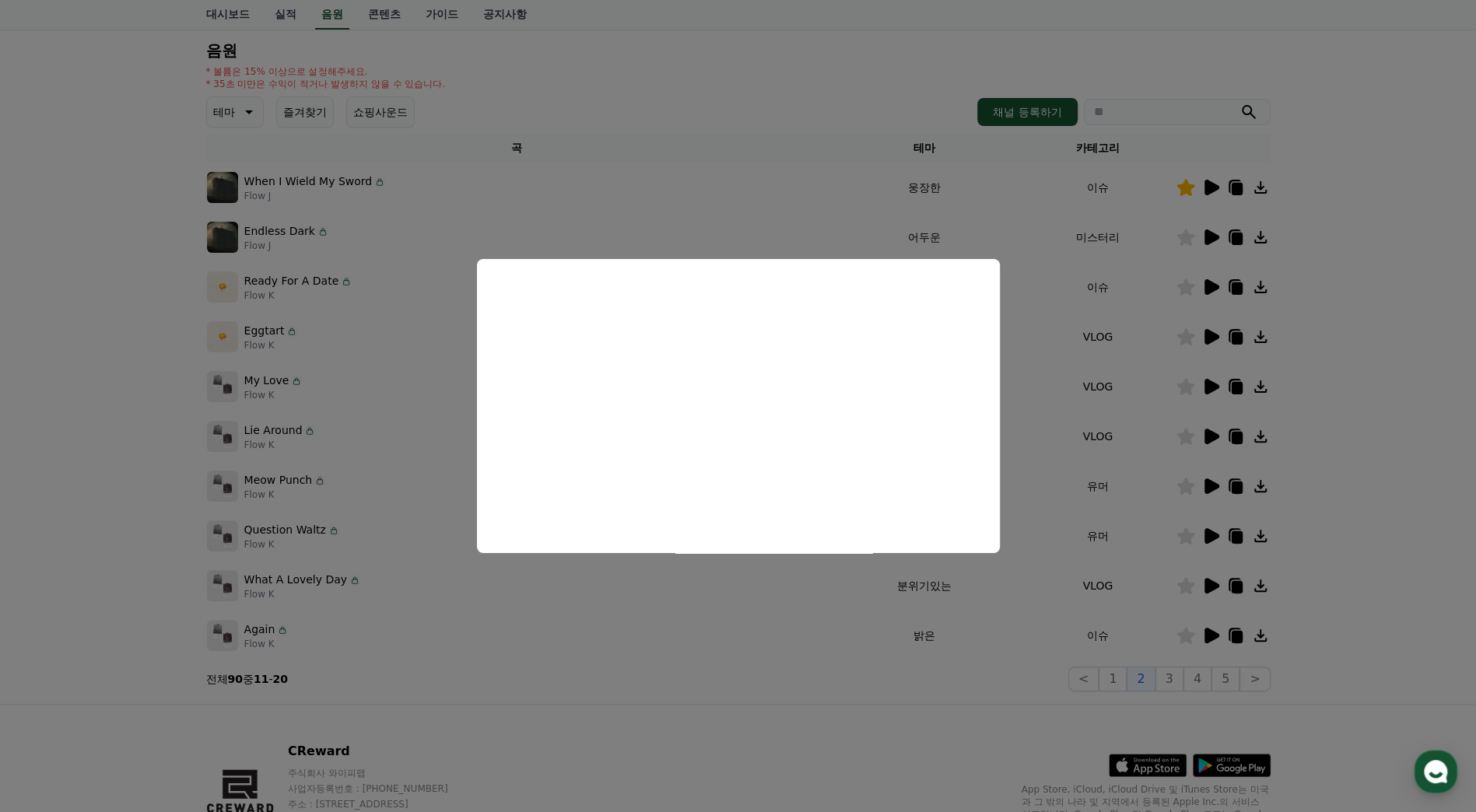
drag, startPoint x: 1443, startPoint y: 300, endPoint x: 1423, endPoint y: 304, distance: 20.4
click at [1442, 300] on button "close modal" at bounding box center [738, 406] width 1476 height 812
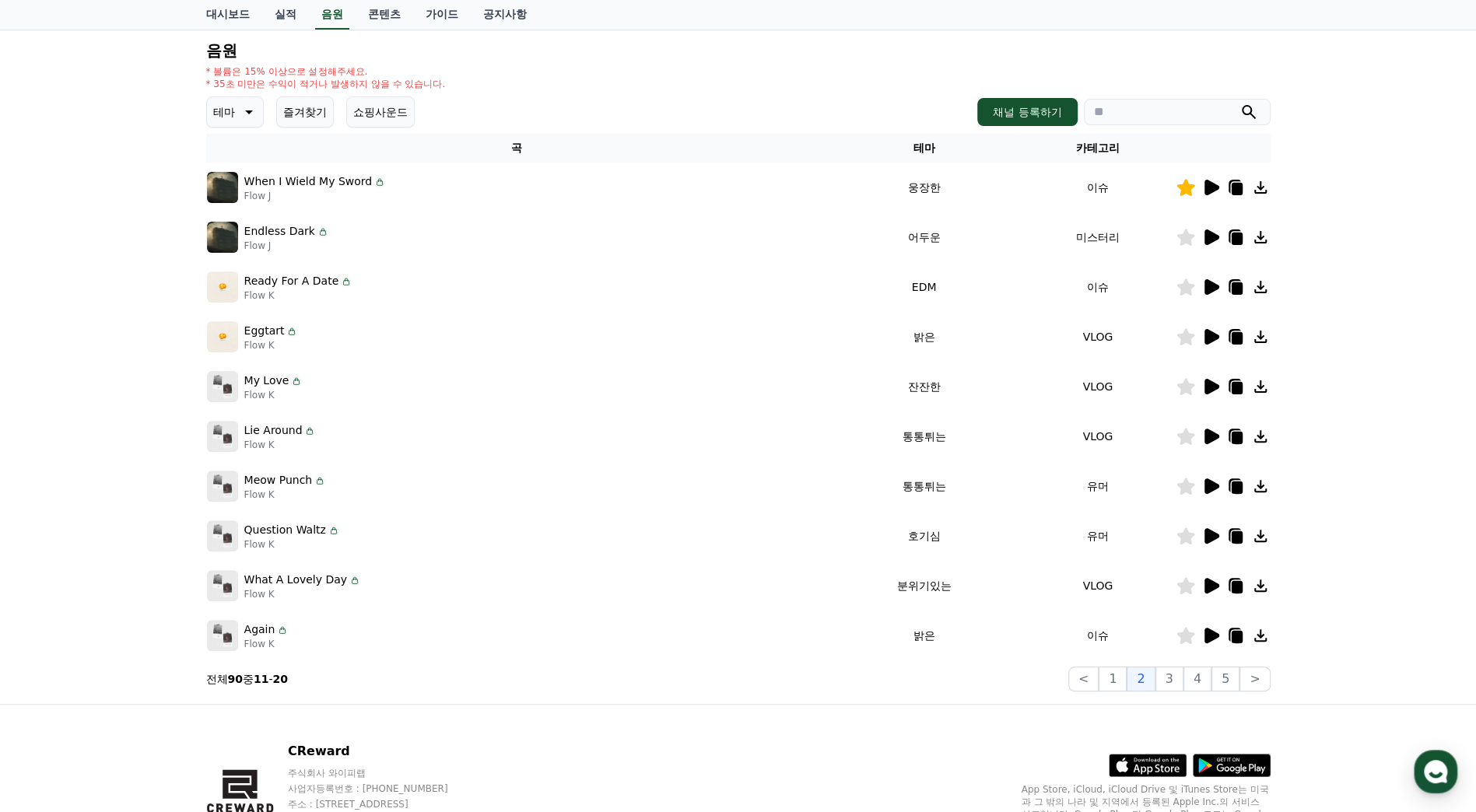
click at [1209, 238] on icon at bounding box center [1212, 237] width 15 height 16
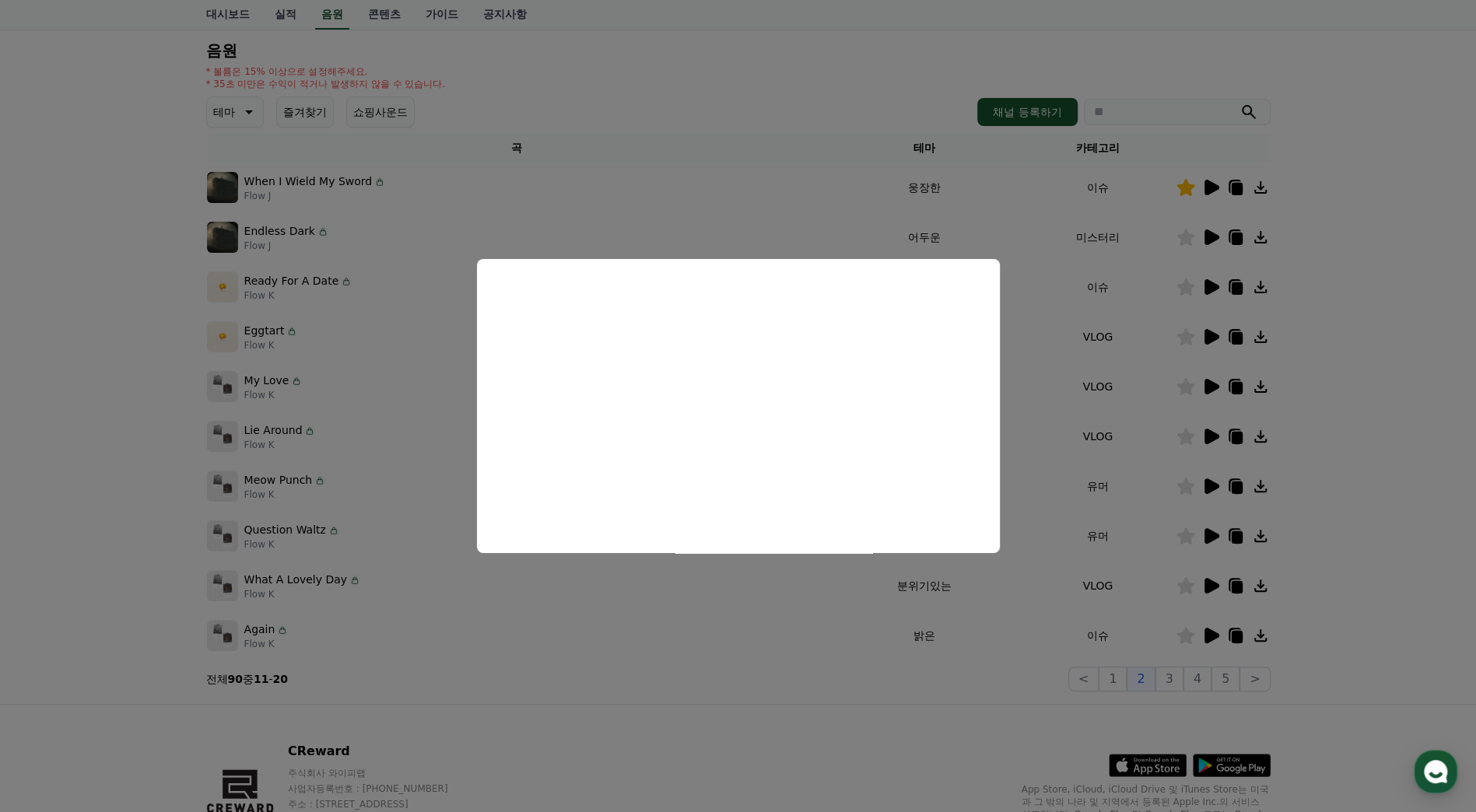
click at [1355, 251] on button "close modal" at bounding box center [738, 406] width 1476 height 812
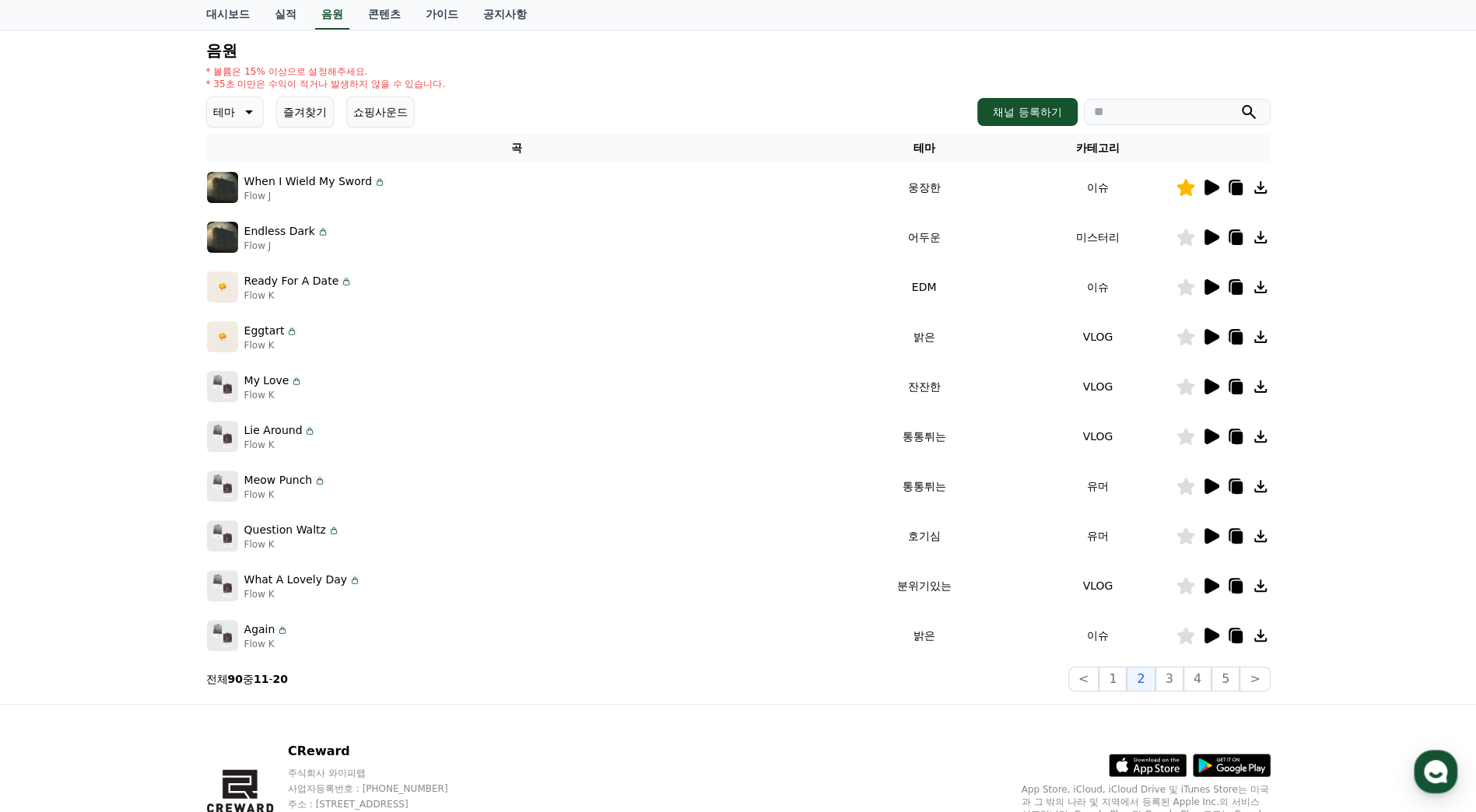
click at [1209, 286] on icon at bounding box center [1212, 286] width 15 height 16
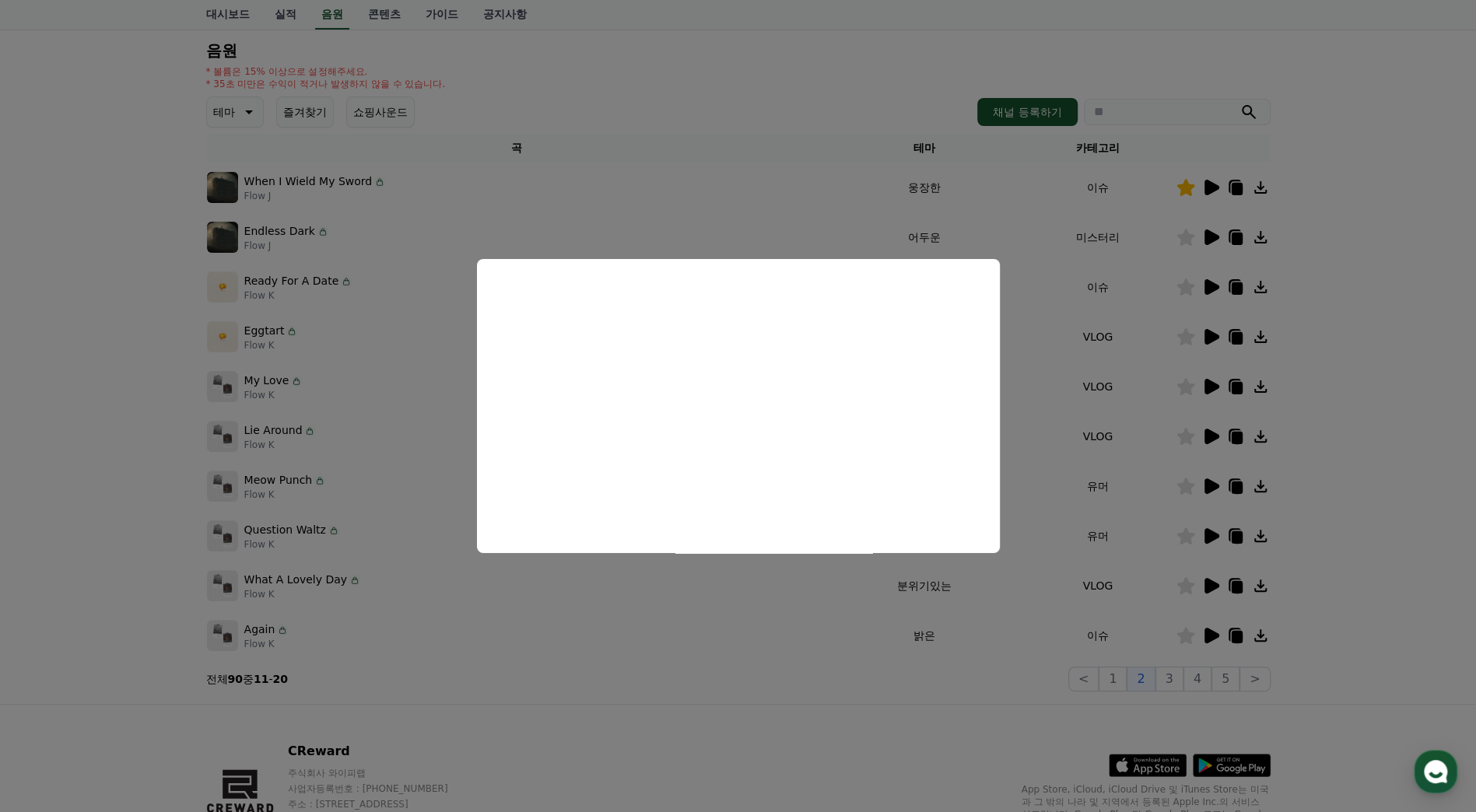
click at [1336, 301] on button "close modal" at bounding box center [738, 406] width 1476 height 812
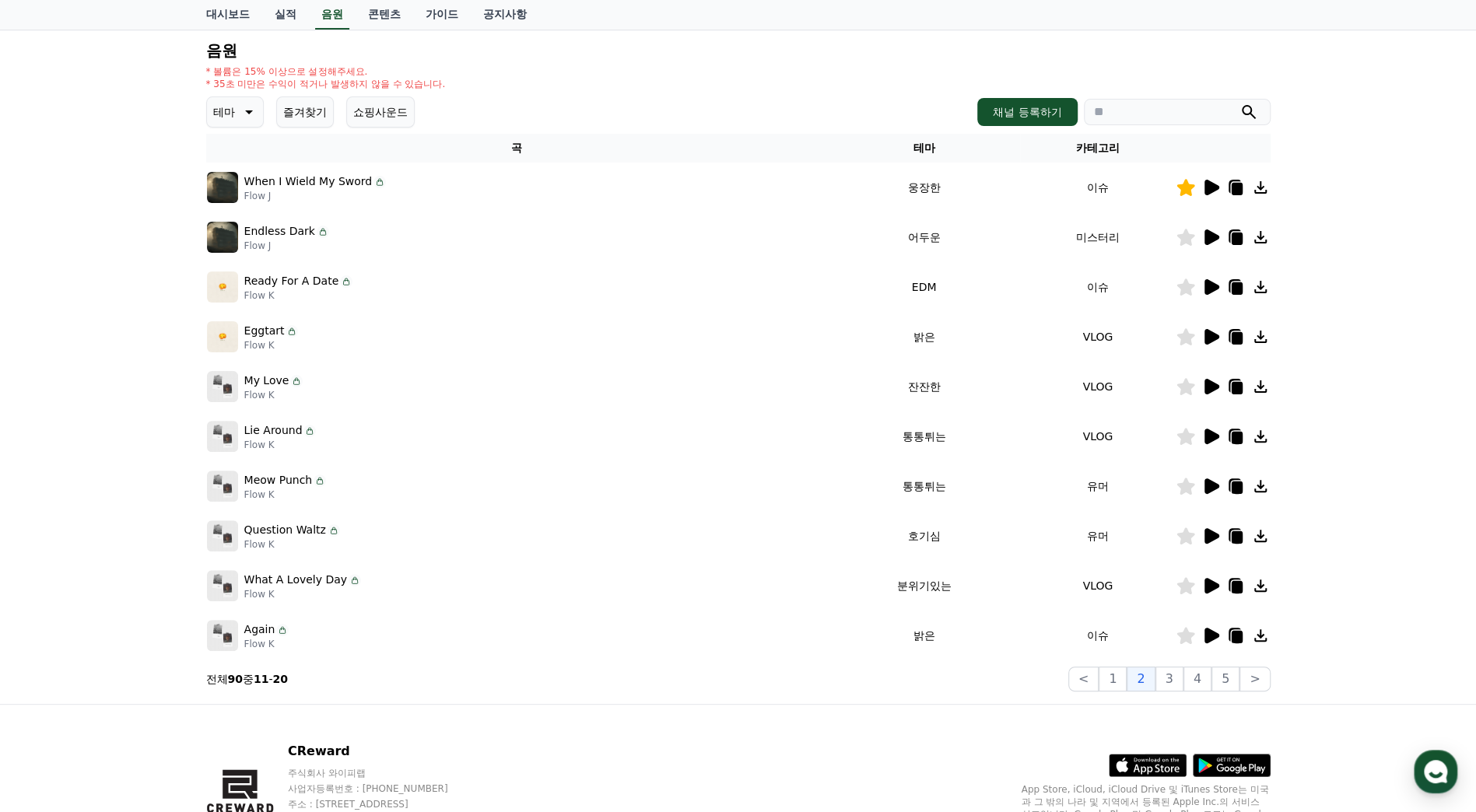
click at [1213, 340] on icon at bounding box center [1212, 337] width 15 height 16
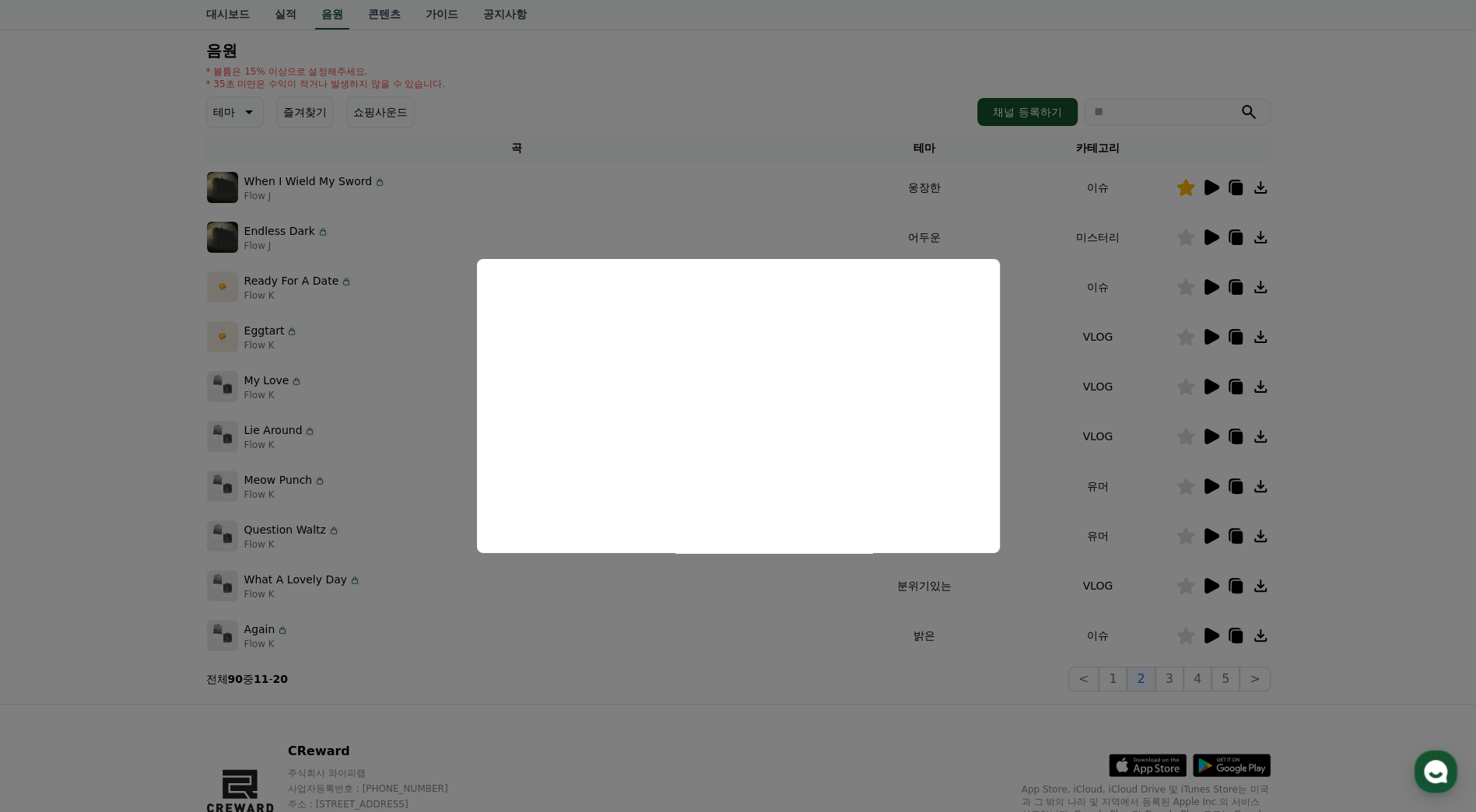
click at [1356, 320] on button "close modal" at bounding box center [738, 406] width 1476 height 812
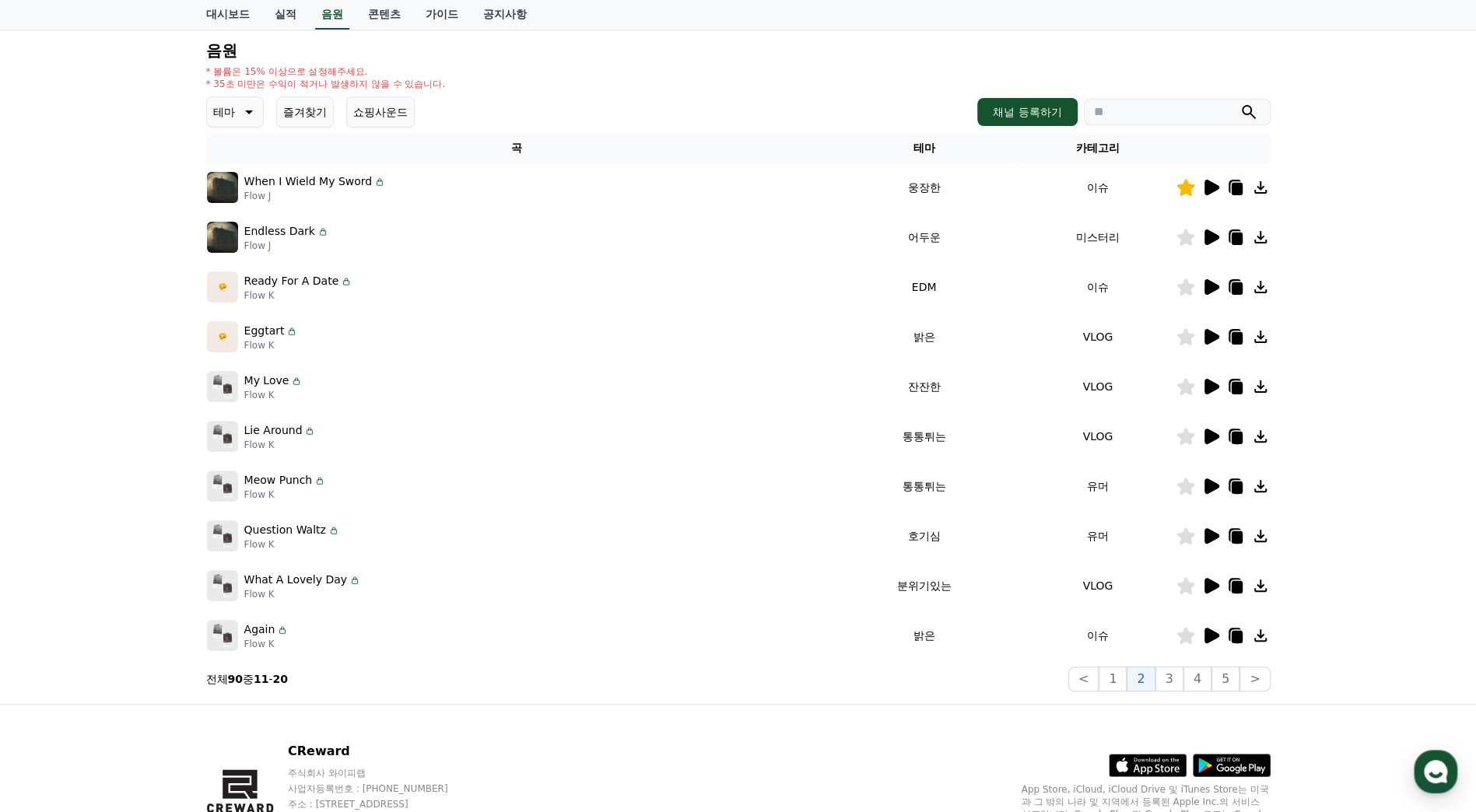
click at [1207, 337] on icon at bounding box center [1212, 337] width 15 height 16
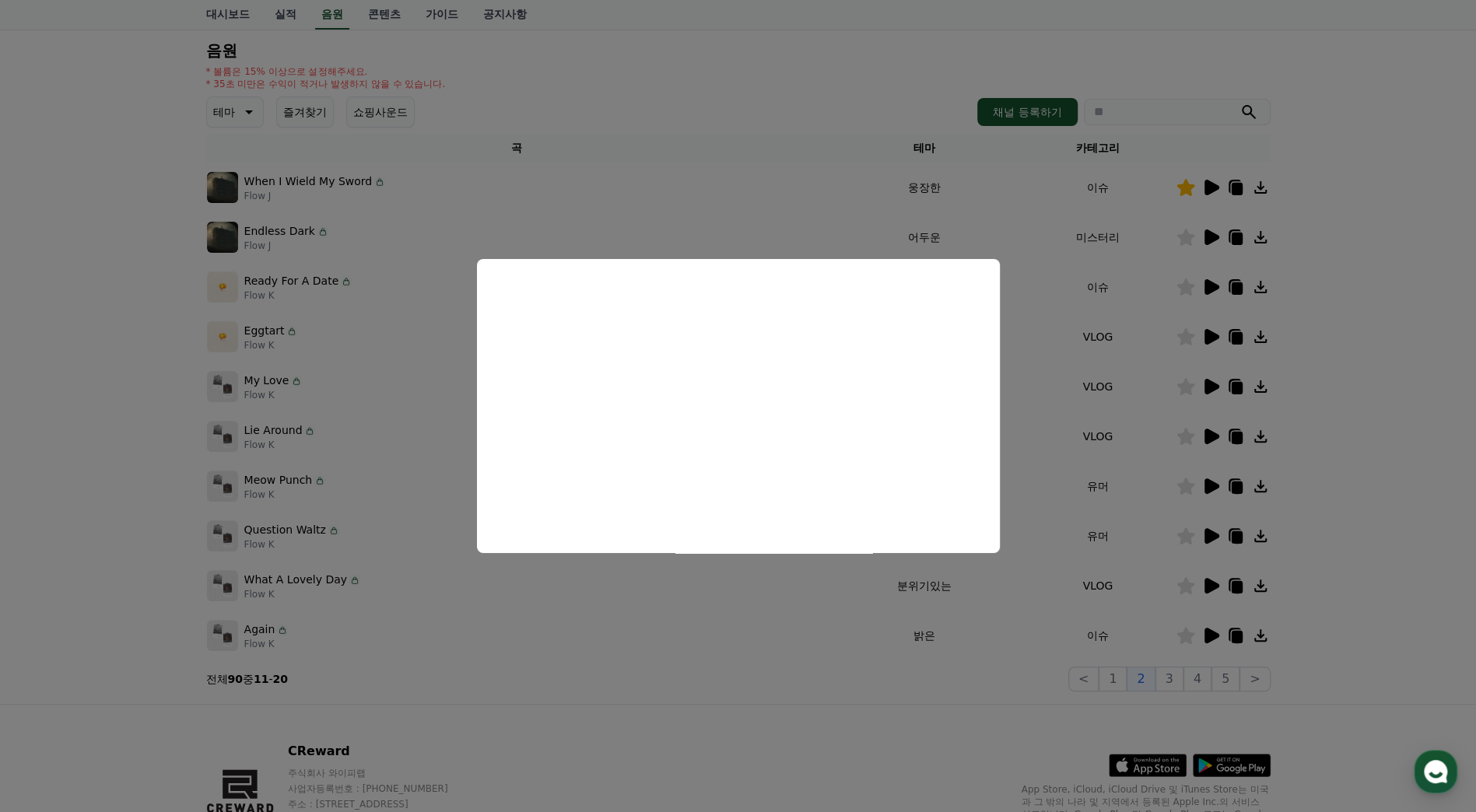
click at [1362, 361] on button "close modal" at bounding box center [738, 406] width 1476 height 812
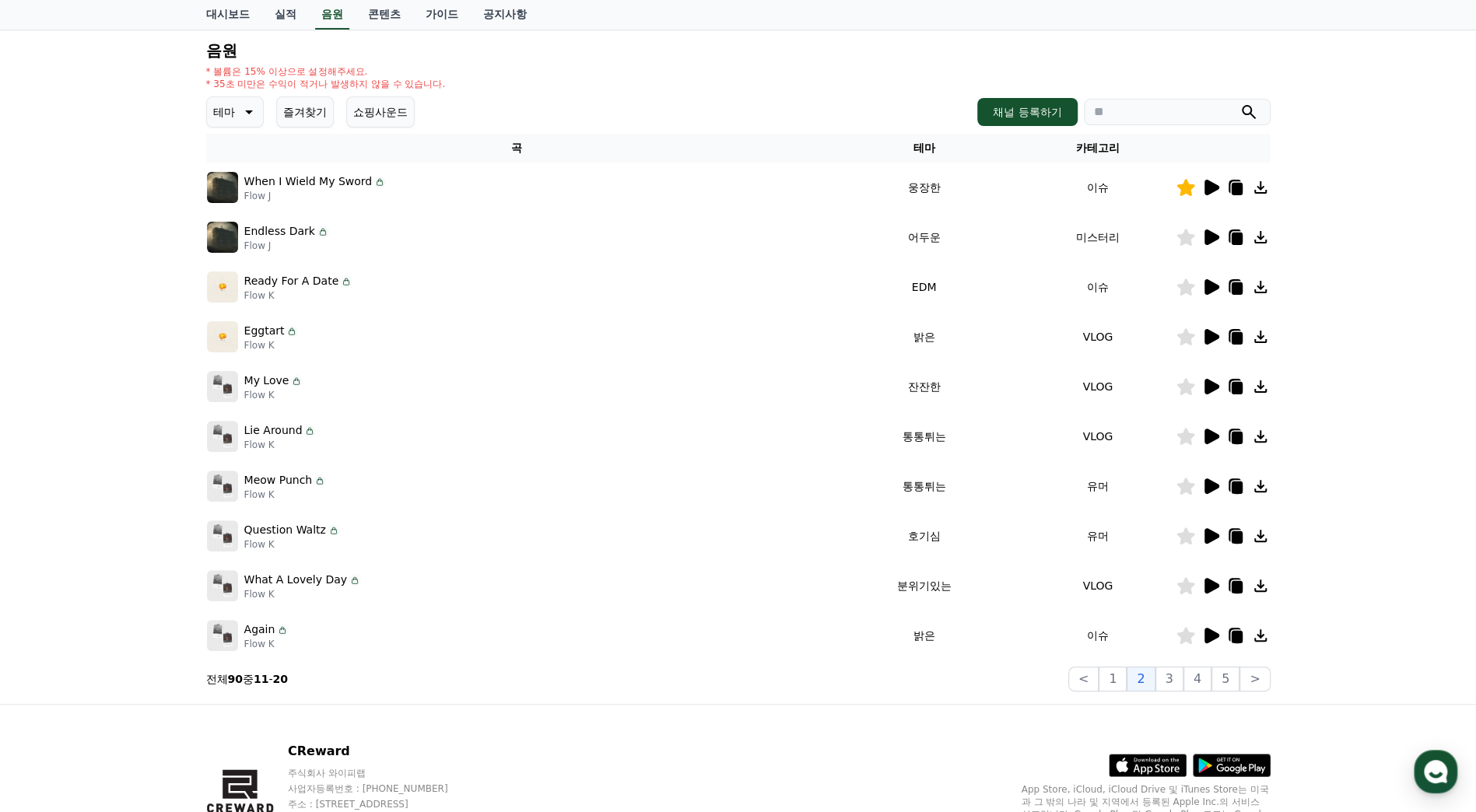
click at [1209, 386] on icon at bounding box center [1212, 386] width 15 height 16
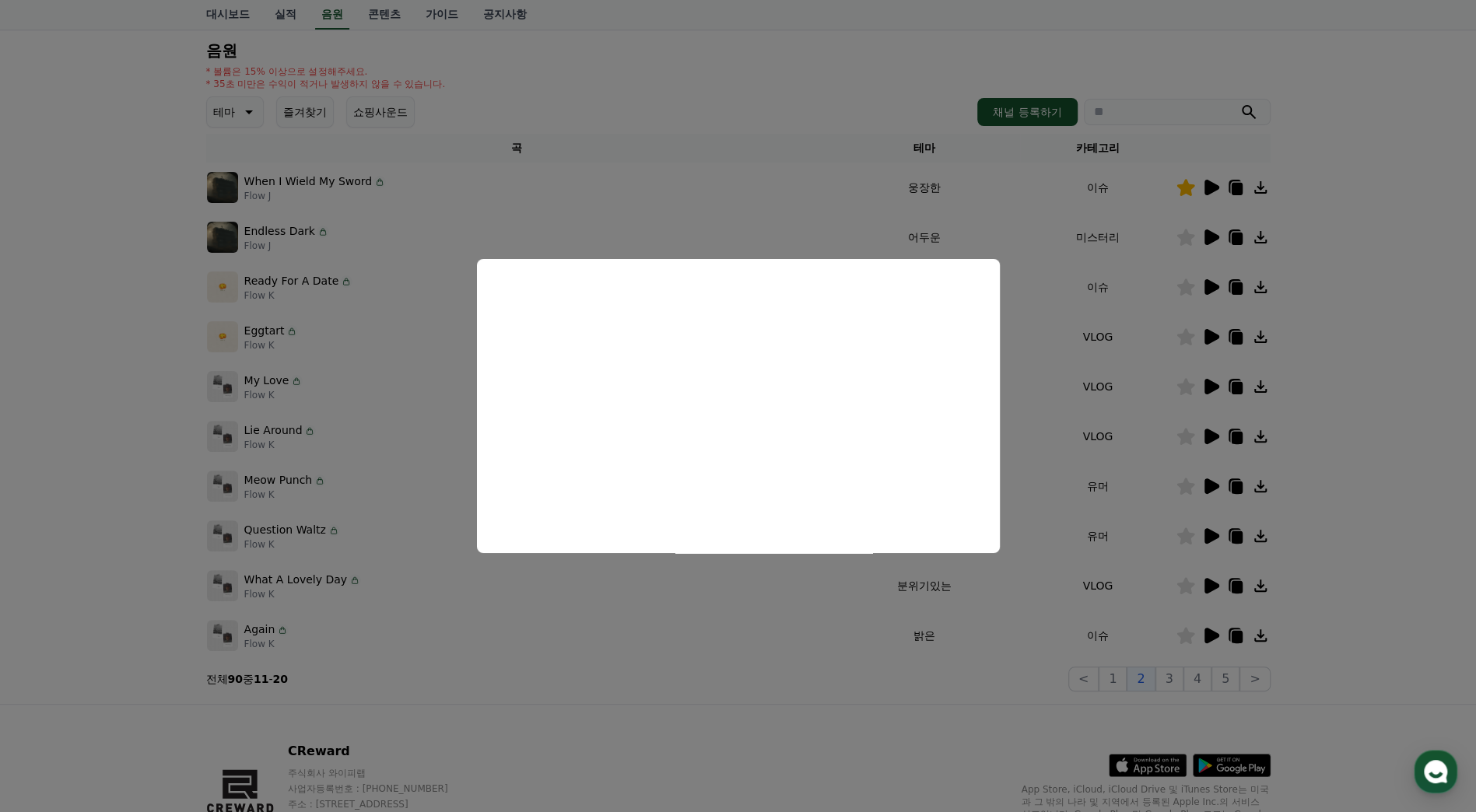
click at [1337, 395] on button "close modal" at bounding box center [738, 406] width 1476 height 812
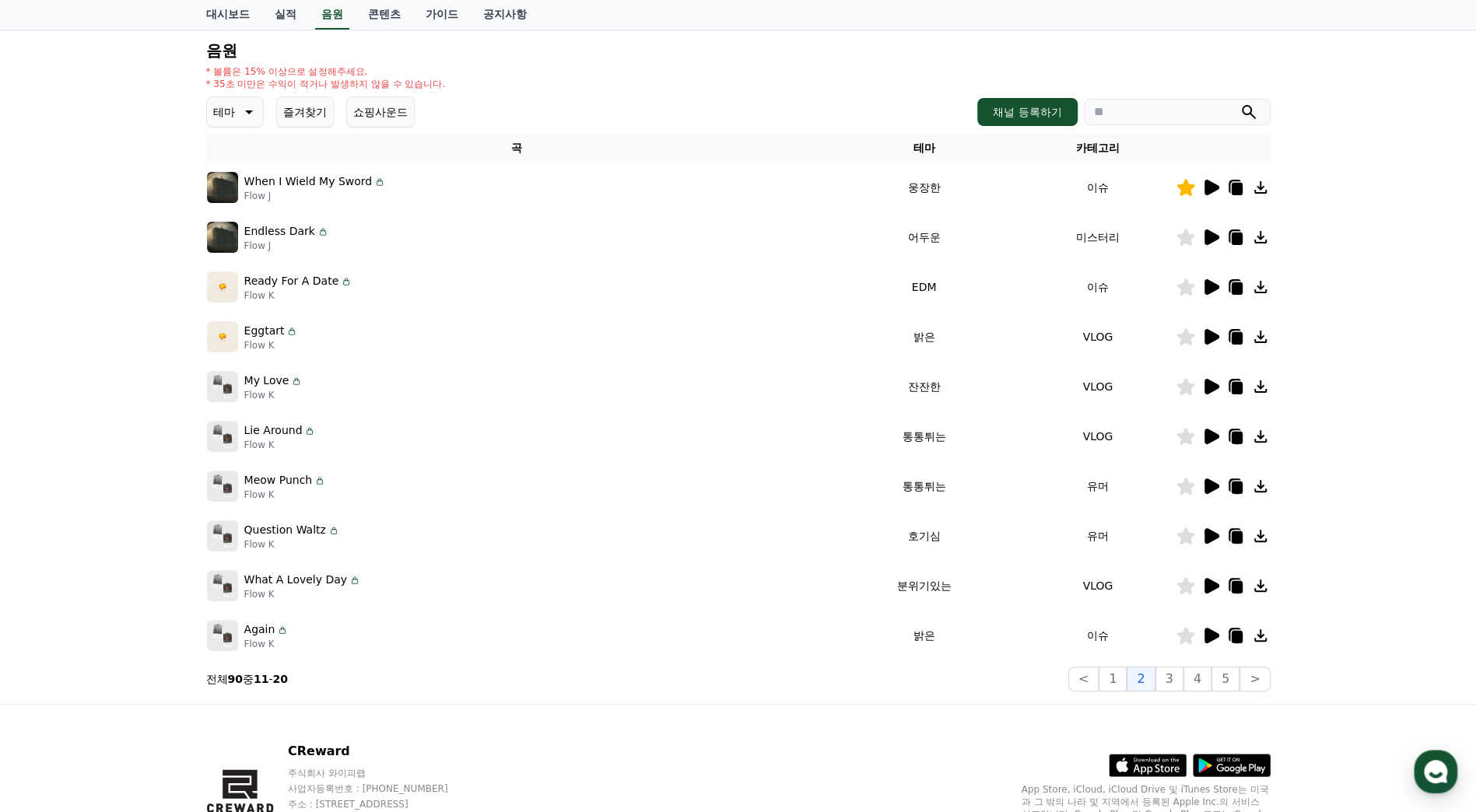
click at [1204, 487] on icon at bounding box center [1212, 486] width 15 height 16
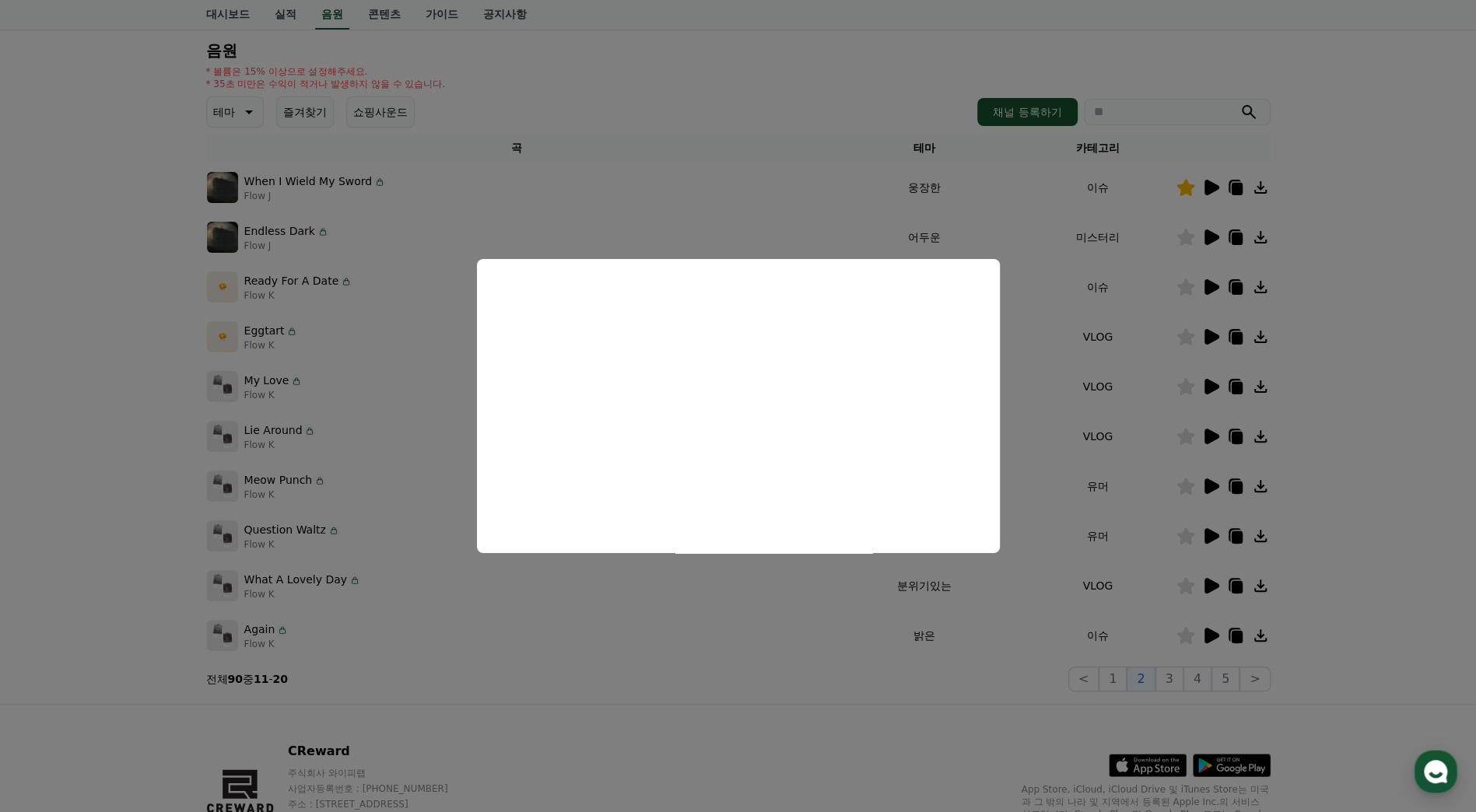
click at [1413, 408] on button "close modal" at bounding box center [738, 406] width 1476 height 812
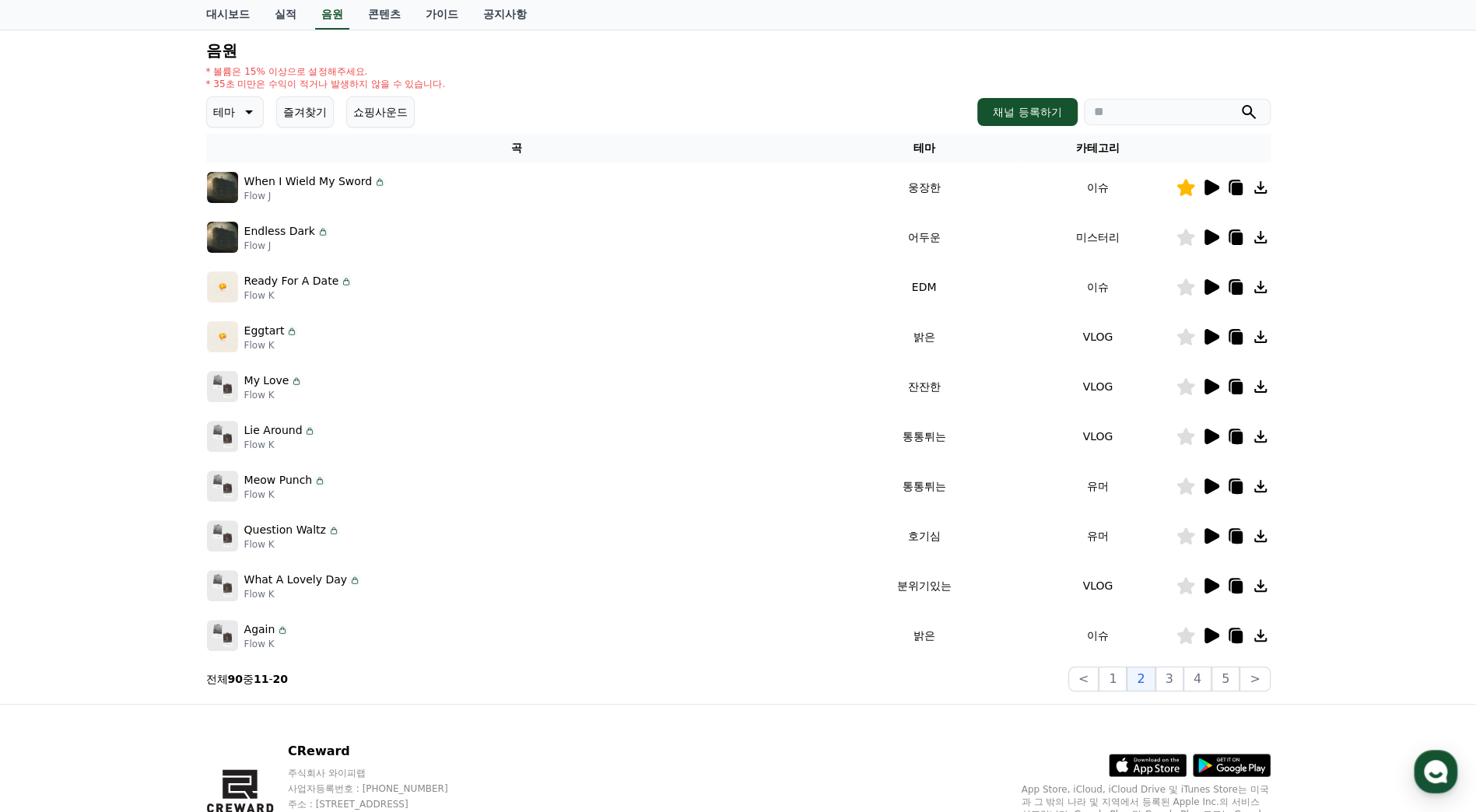
click at [1204, 485] on icon at bounding box center [1211, 486] width 19 height 19
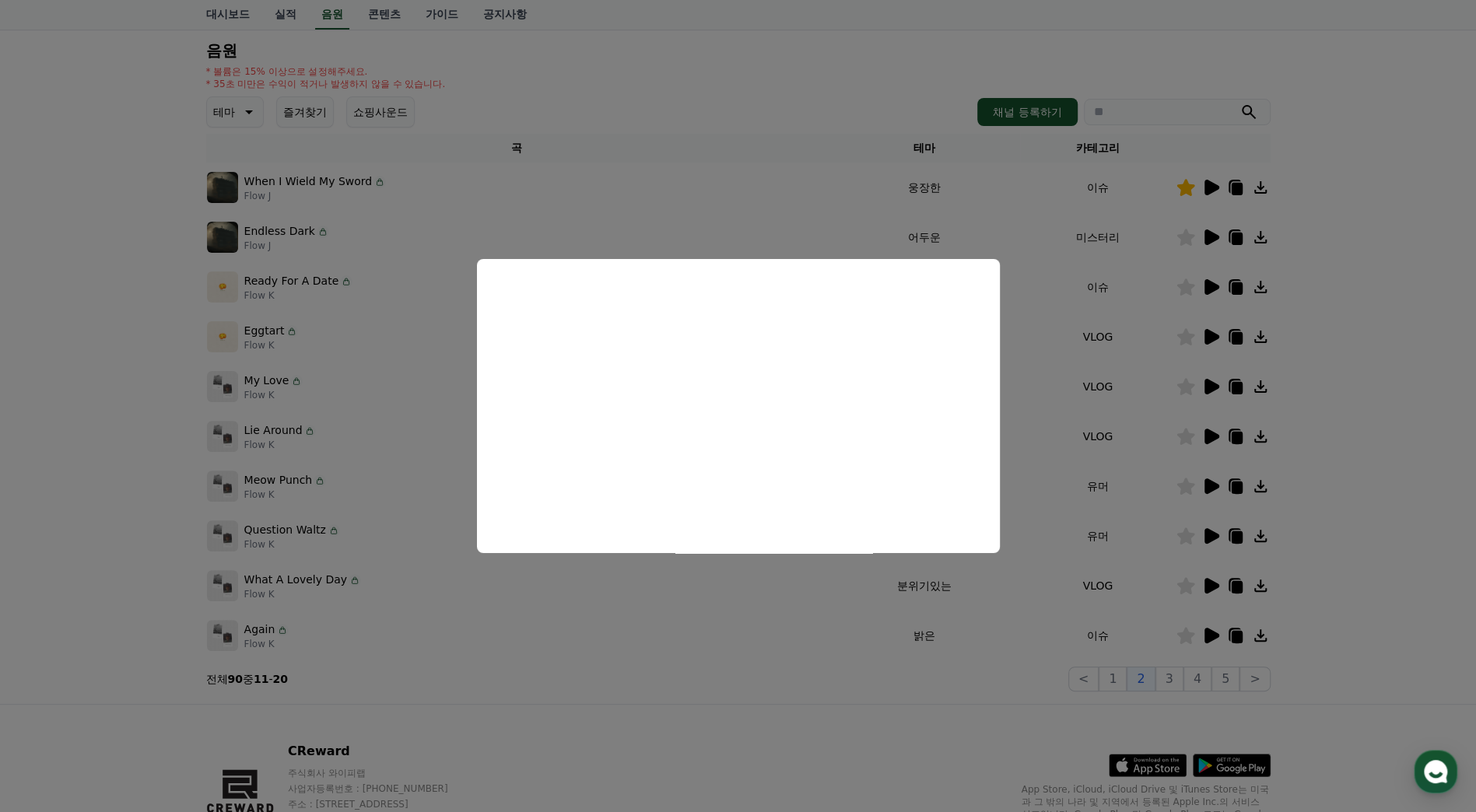
click at [1306, 453] on button "close modal" at bounding box center [738, 406] width 1476 height 812
click at [1365, 445] on div "크리워드 음원 서비스 이용 시 유의사항 음원 * 볼륨은 15% 이상으로 설정해주세요. * 35초 미만은 수익이 적거나 발생하지 않을 수 있습니…" at bounding box center [738, 328] width 1476 height 753
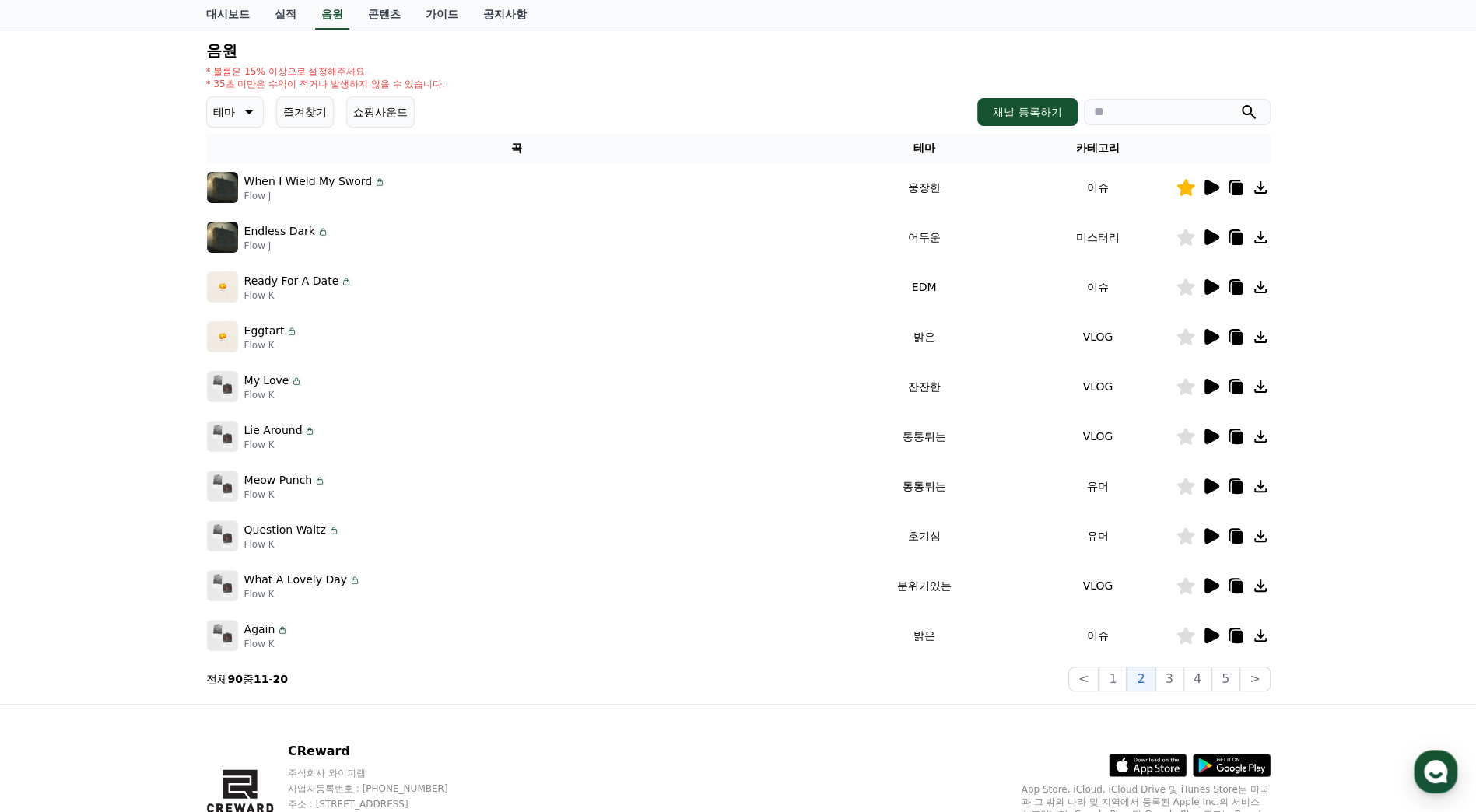
click at [1192, 437] on icon at bounding box center [1185, 437] width 19 height 17
click at [1190, 486] on icon at bounding box center [1185, 486] width 18 height 17
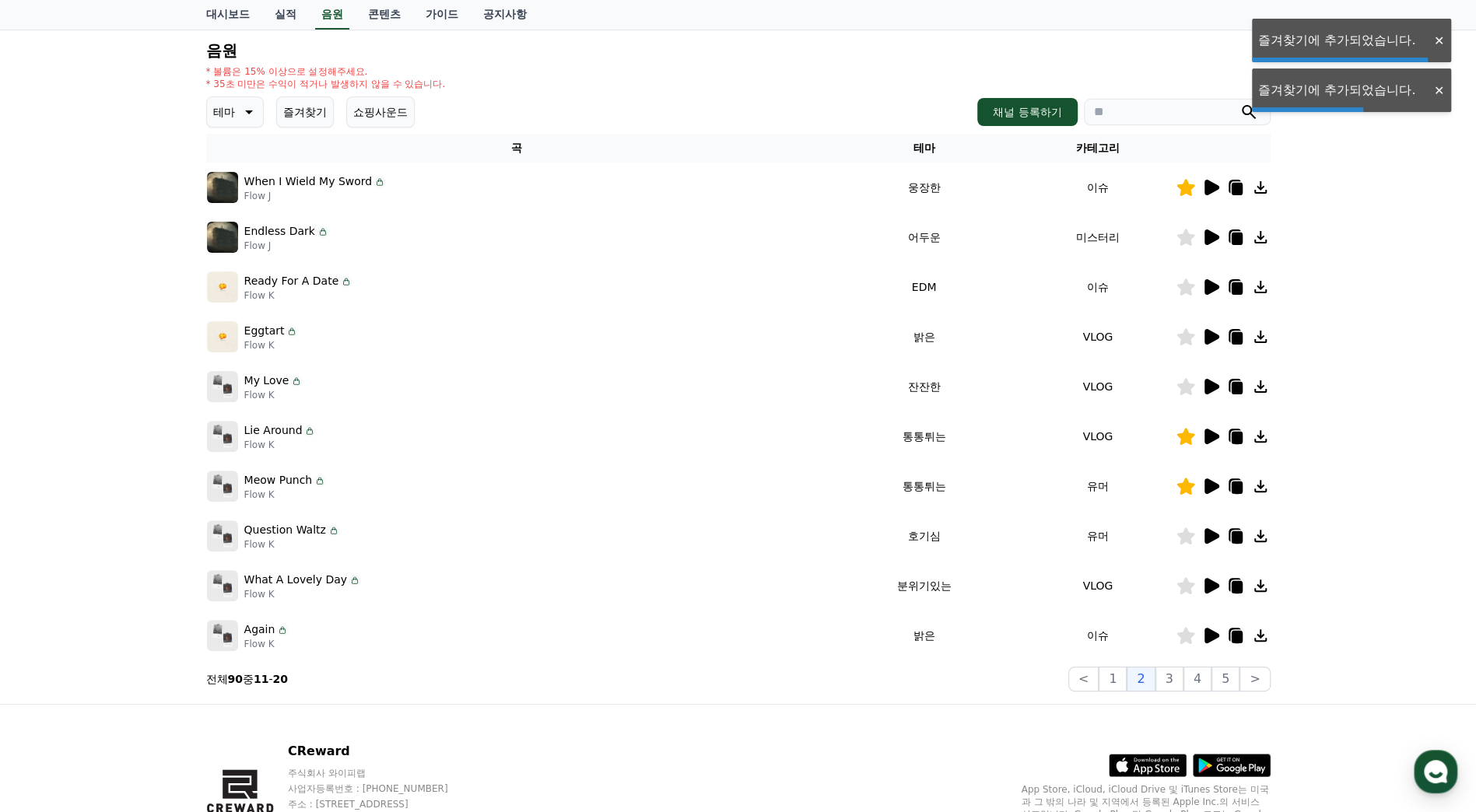
click at [1190, 440] on icon at bounding box center [1185, 437] width 18 height 17
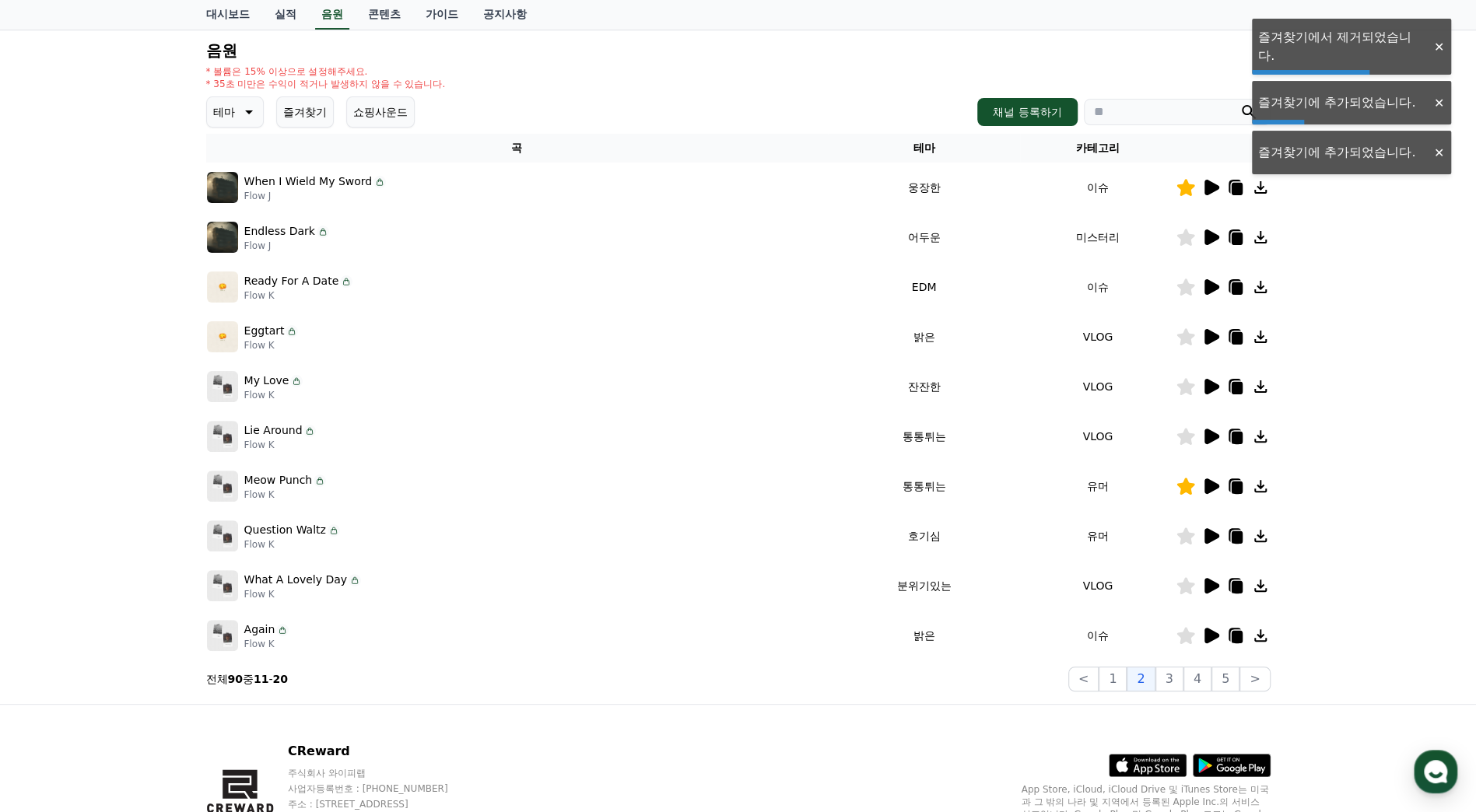
click at [1207, 536] on icon at bounding box center [1212, 536] width 15 height 16
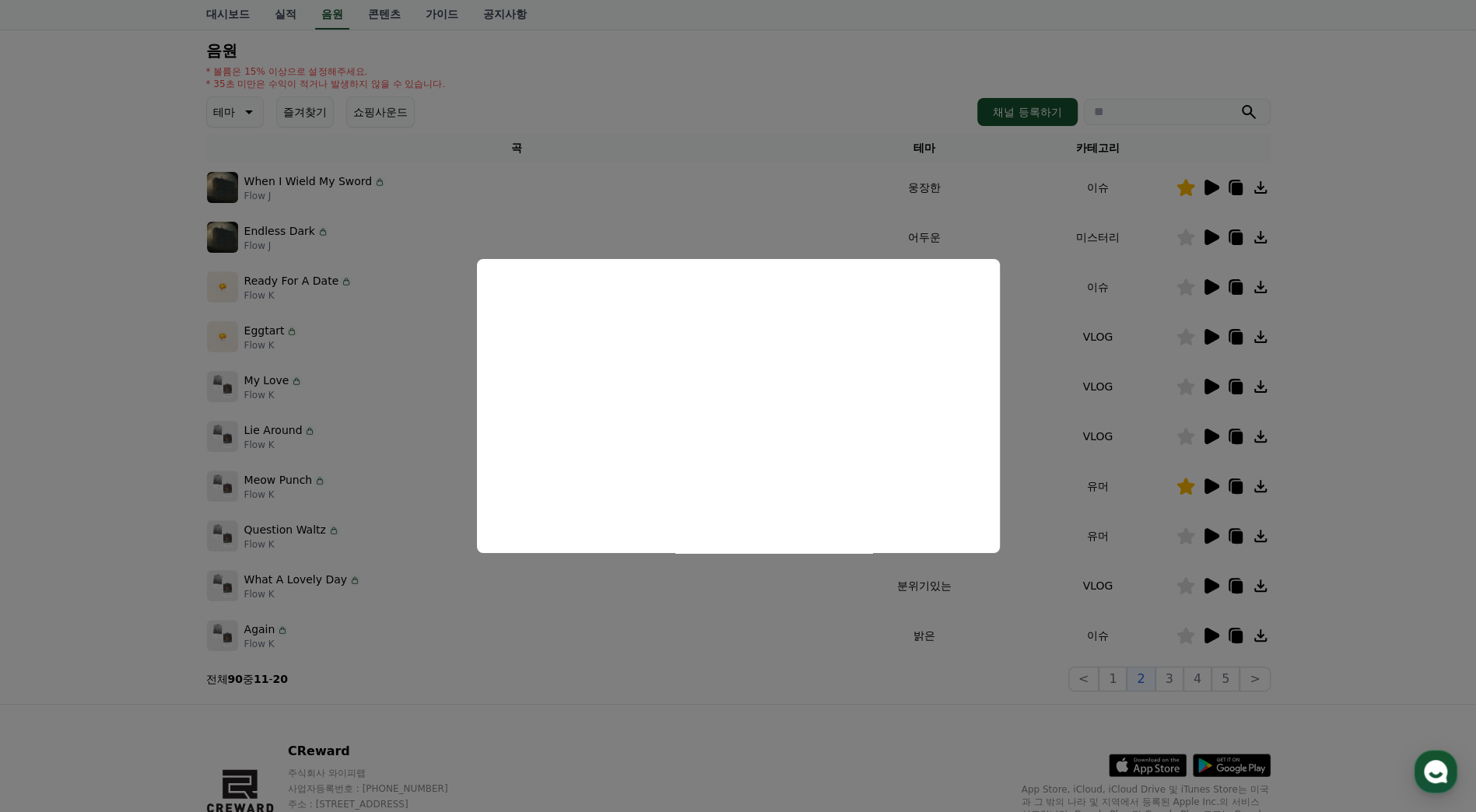
click at [1398, 439] on button "close modal" at bounding box center [738, 406] width 1476 height 812
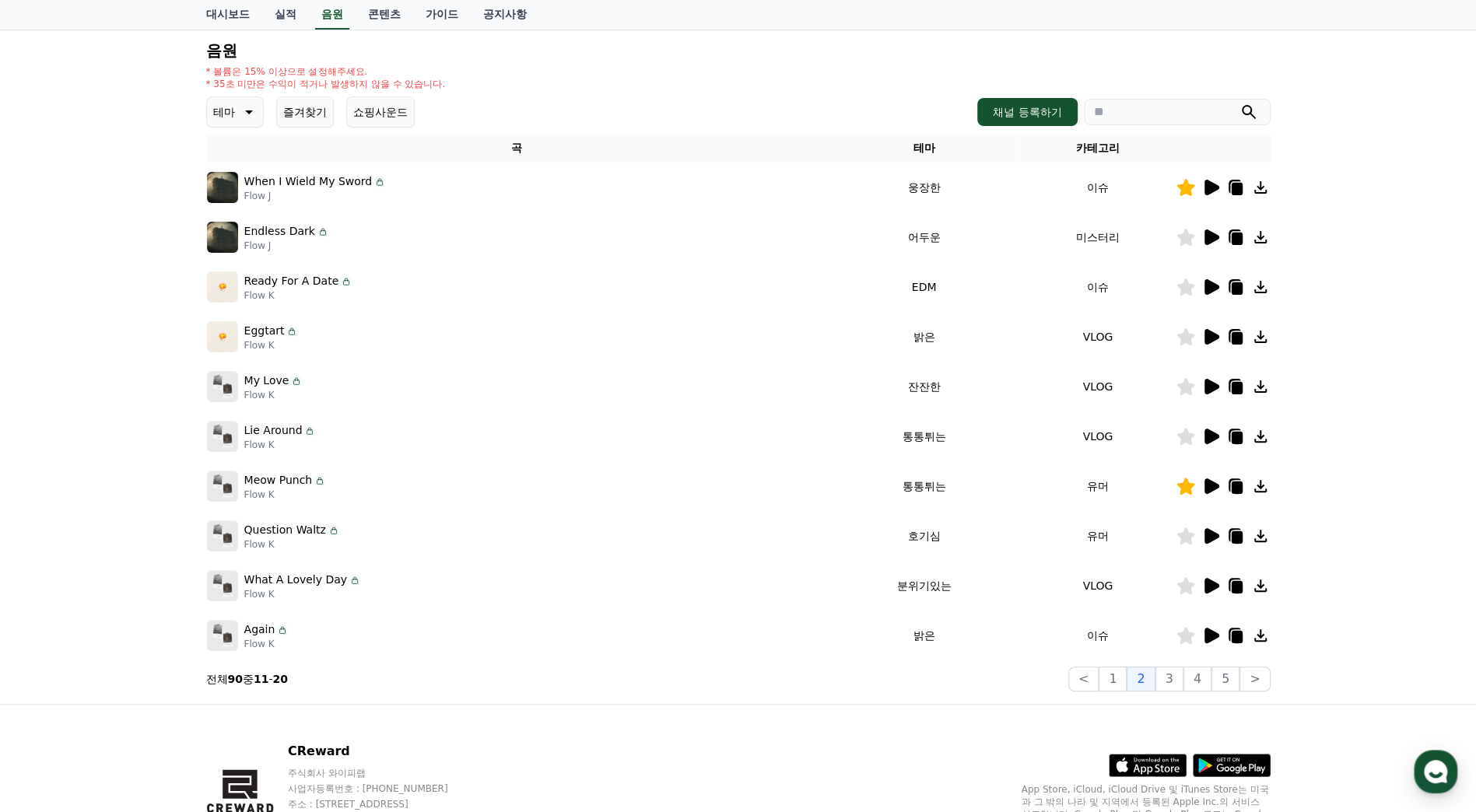
click at [1185, 531] on icon at bounding box center [1185, 536] width 18 height 17
click at [1214, 588] on icon at bounding box center [1212, 585] width 15 height 16
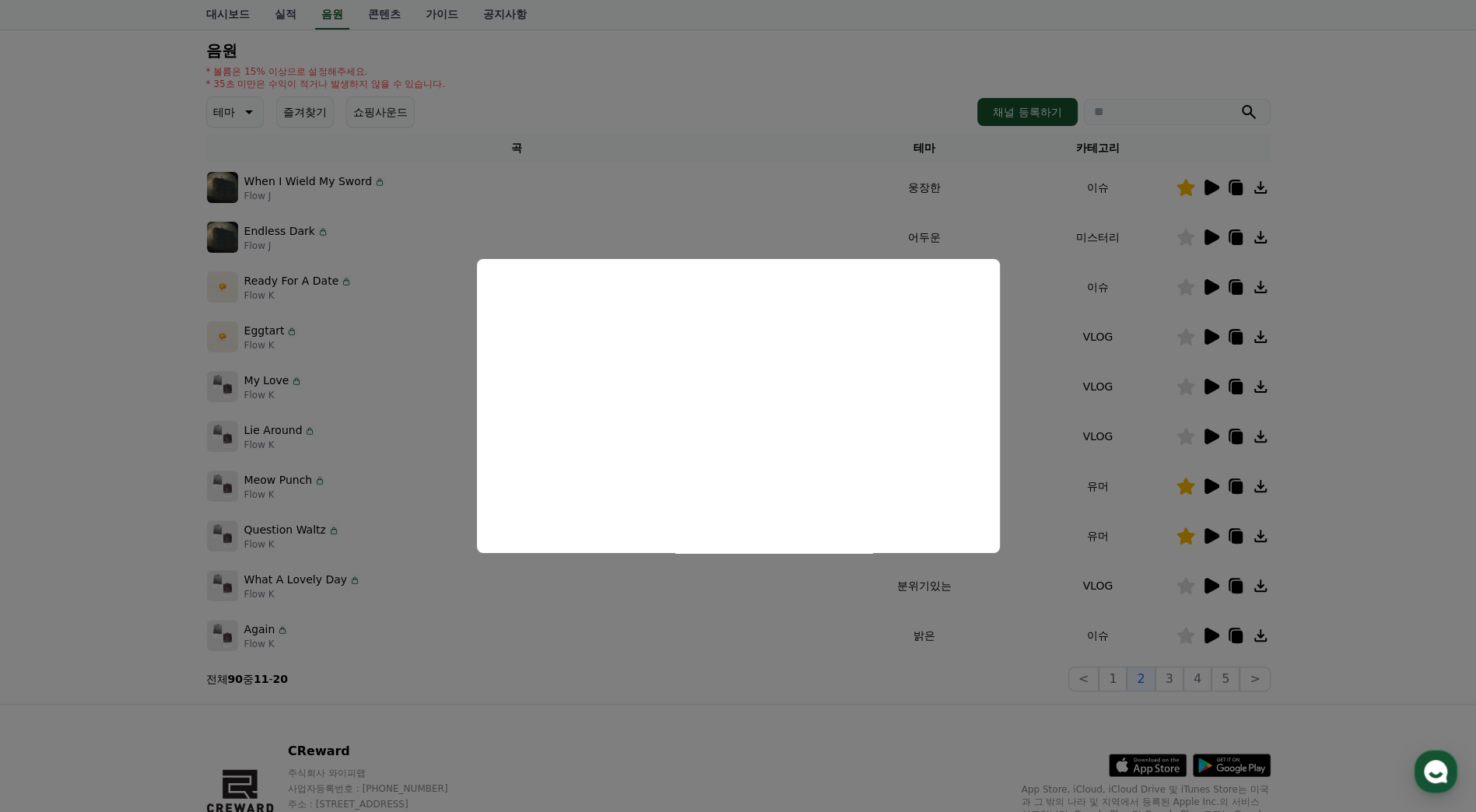
click at [1337, 503] on button "close modal" at bounding box center [738, 406] width 1476 height 812
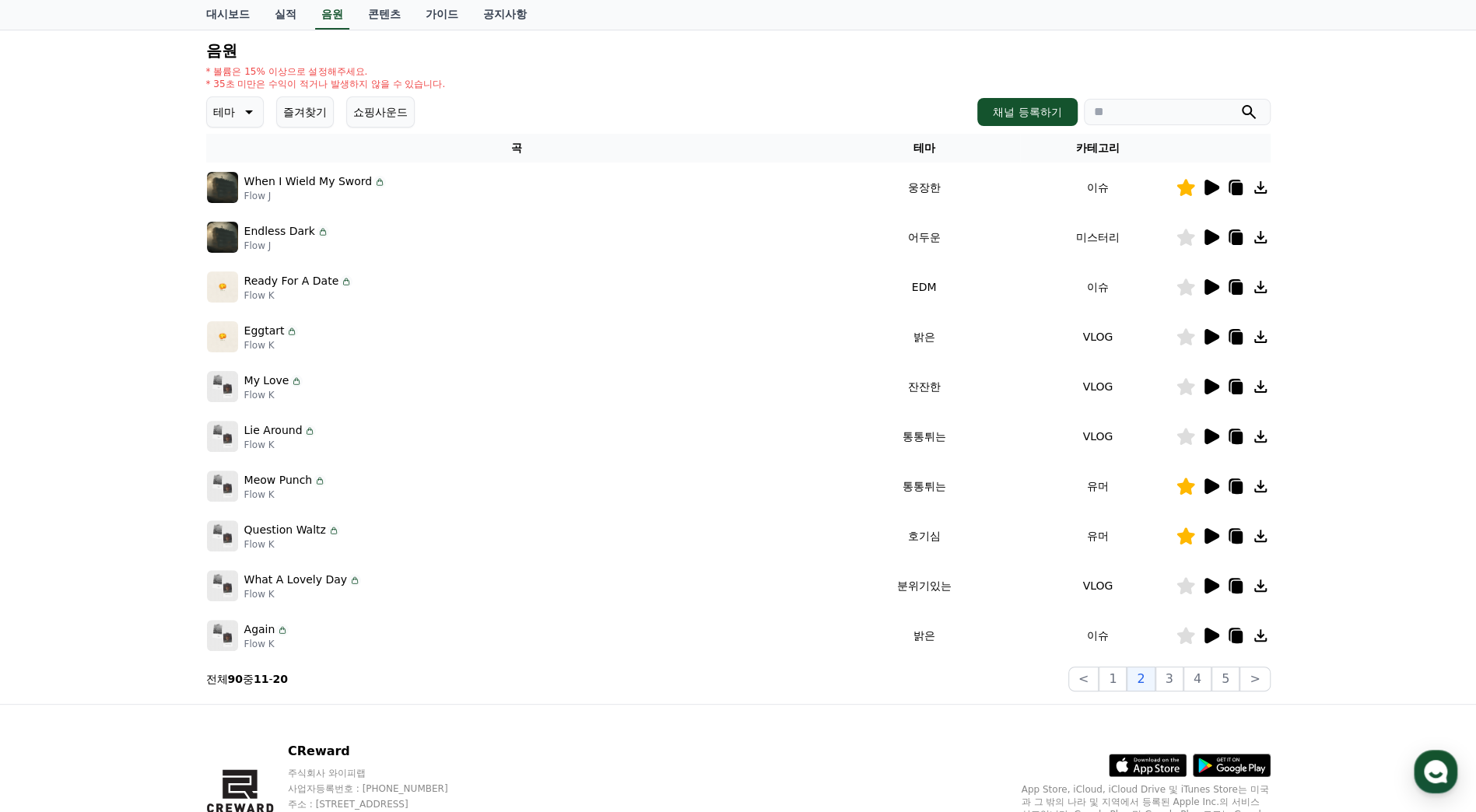
click at [1212, 629] on icon at bounding box center [1211, 635] width 19 height 19
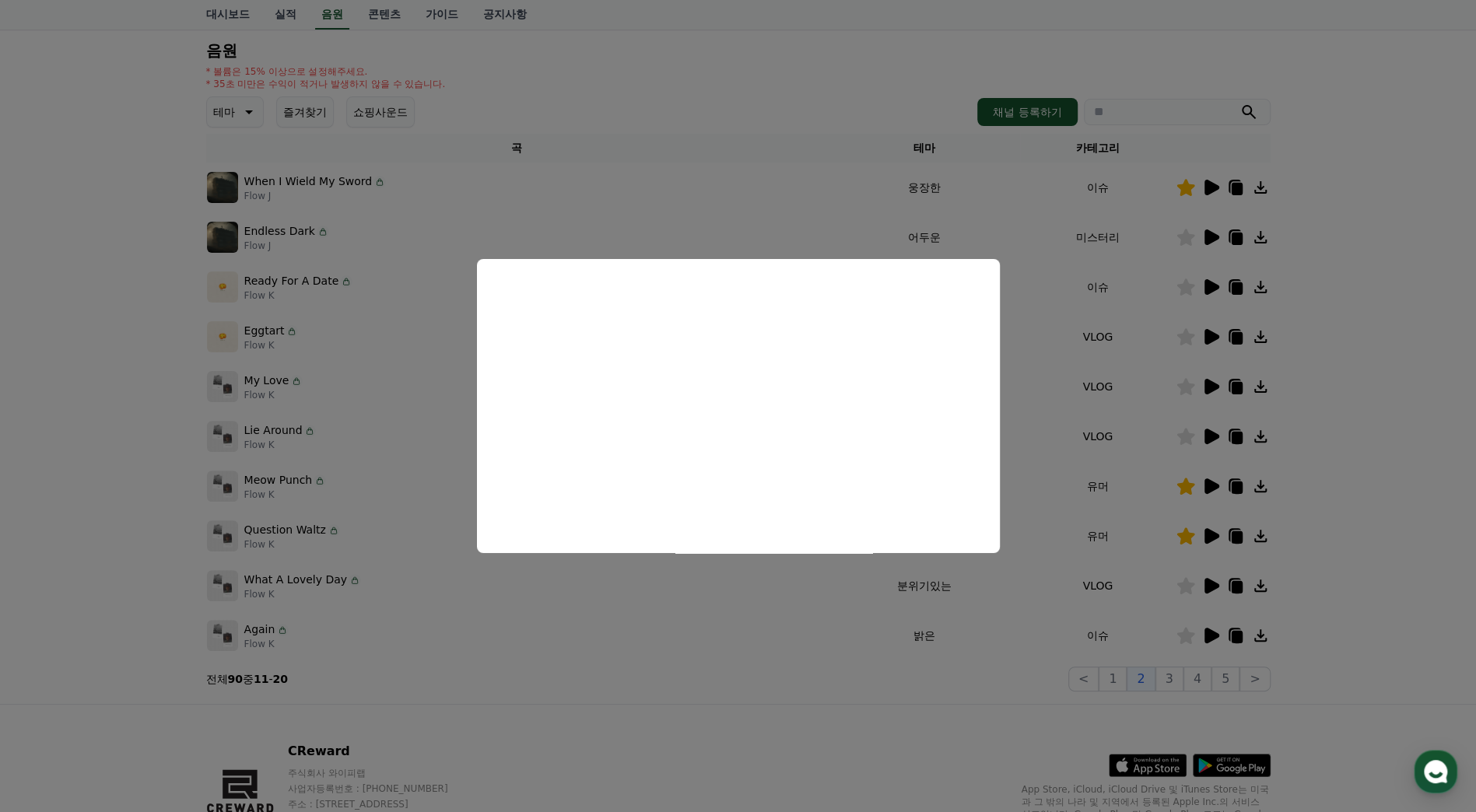
click at [1431, 352] on button "close modal" at bounding box center [738, 406] width 1476 height 812
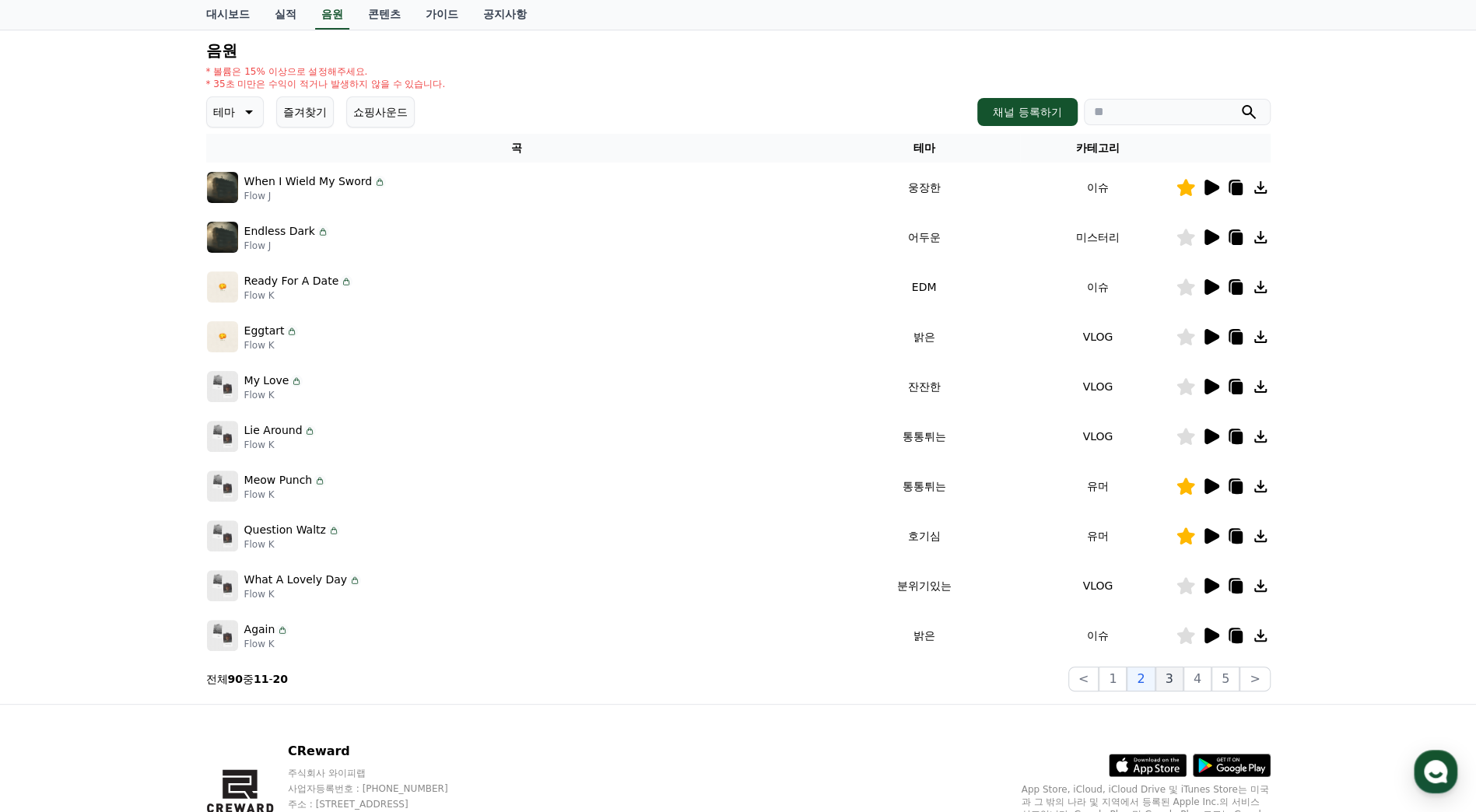
click at [1178, 677] on button "3" at bounding box center [1170, 679] width 28 height 25
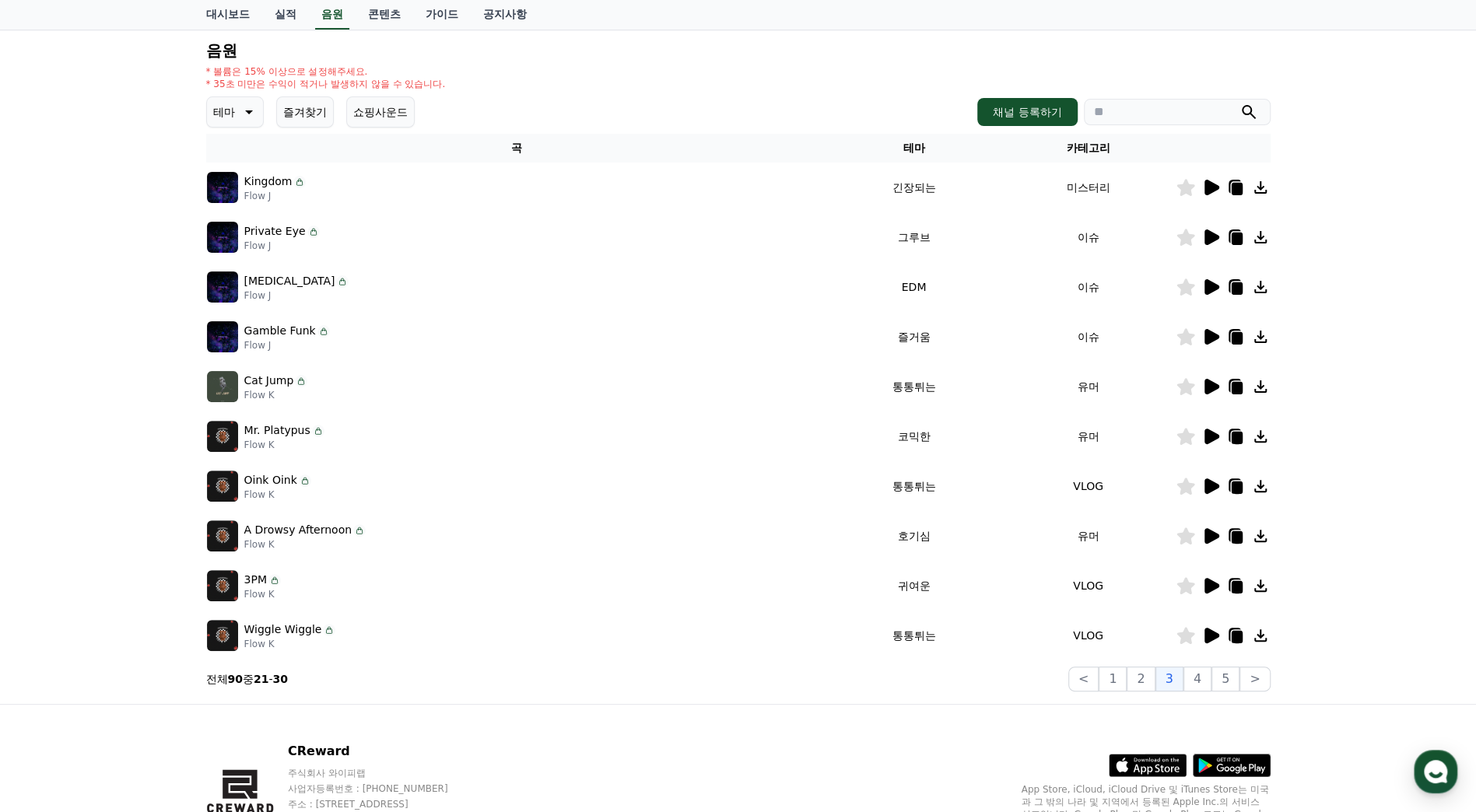
click at [1214, 184] on icon at bounding box center [1212, 187] width 15 height 16
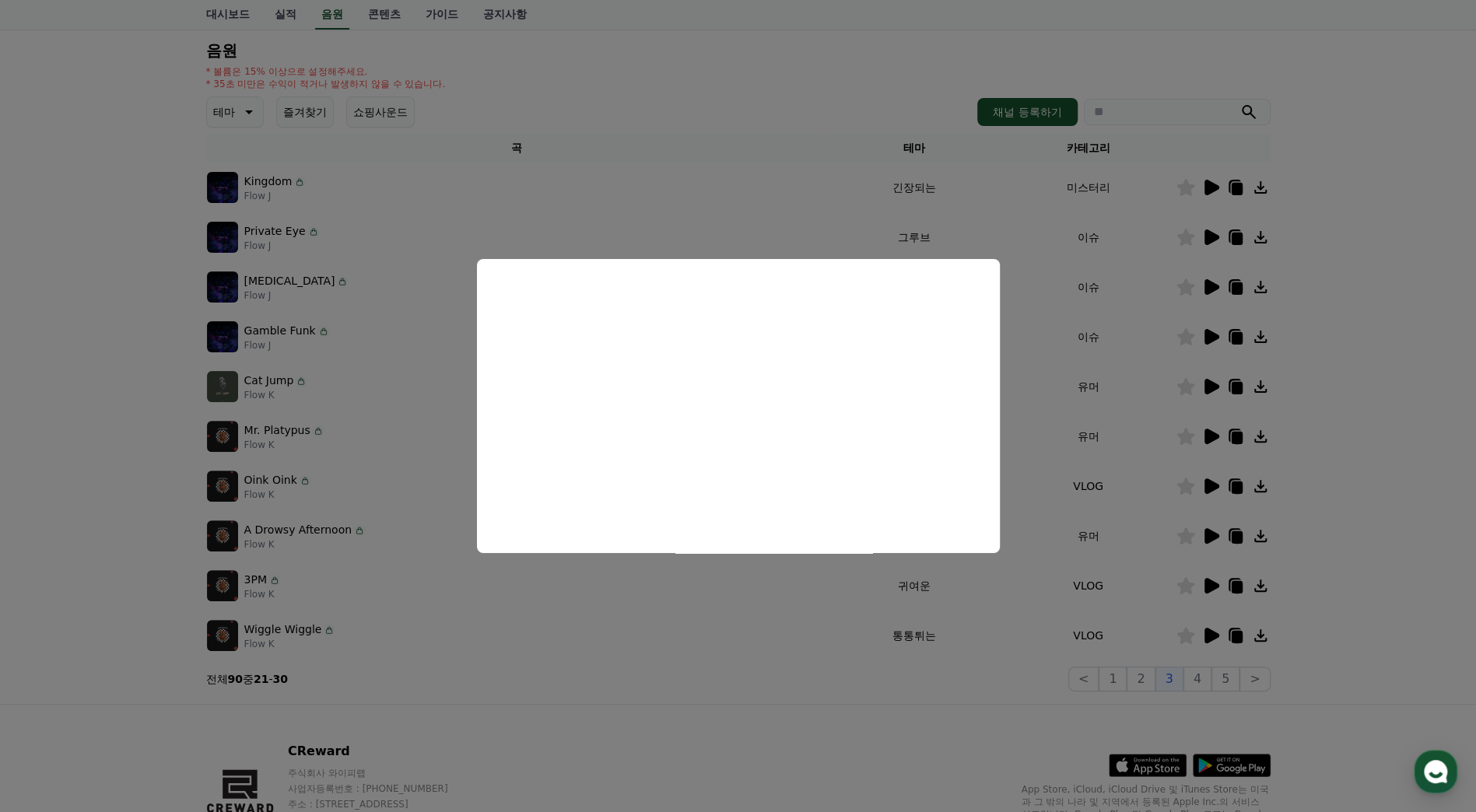
click at [1353, 386] on button "close modal" at bounding box center [738, 406] width 1476 height 812
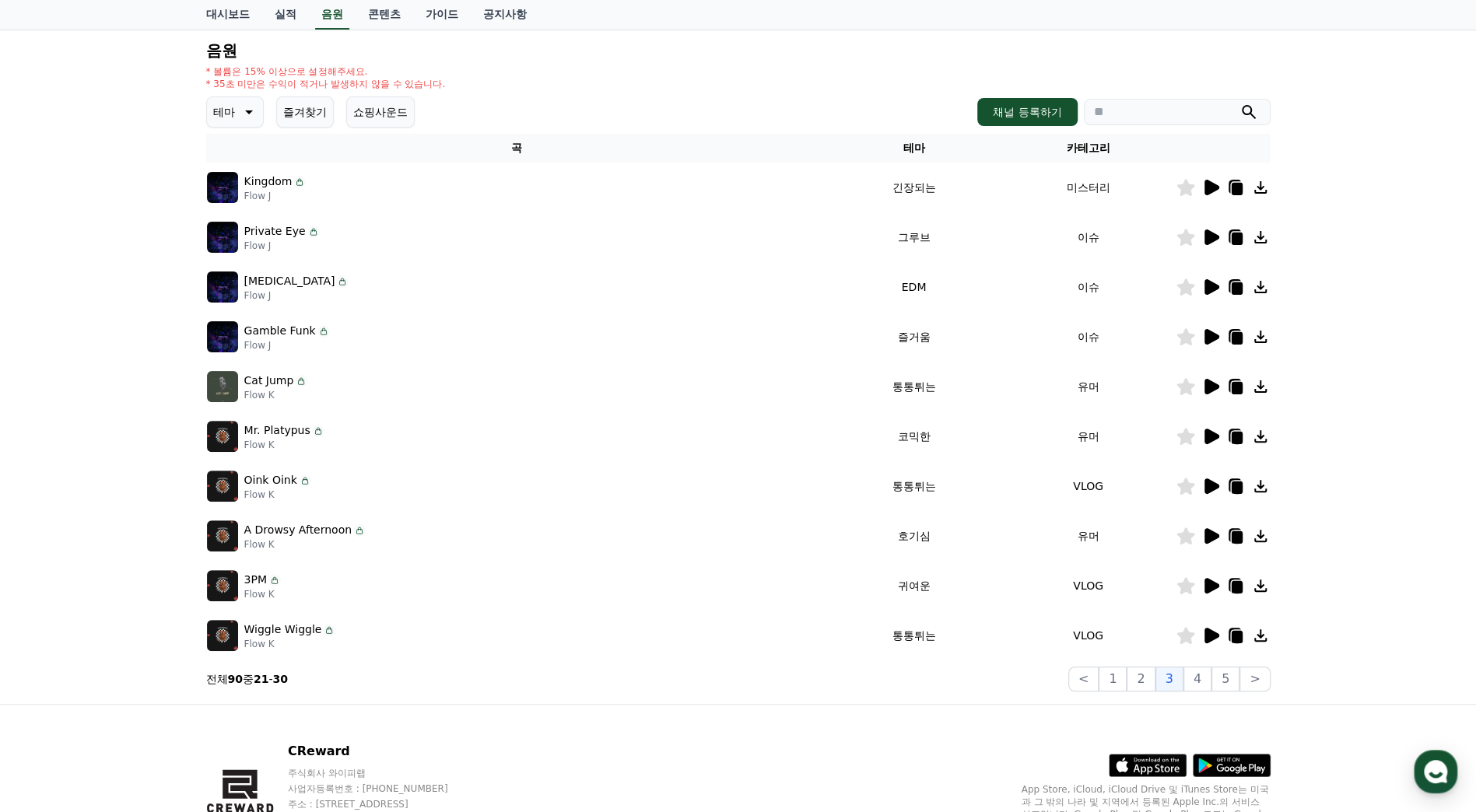
click at [1210, 235] on icon at bounding box center [1212, 237] width 15 height 16
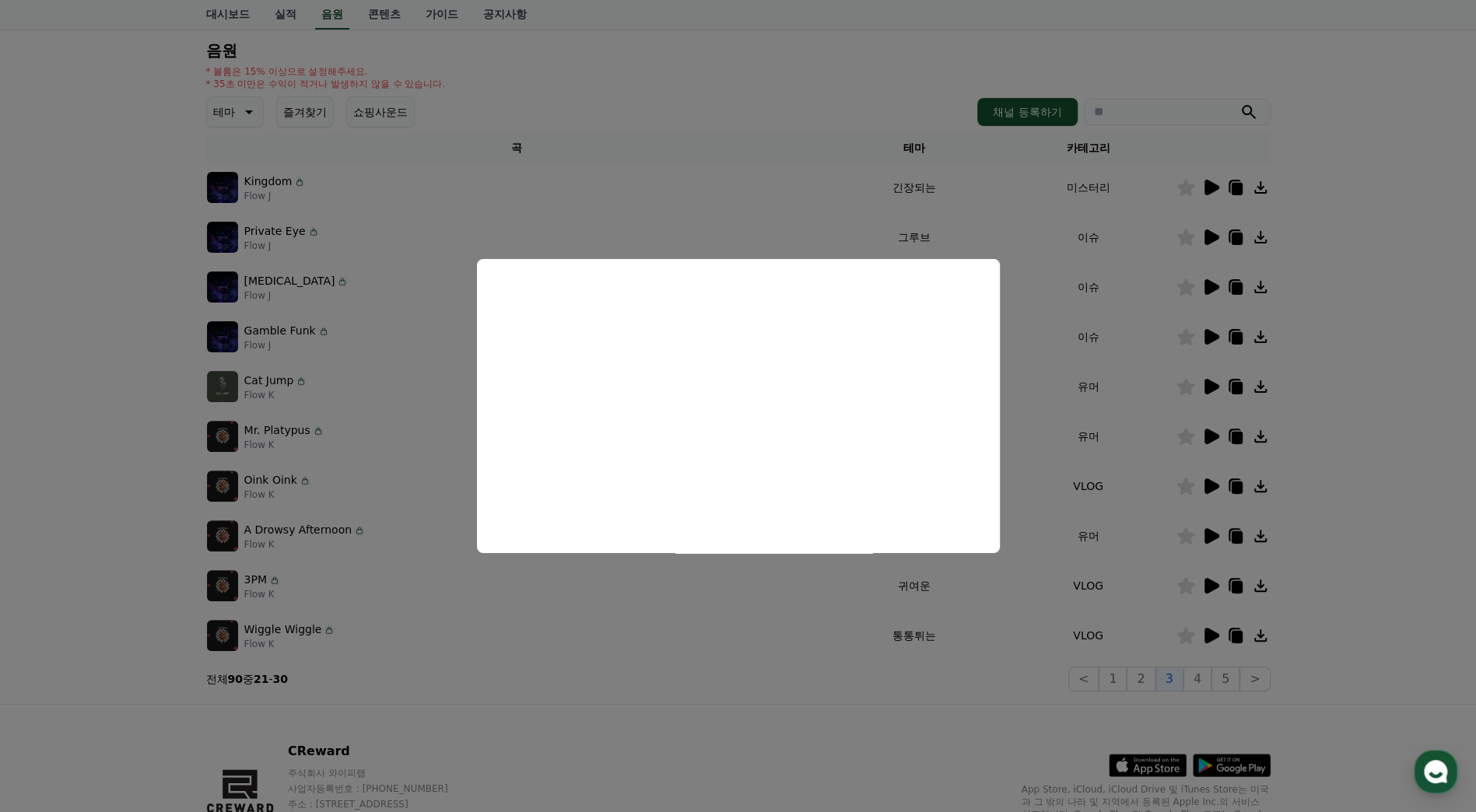
click at [1336, 295] on button "close modal" at bounding box center [738, 406] width 1476 height 812
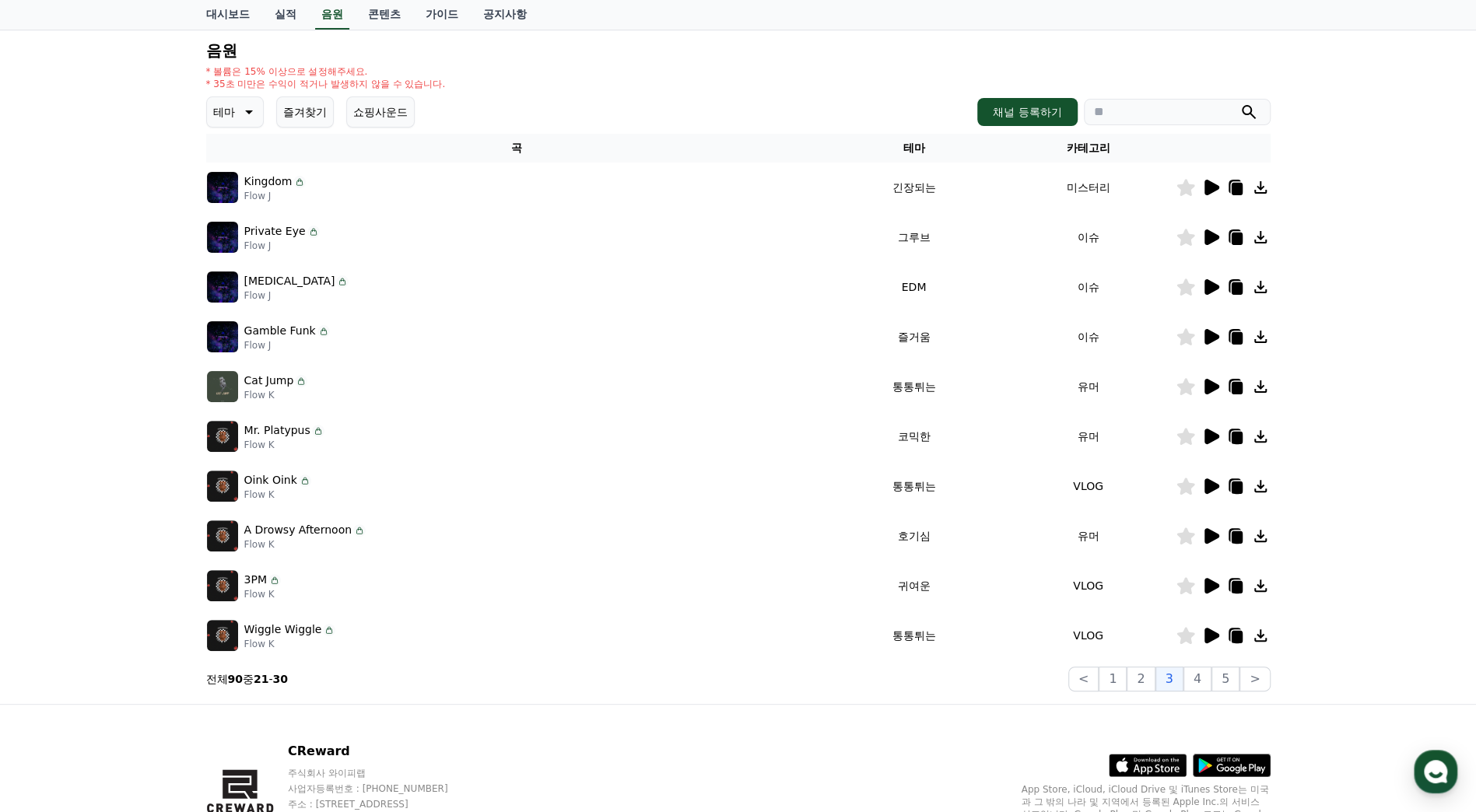
click at [1214, 386] on icon at bounding box center [1212, 386] width 15 height 16
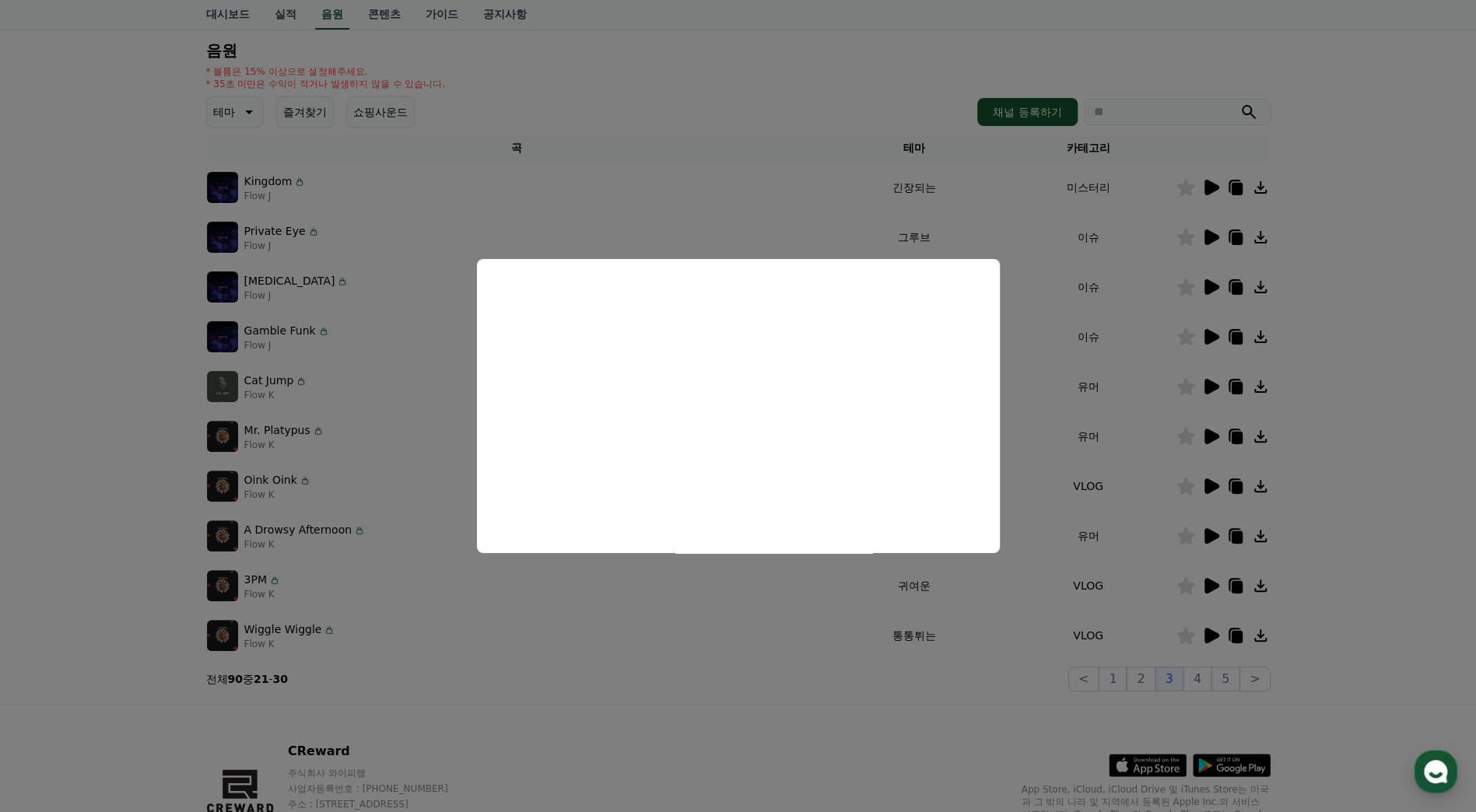
click at [1354, 362] on button "close modal" at bounding box center [738, 406] width 1476 height 812
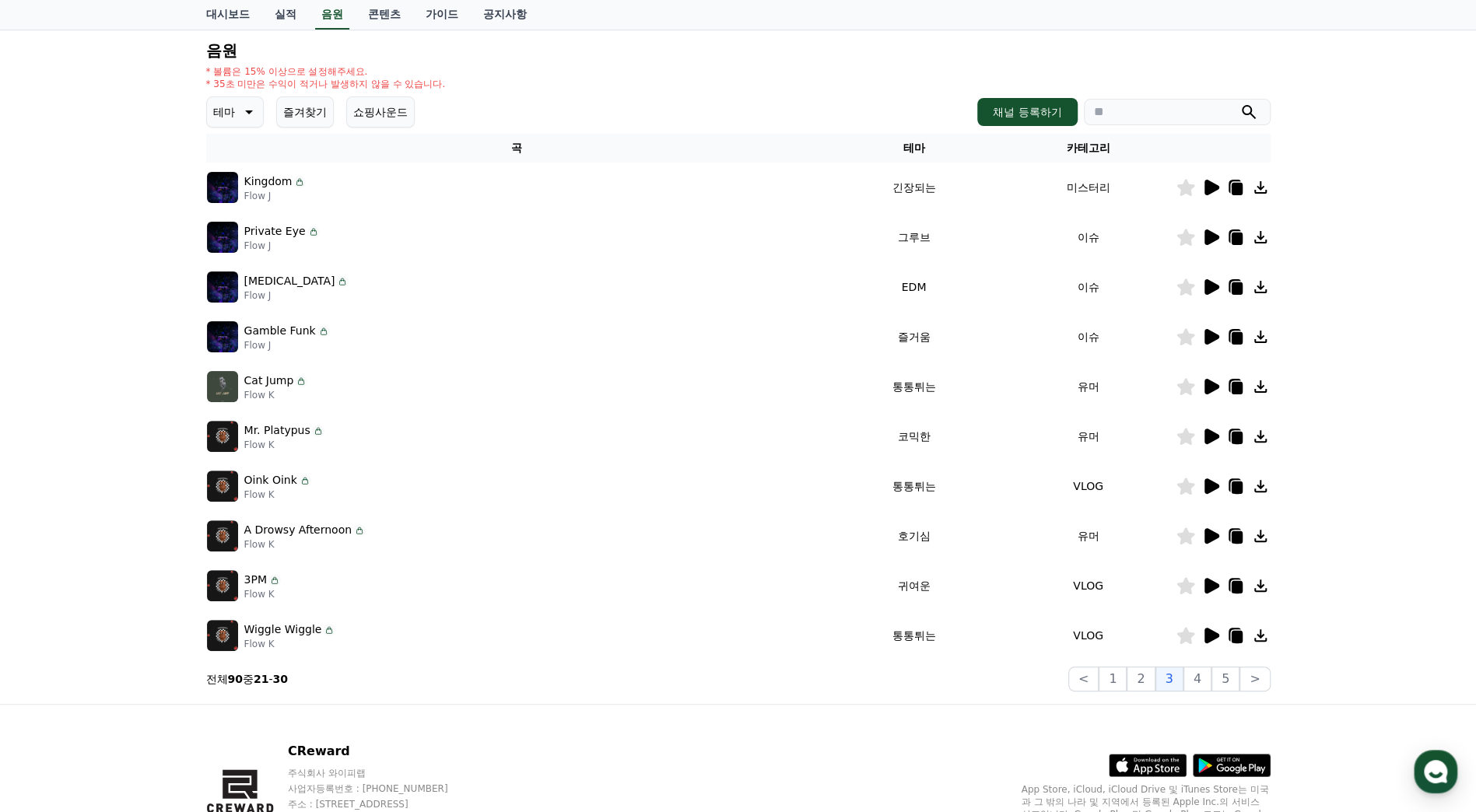
click at [1208, 434] on icon at bounding box center [1212, 436] width 15 height 16
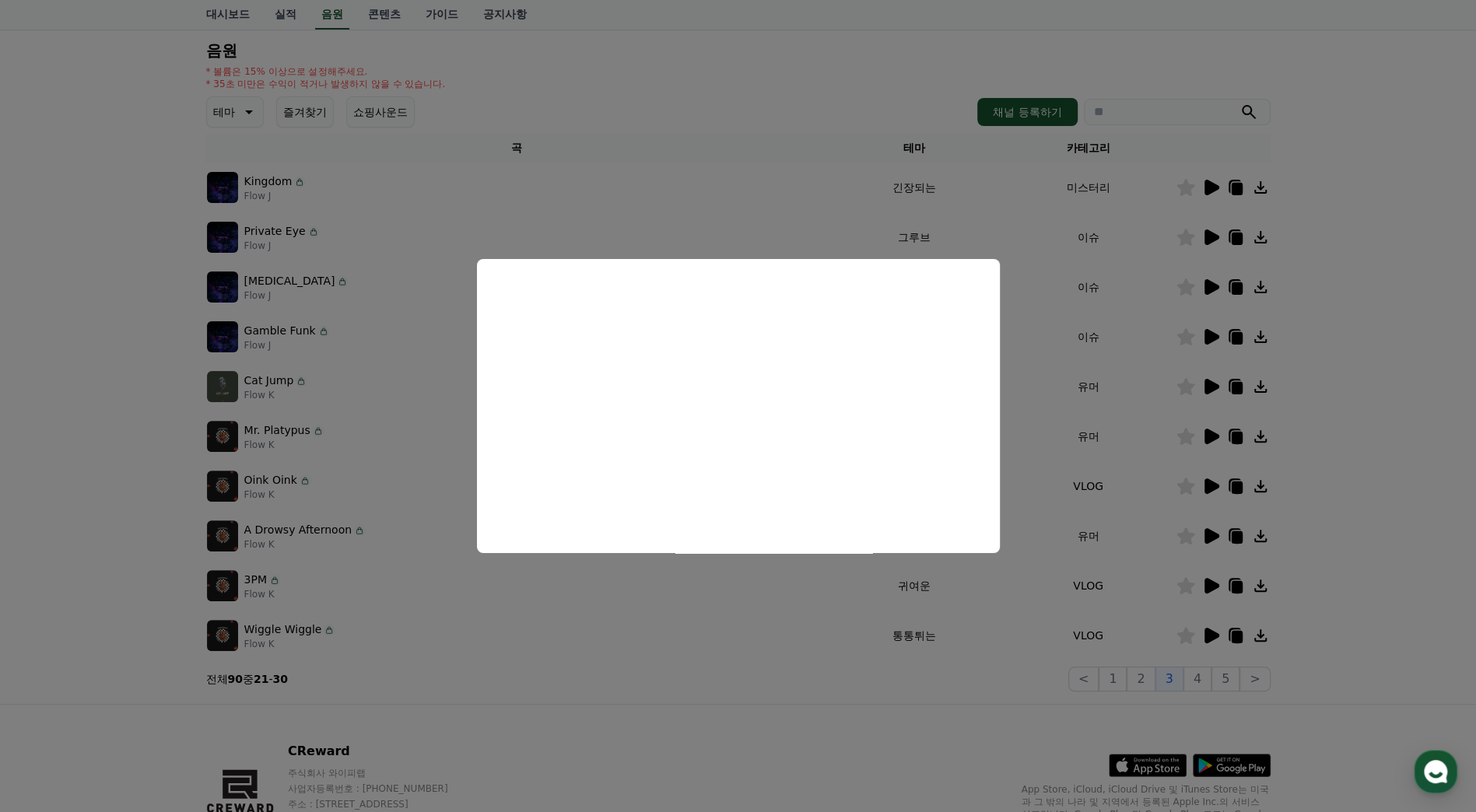
click at [1412, 391] on button "close modal" at bounding box center [738, 406] width 1476 height 812
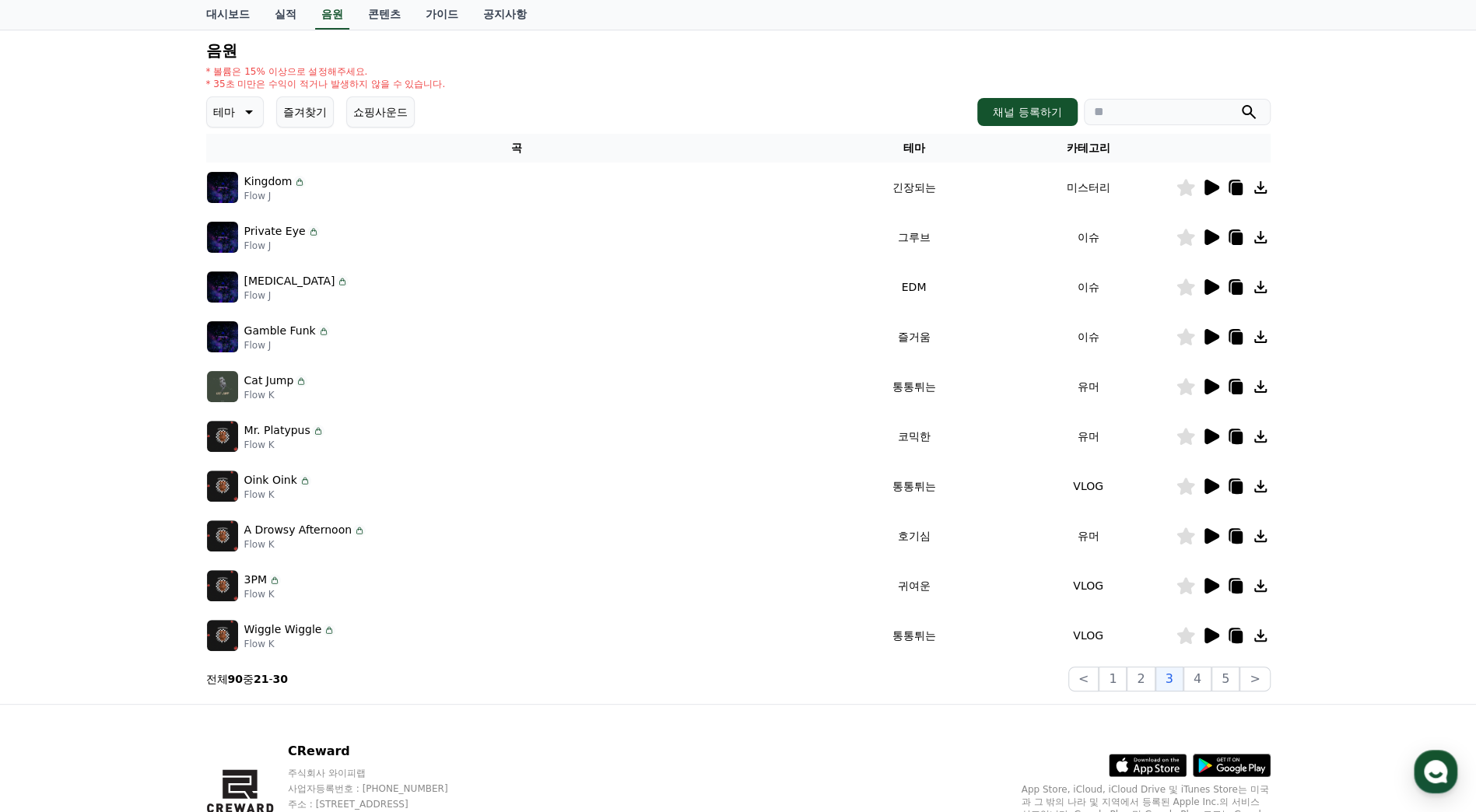
click at [1215, 489] on icon at bounding box center [1212, 486] width 15 height 16
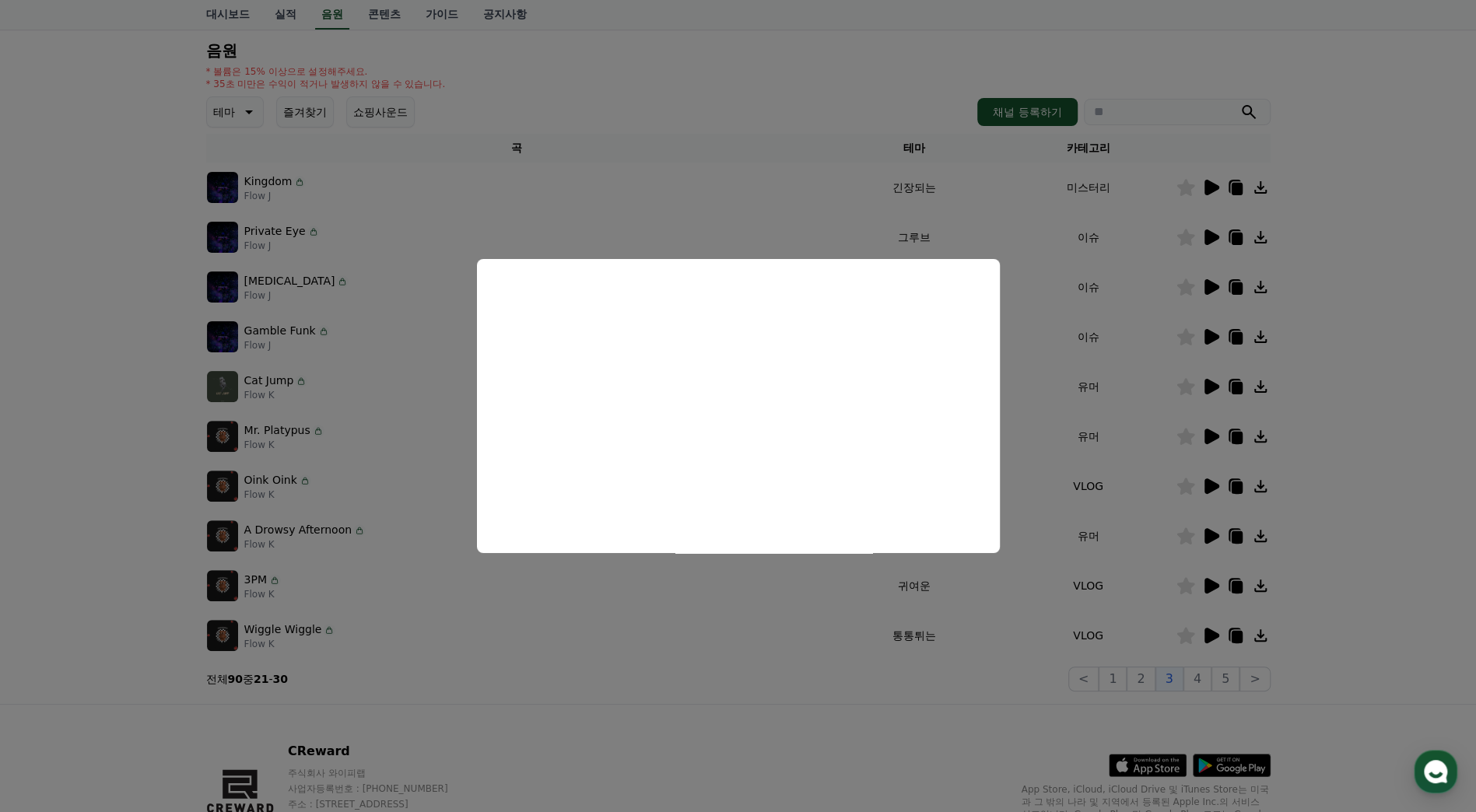
click at [1364, 512] on button "close modal" at bounding box center [738, 406] width 1476 height 812
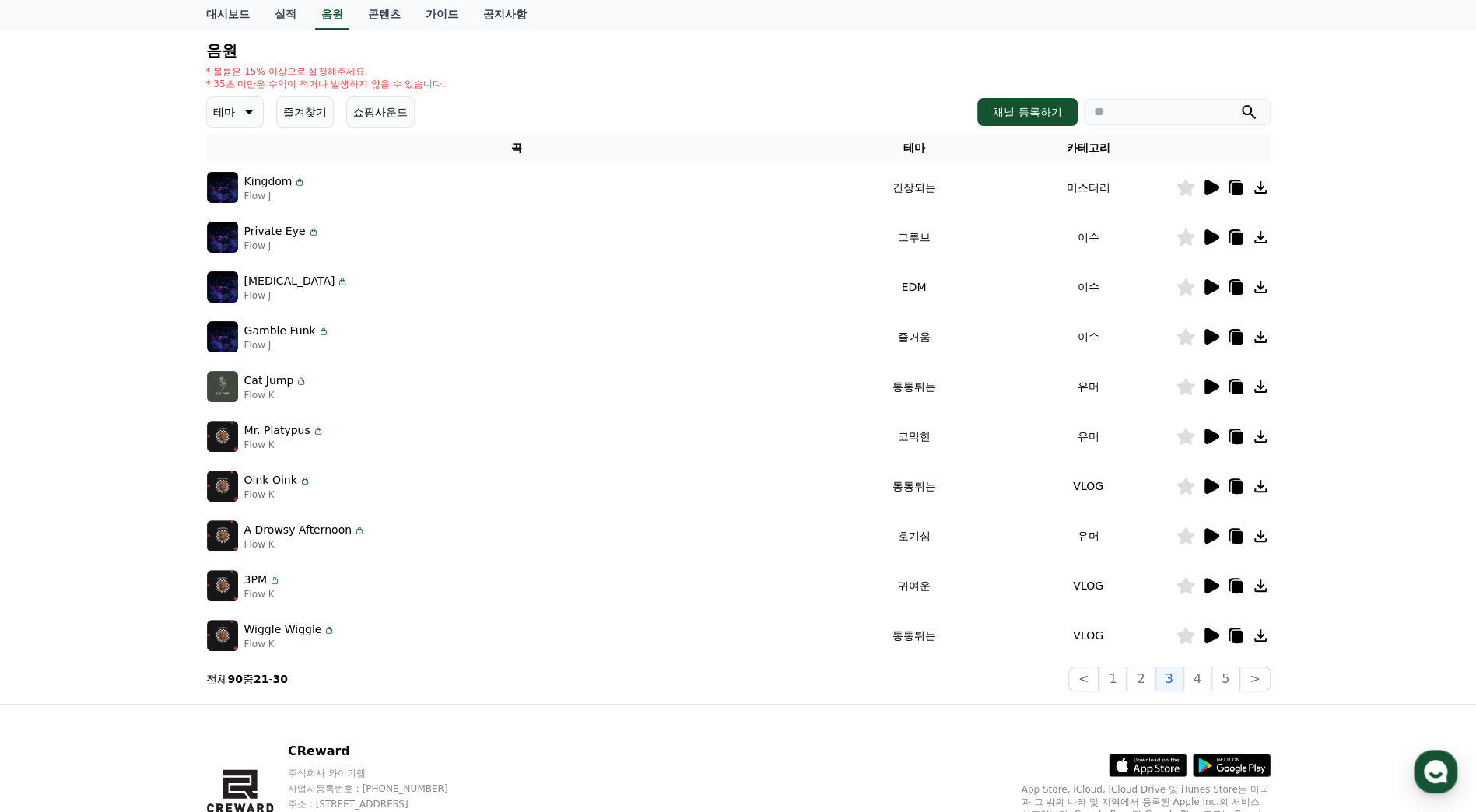
click at [1216, 533] on icon at bounding box center [1212, 536] width 15 height 16
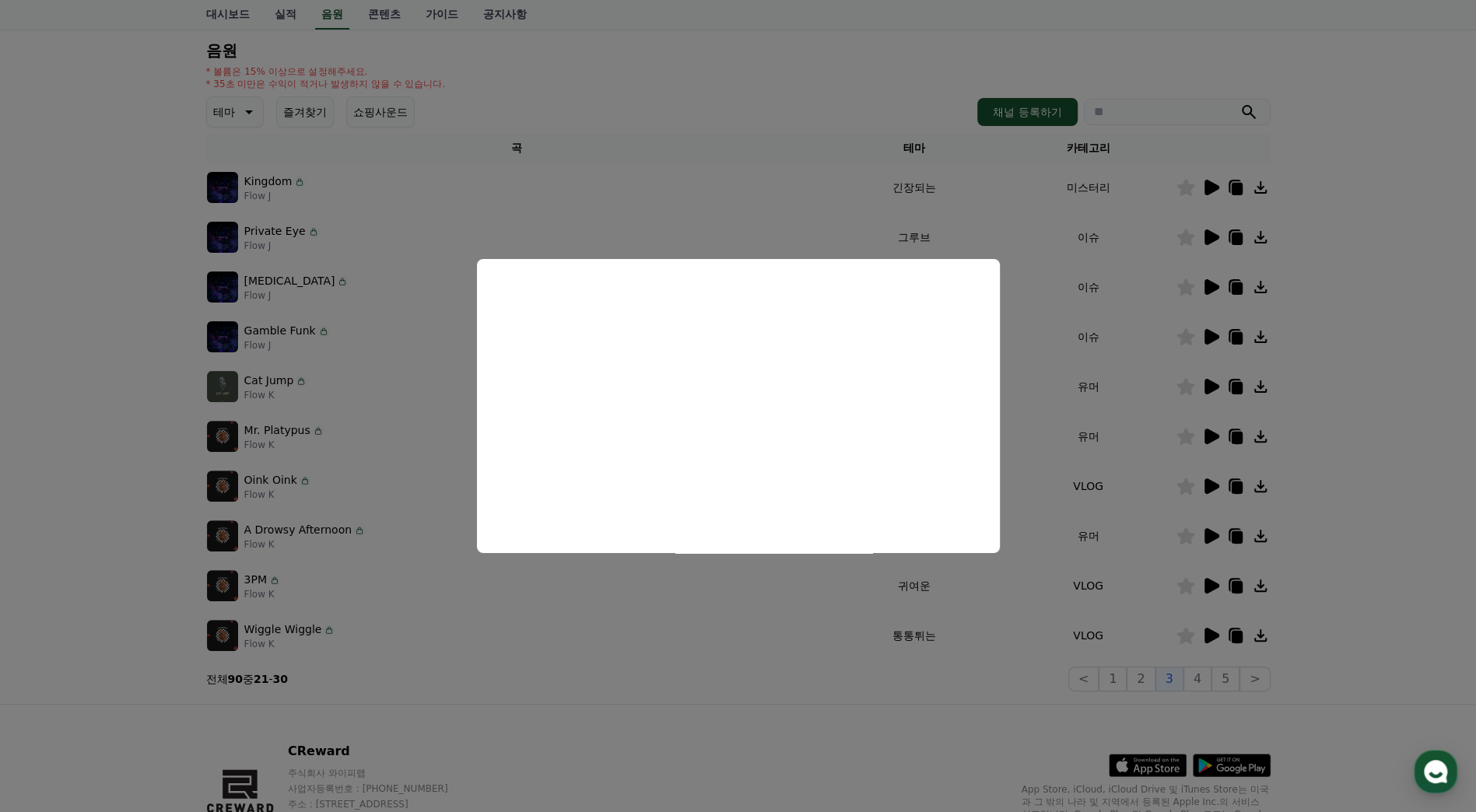
click at [1313, 522] on button "close modal" at bounding box center [738, 406] width 1476 height 812
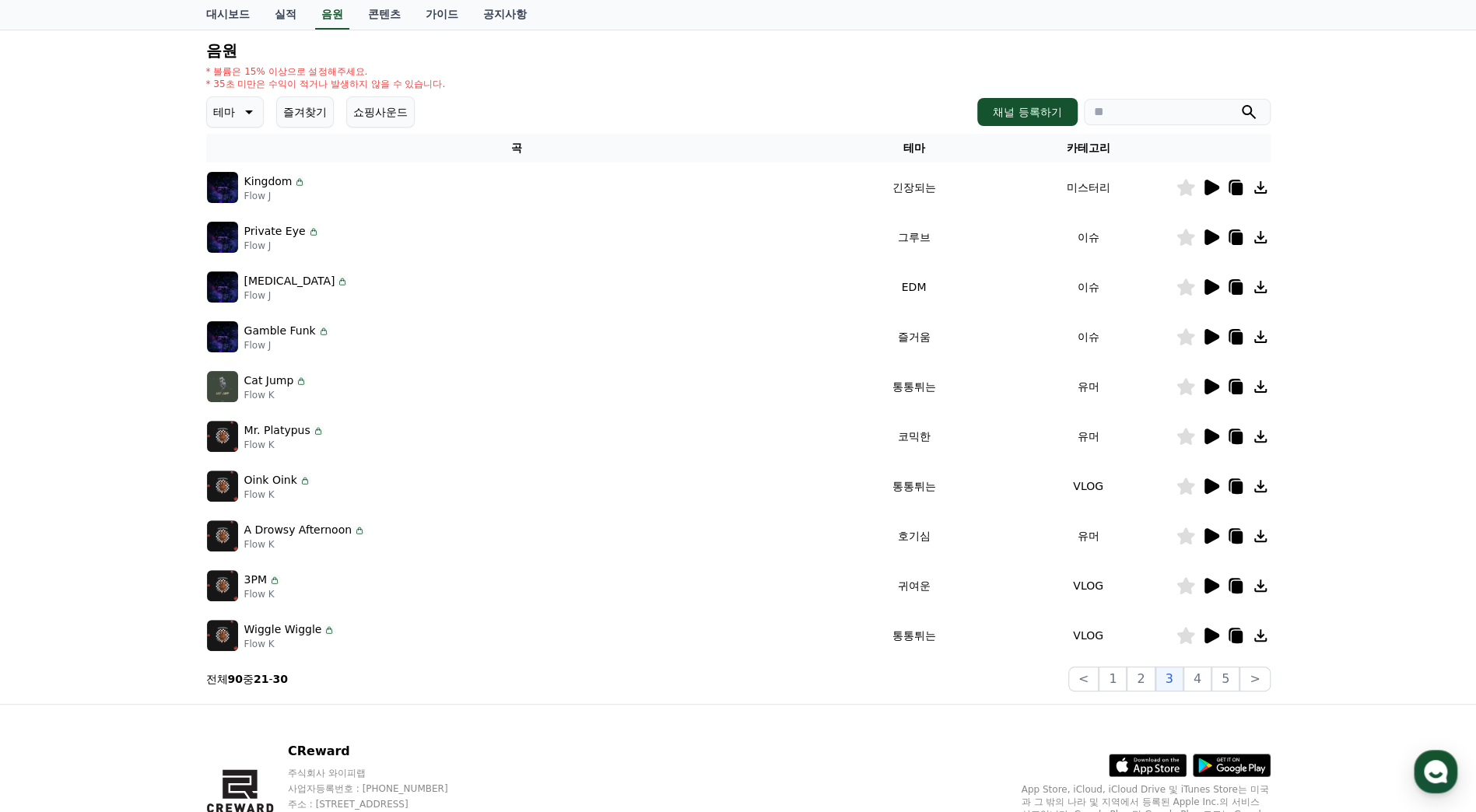
click at [1207, 574] on td at bounding box center [1223, 586] width 95 height 50
click at [1208, 578] on icon at bounding box center [1212, 585] width 15 height 16
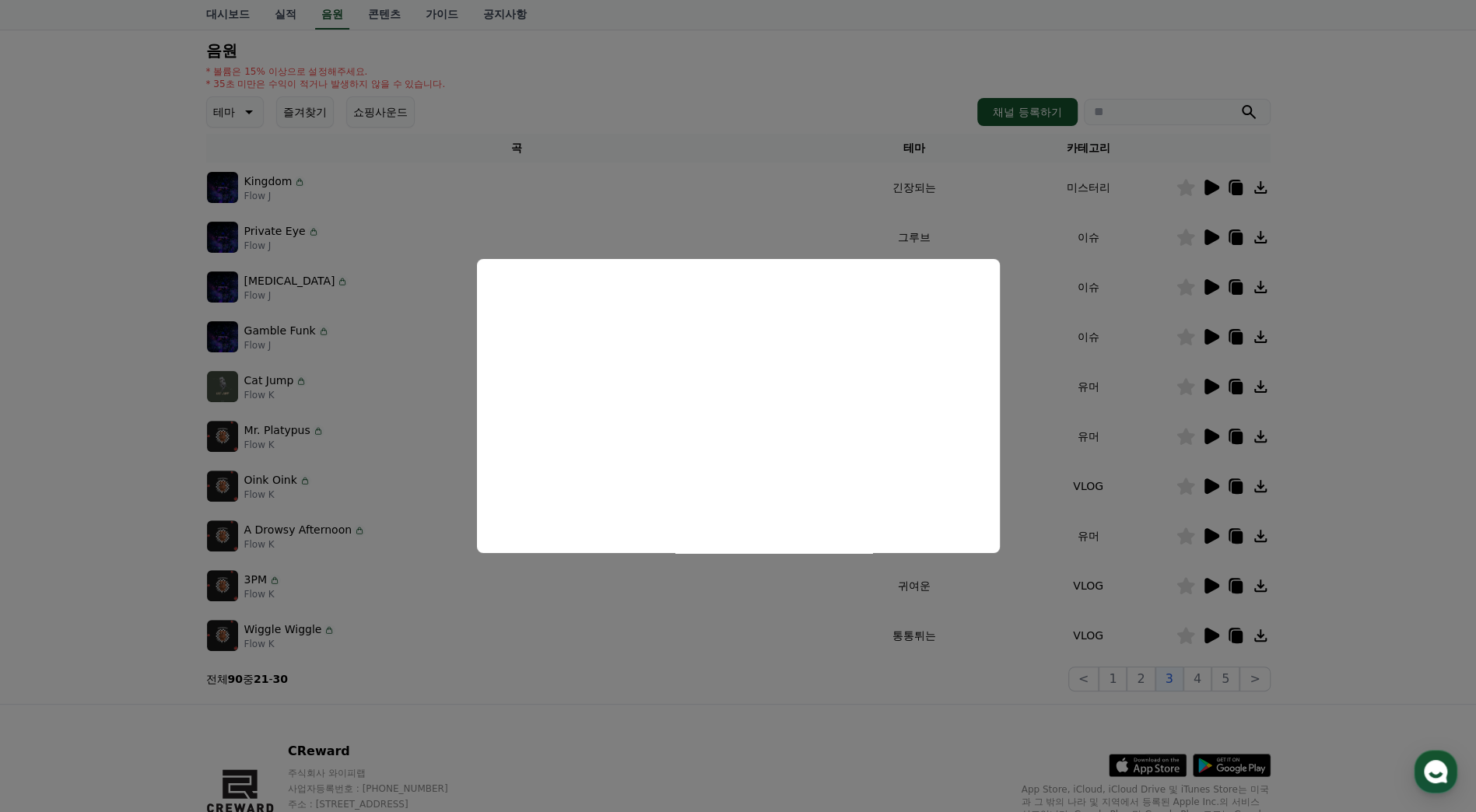
click at [1366, 555] on button "close modal" at bounding box center [738, 406] width 1476 height 812
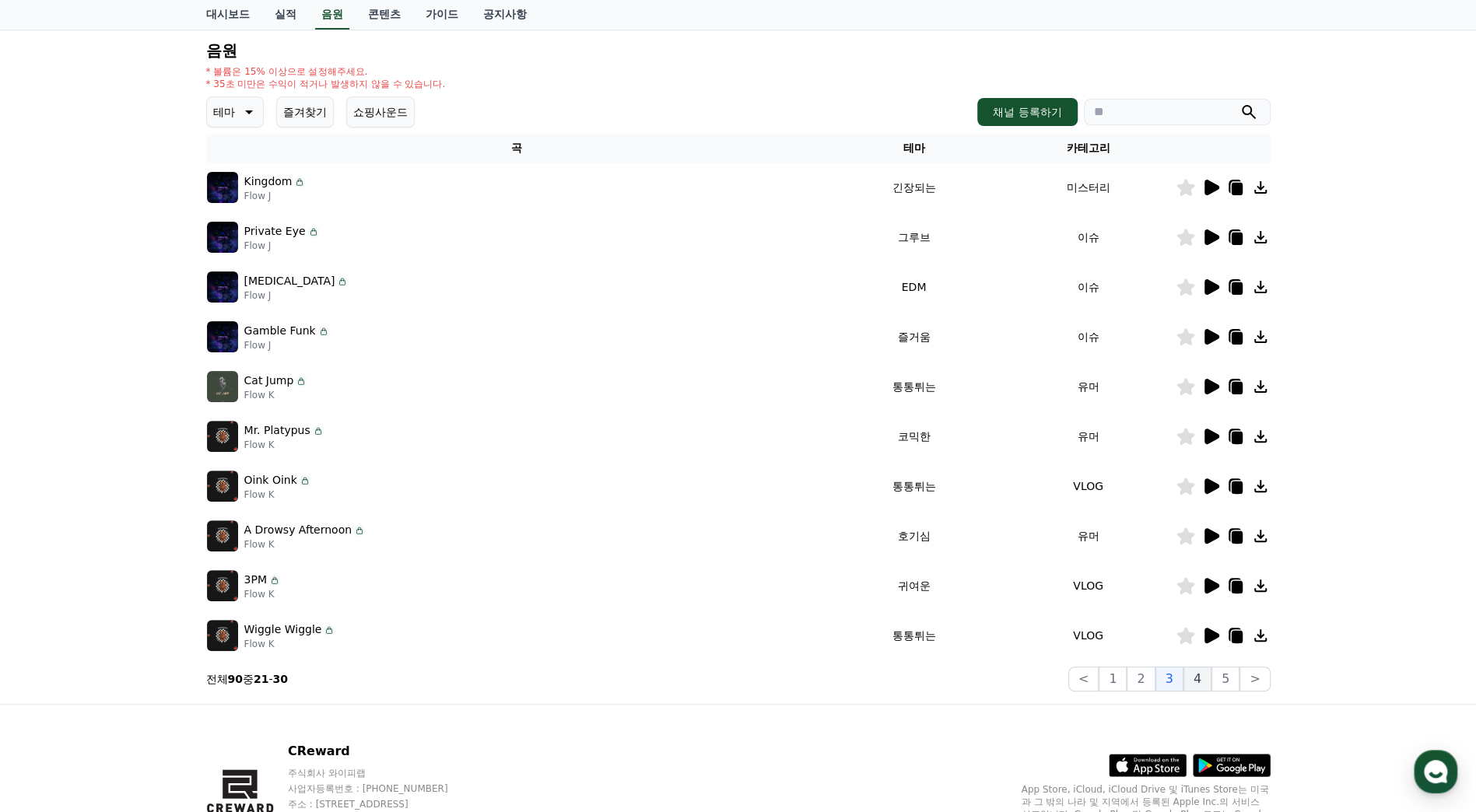
click at [1200, 684] on button "4" at bounding box center [1198, 679] width 28 height 25
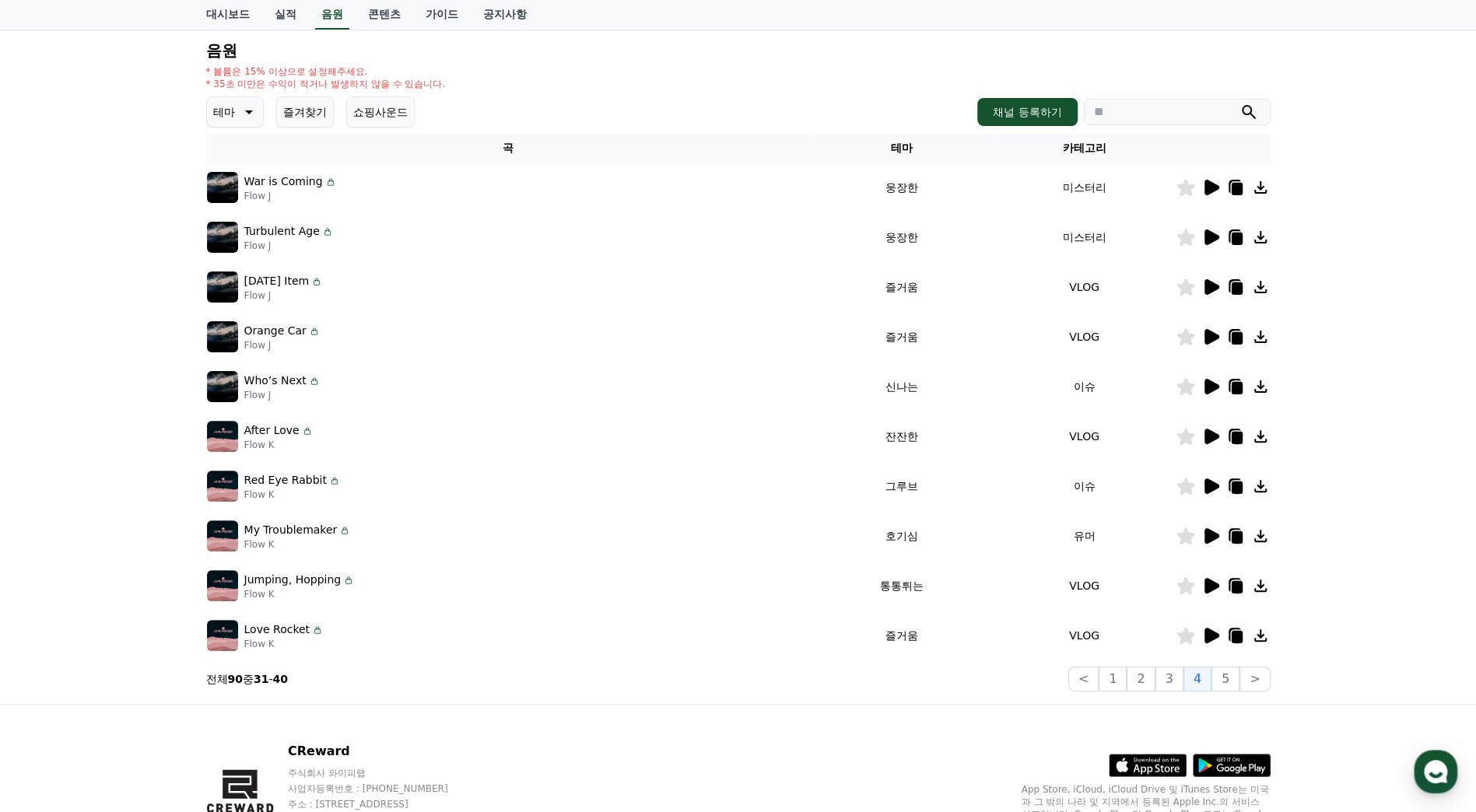
click at [1211, 190] on icon at bounding box center [1212, 187] width 15 height 16
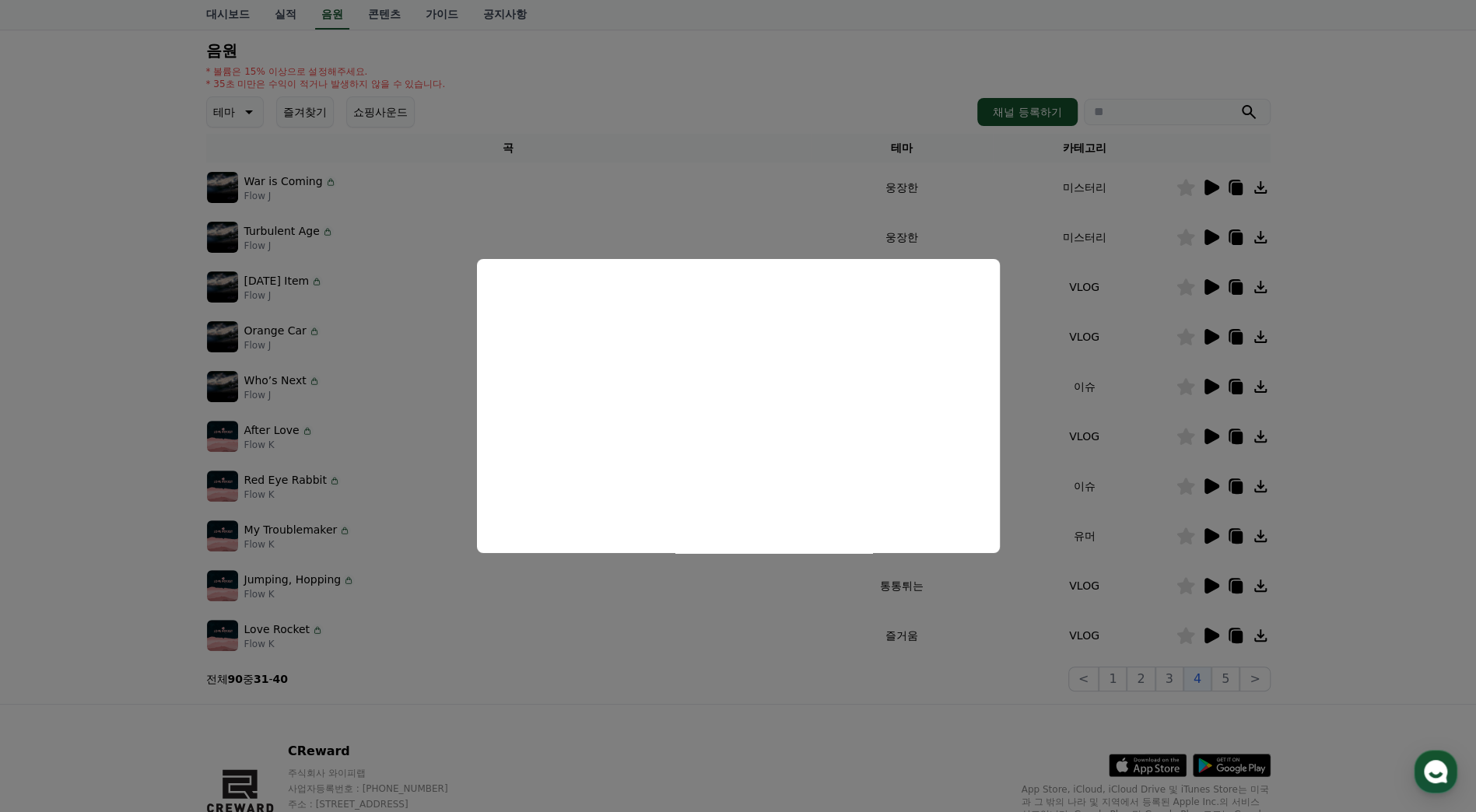
click at [1403, 264] on button "close modal" at bounding box center [738, 406] width 1476 height 812
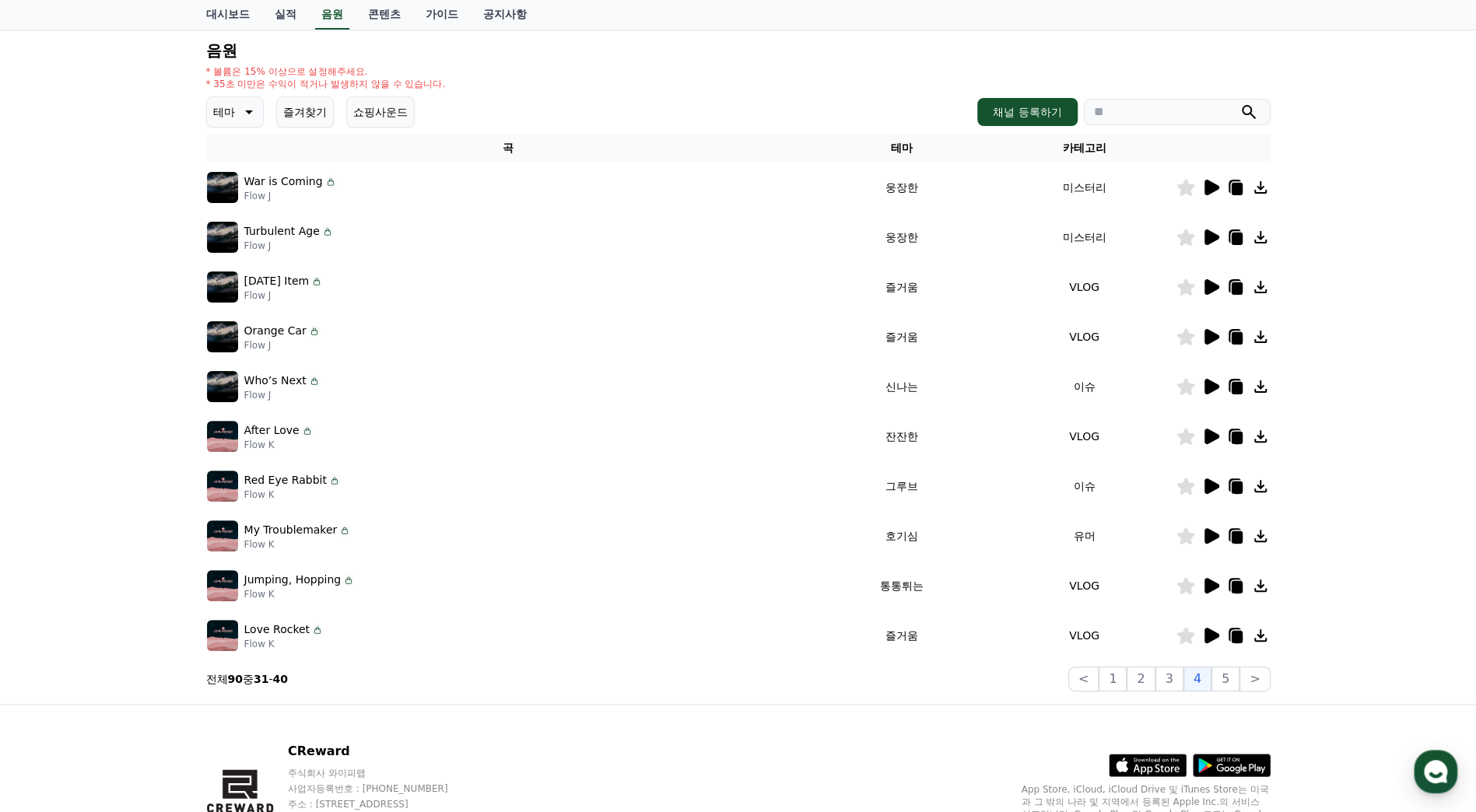
click at [1217, 238] on icon at bounding box center [1212, 237] width 15 height 16
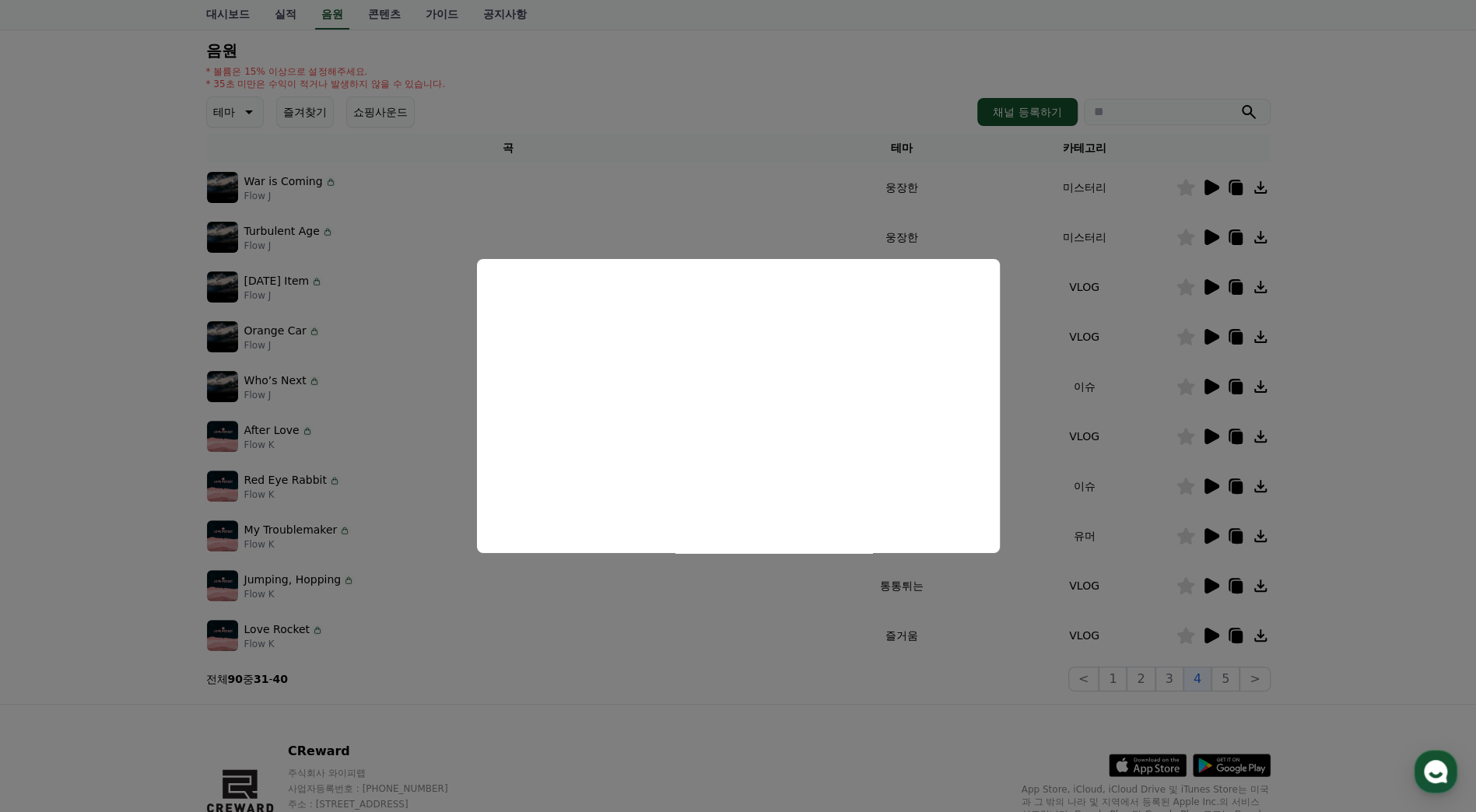
click at [1419, 280] on button "close modal" at bounding box center [738, 406] width 1476 height 812
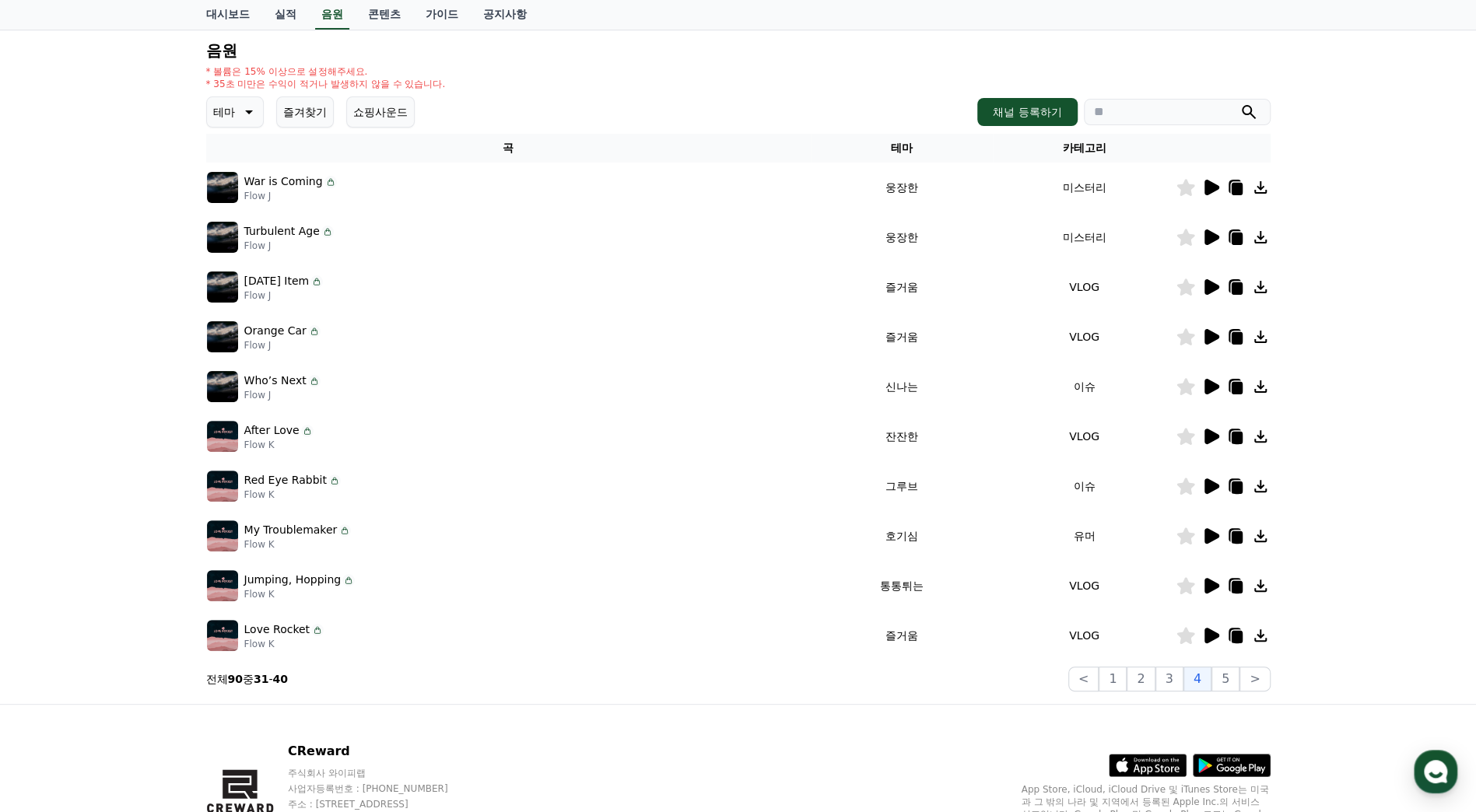
click at [1185, 237] on icon at bounding box center [1185, 237] width 18 height 17
click at [1211, 289] on icon at bounding box center [1212, 286] width 15 height 16
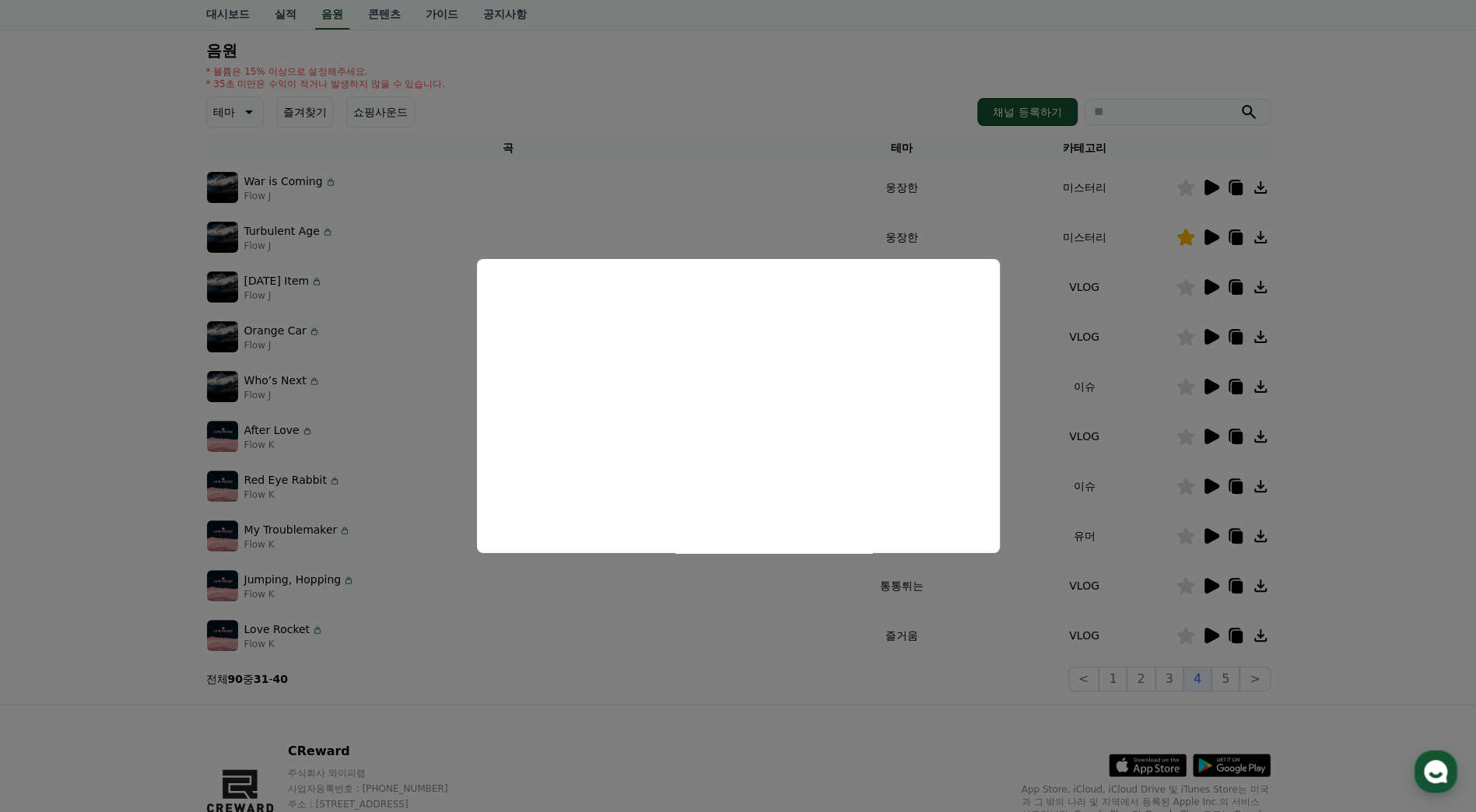
click at [1381, 319] on button "close modal" at bounding box center [738, 406] width 1476 height 812
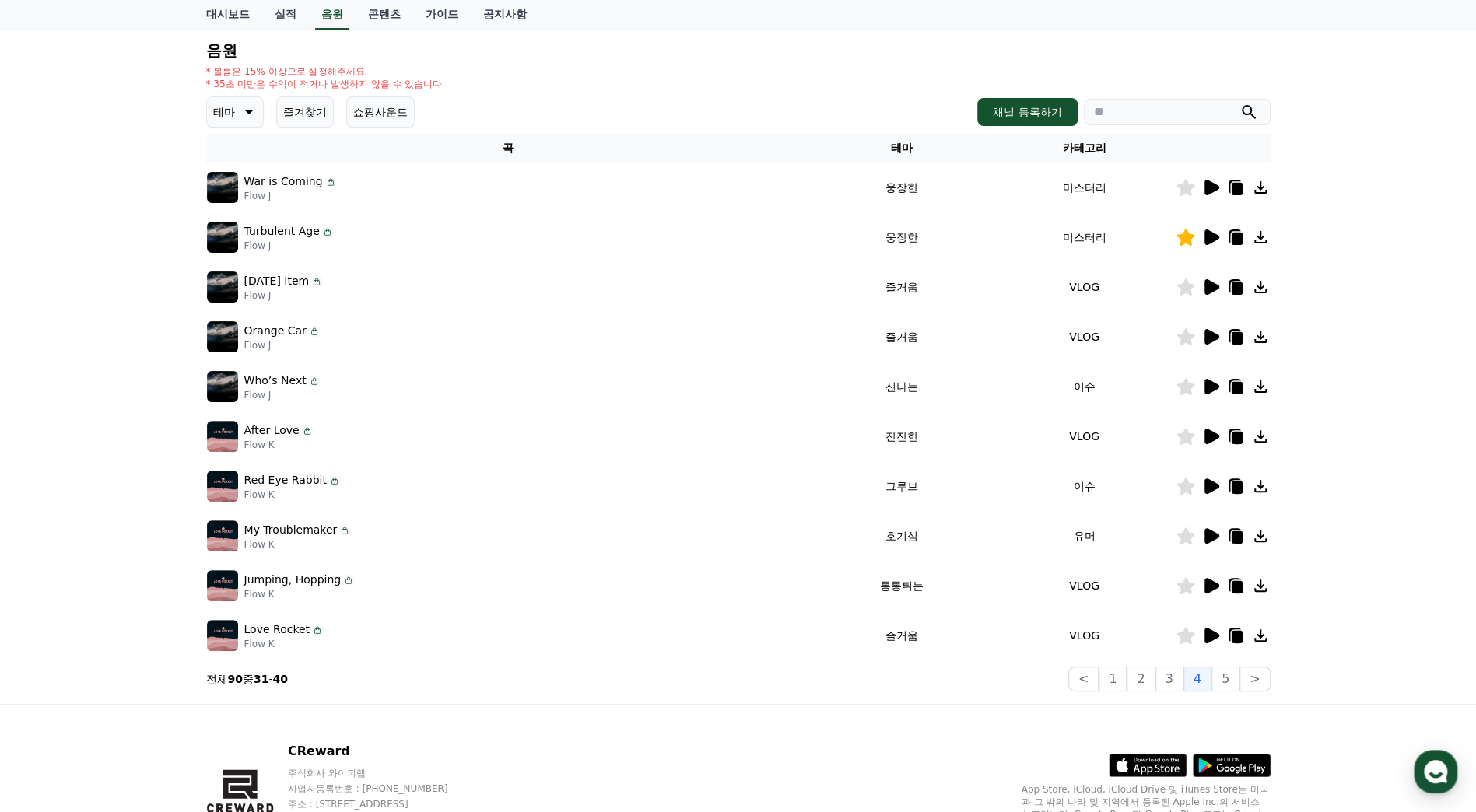
click at [1218, 333] on icon at bounding box center [1211, 337] width 19 height 19
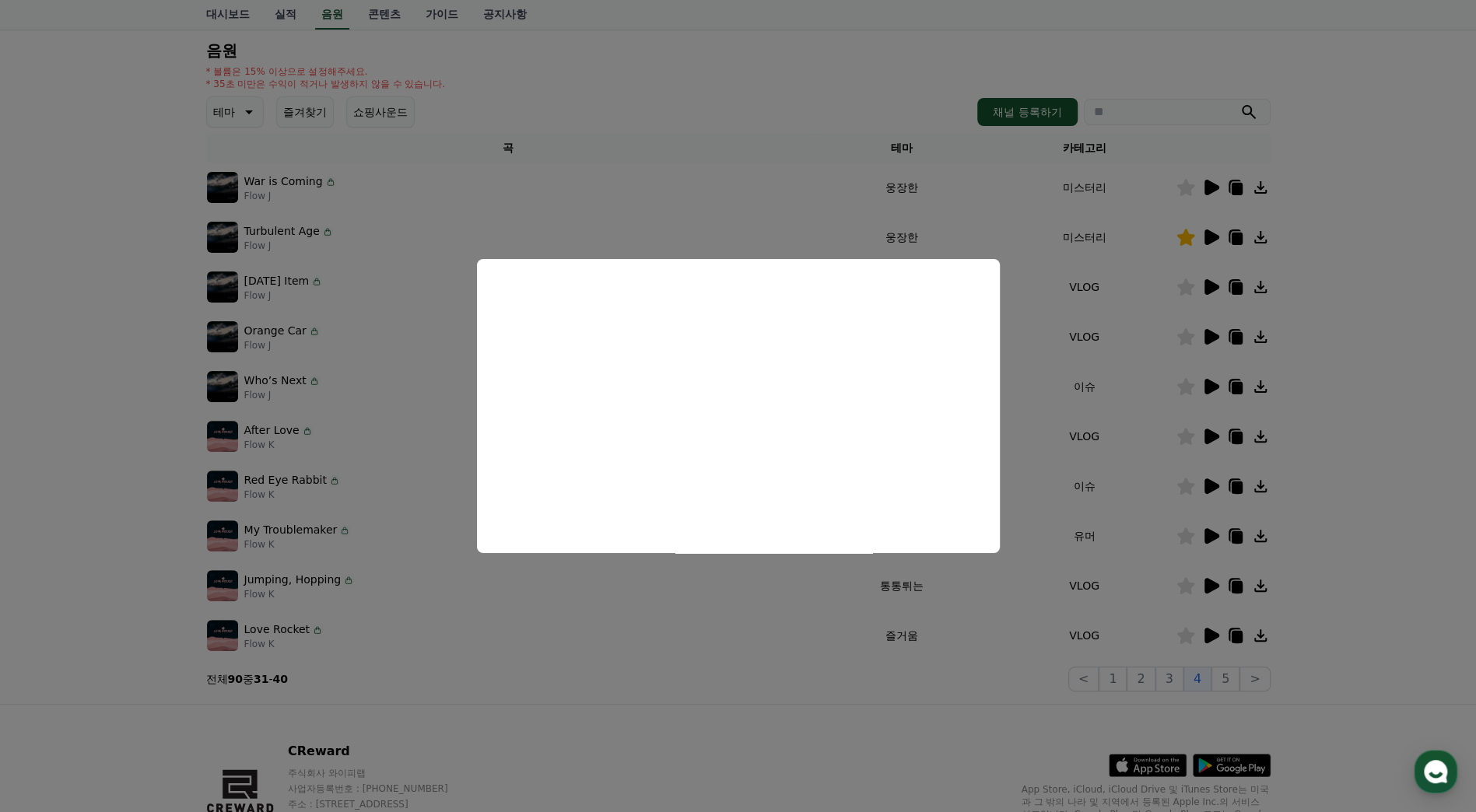
click at [1364, 403] on button "close modal" at bounding box center [738, 406] width 1476 height 812
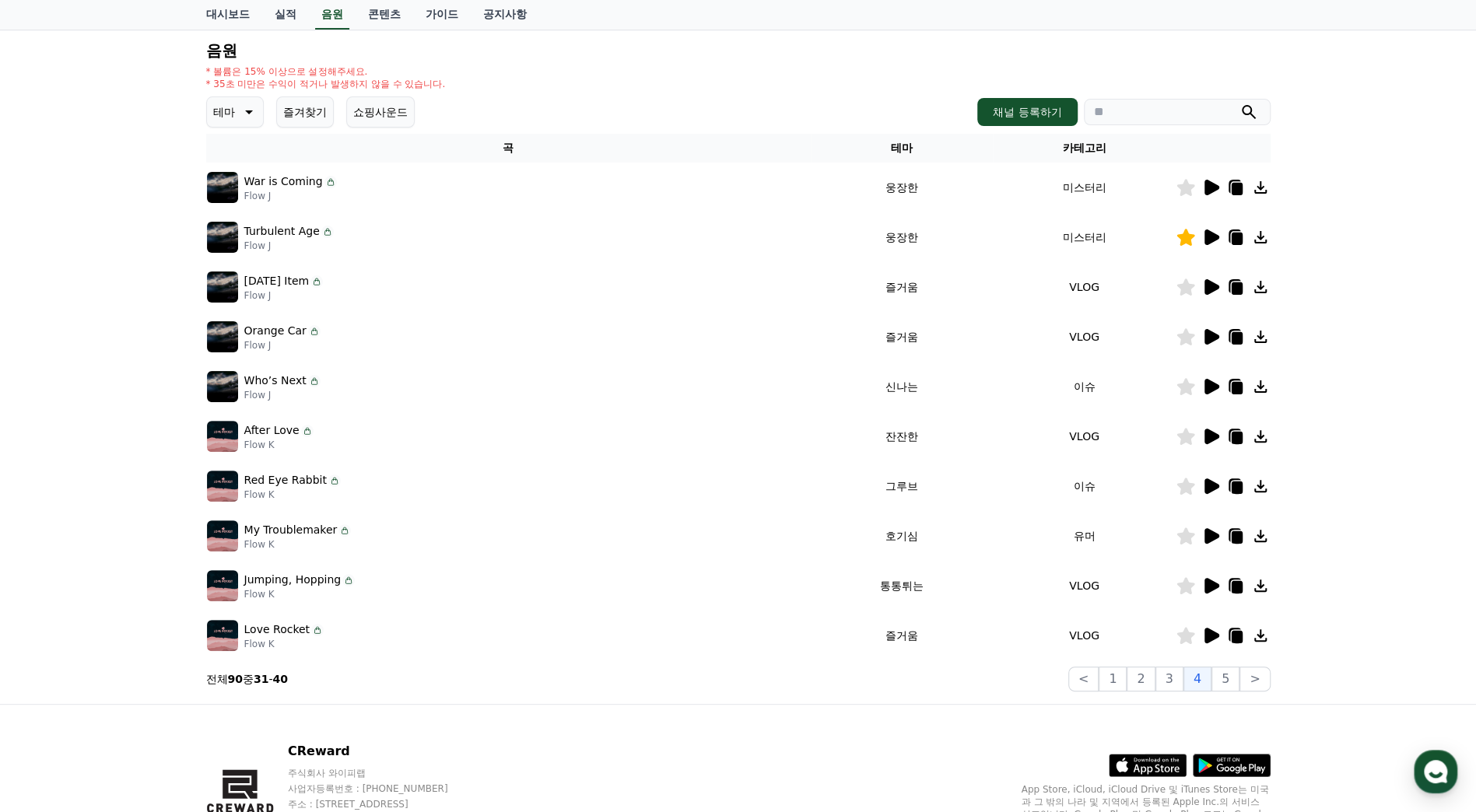
click at [1186, 388] on icon at bounding box center [1185, 386] width 18 height 17
click at [1196, 385] on div at bounding box center [1223, 386] width 93 height 19
click at [1189, 388] on icon at bounding box center [1185, 386] width 18 height 17
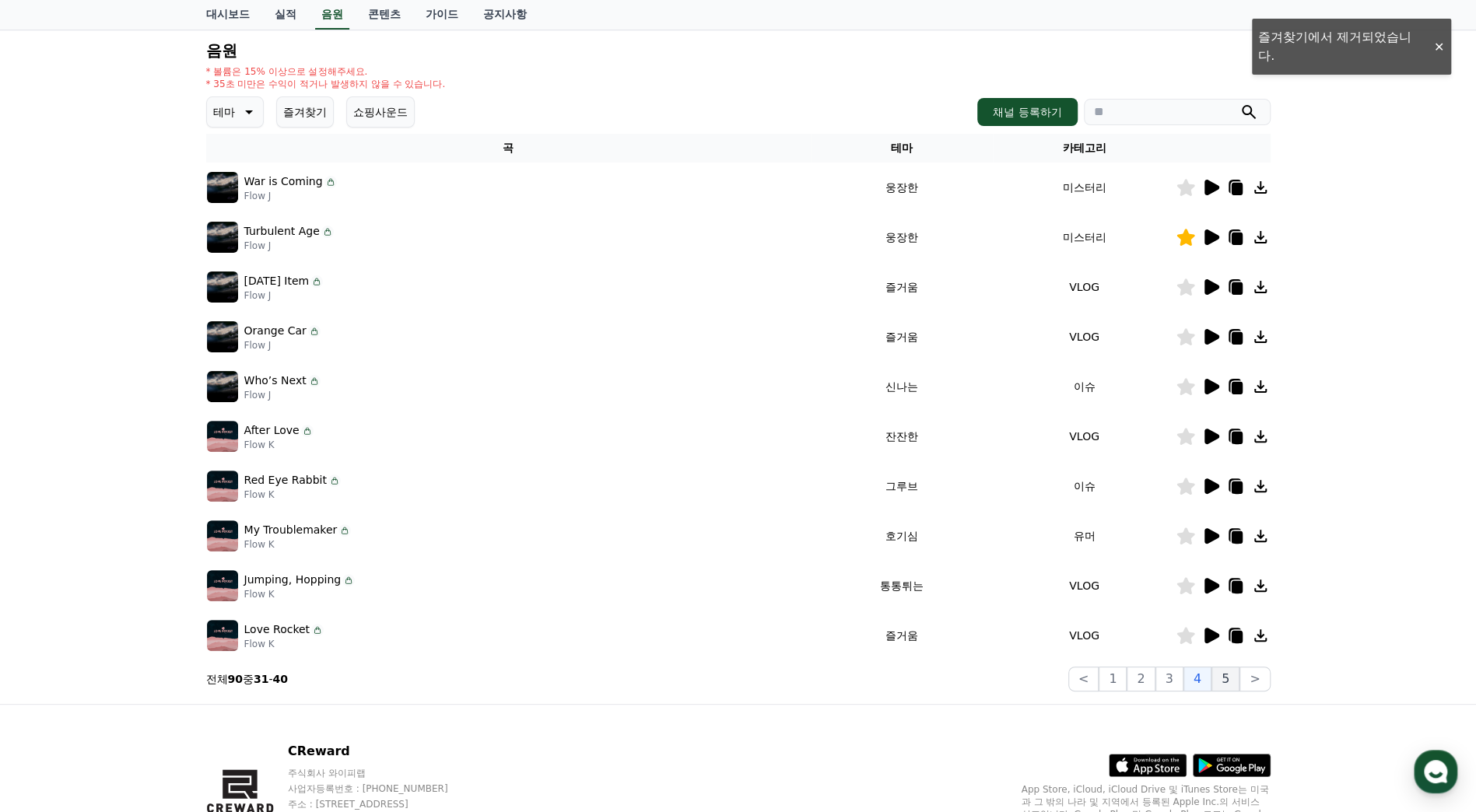
click at [1223, 680] on button "5" at bounding box center [1226, 679] width 28 height 25
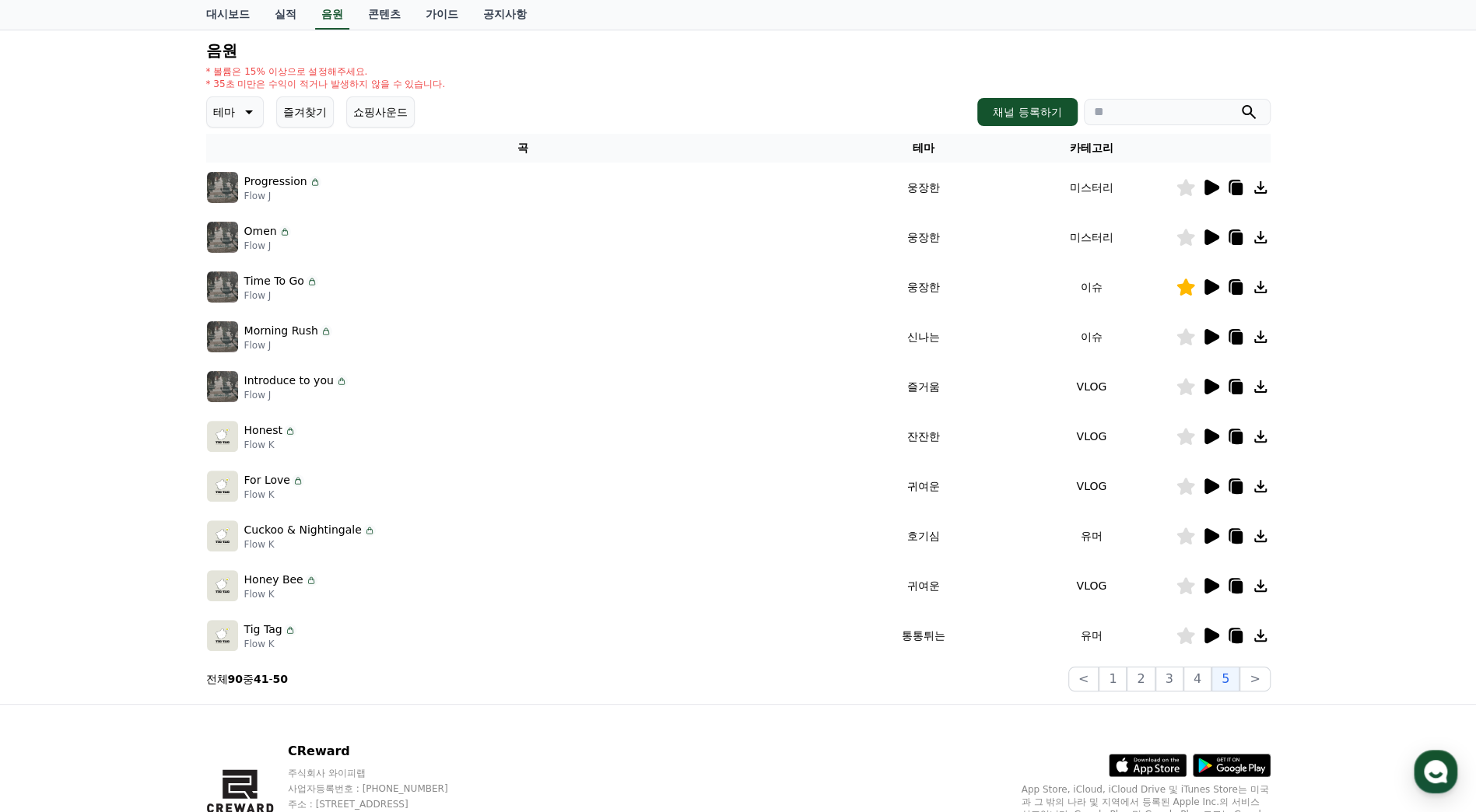
click at [1208, 182] on icon at bounding box center [1212, 187] width 15 height 16
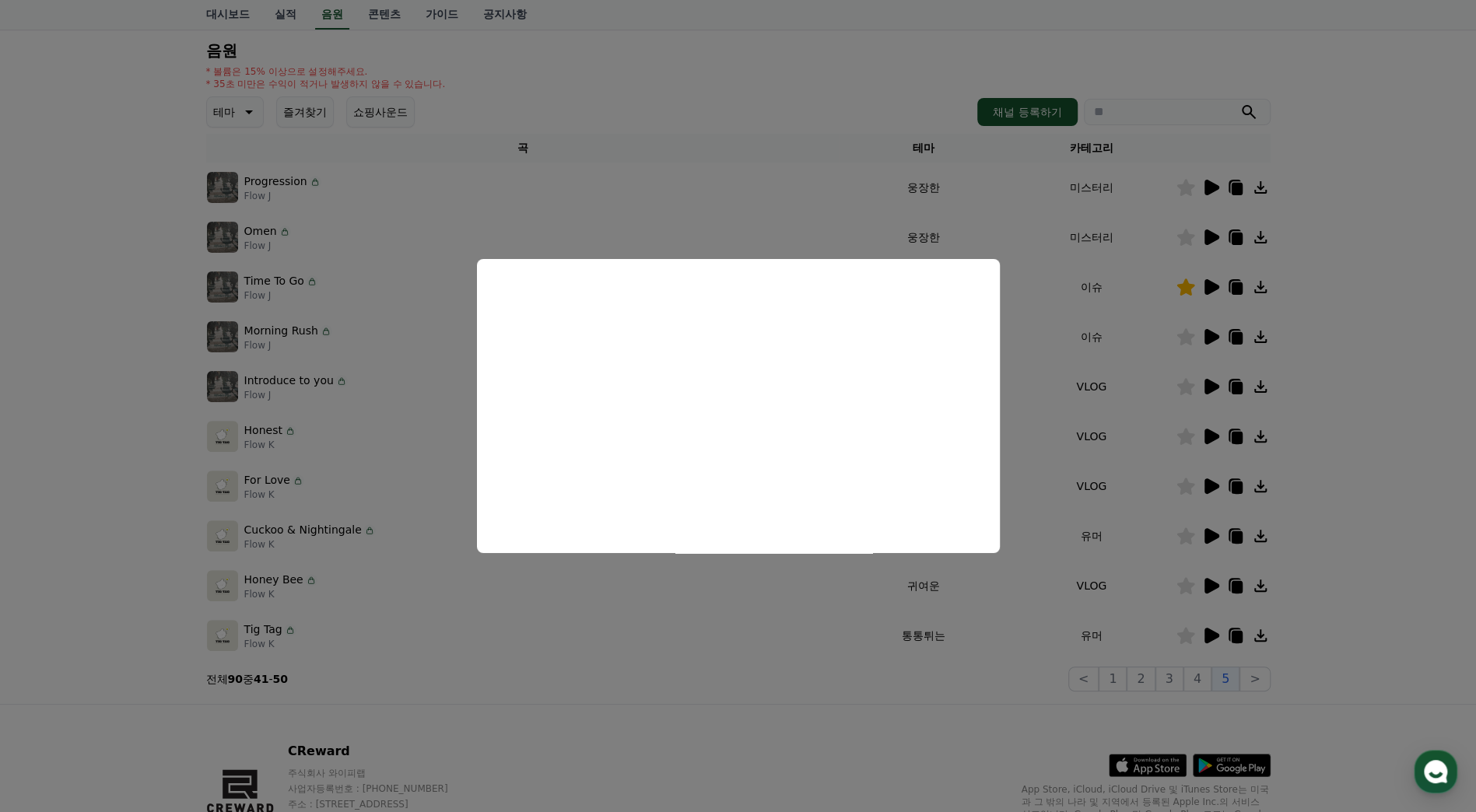
click at [1381, 255] on button "close modal" at bounding box center [738, 406] width 1476 height 812
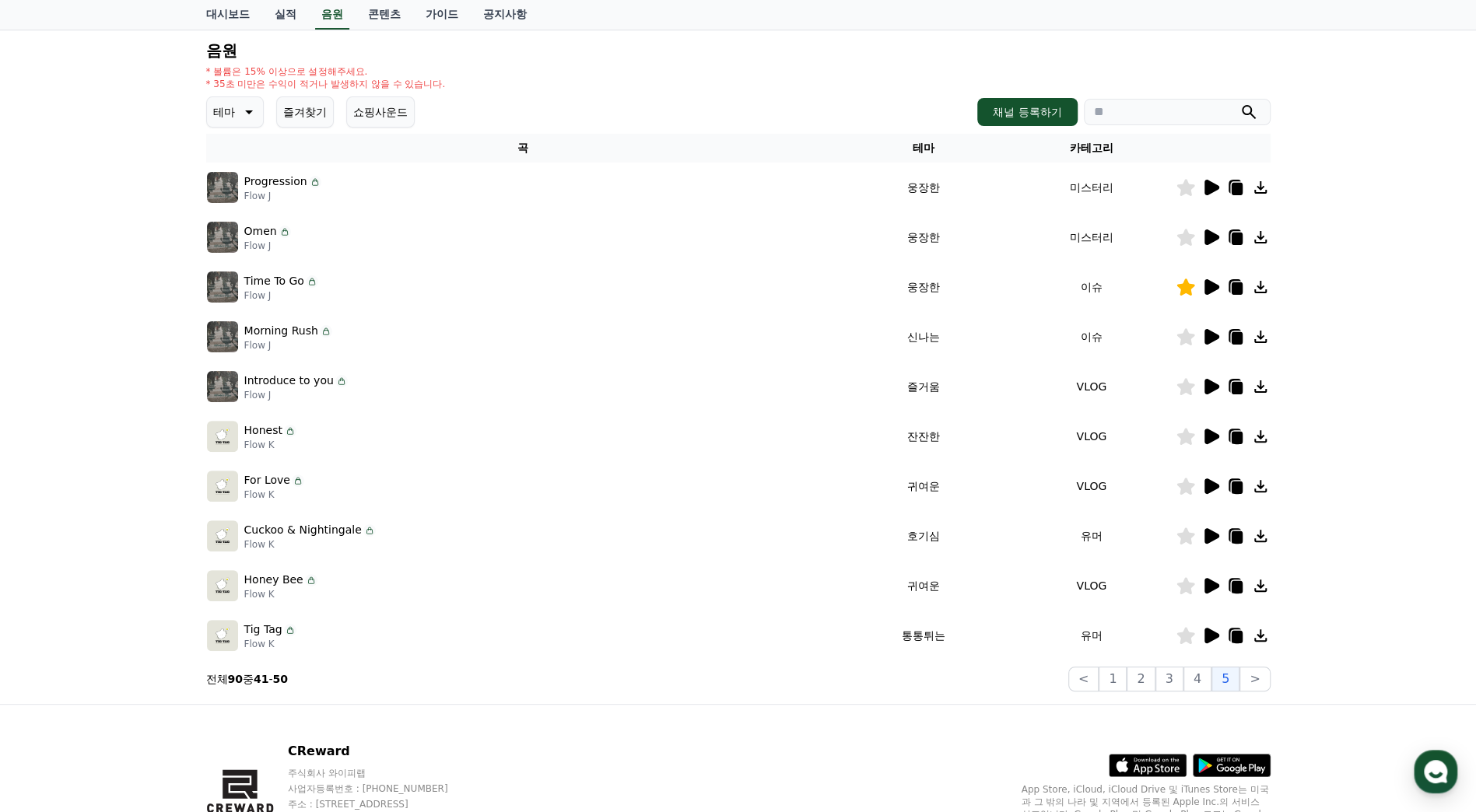
click at [1191, 189] on icon at bounding box center [1185, 187] width 19 height 17
click at [1215, 237] on icon at bounding box center [1212, 237] width 15 height 16
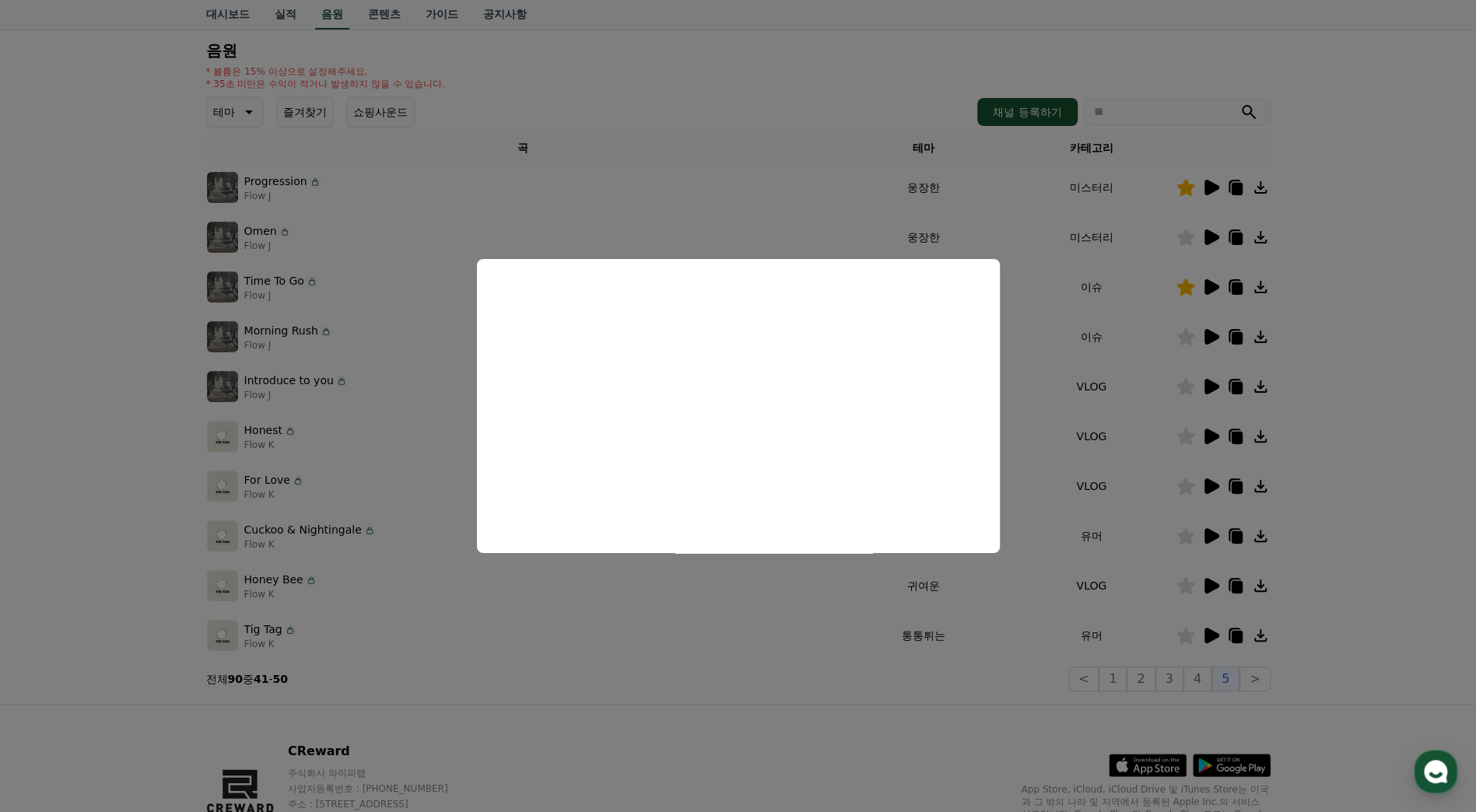
click at [1308, 285] on button "close modal" at bounding box center [738, 406] width 1476 height 812
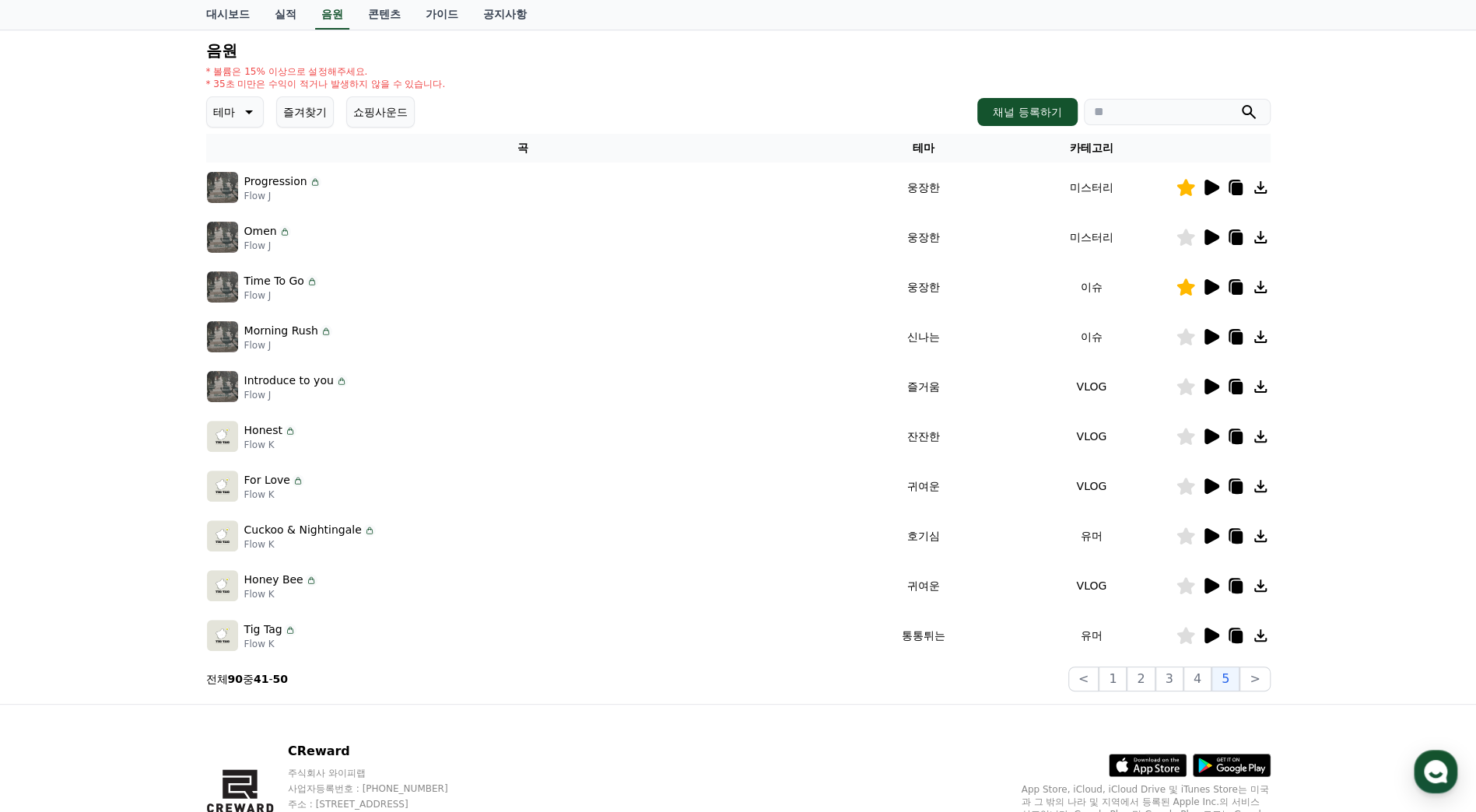
click at [1190, 236] on icon at bounding box center [1185, 237] width 18 height 17
click at [1213, 289] on icon at bounding box center [1212, 286] width 15 height 16
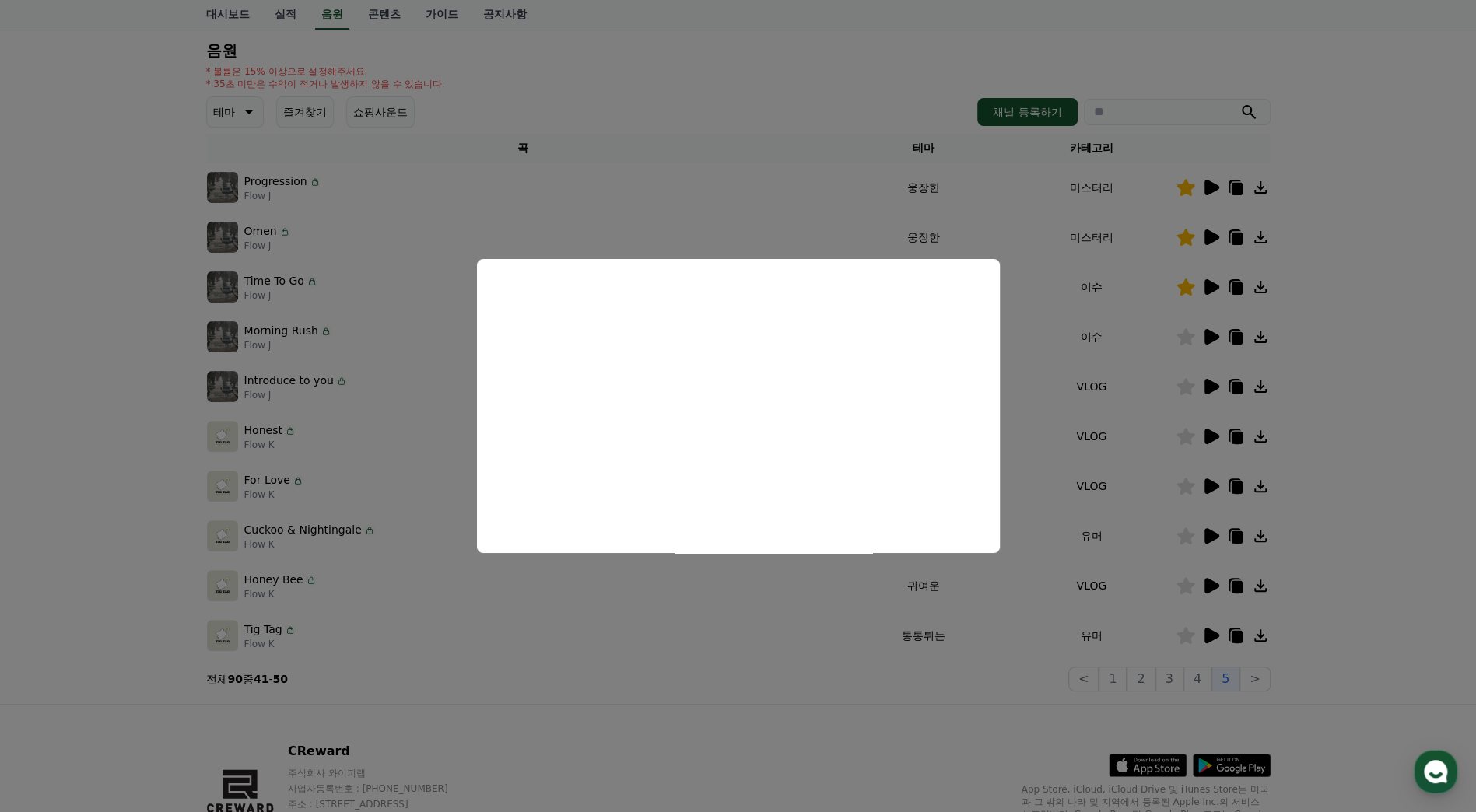
click at [1354, 302] on button "close modal" at bounding box center [738, 406] width 1476 height 812
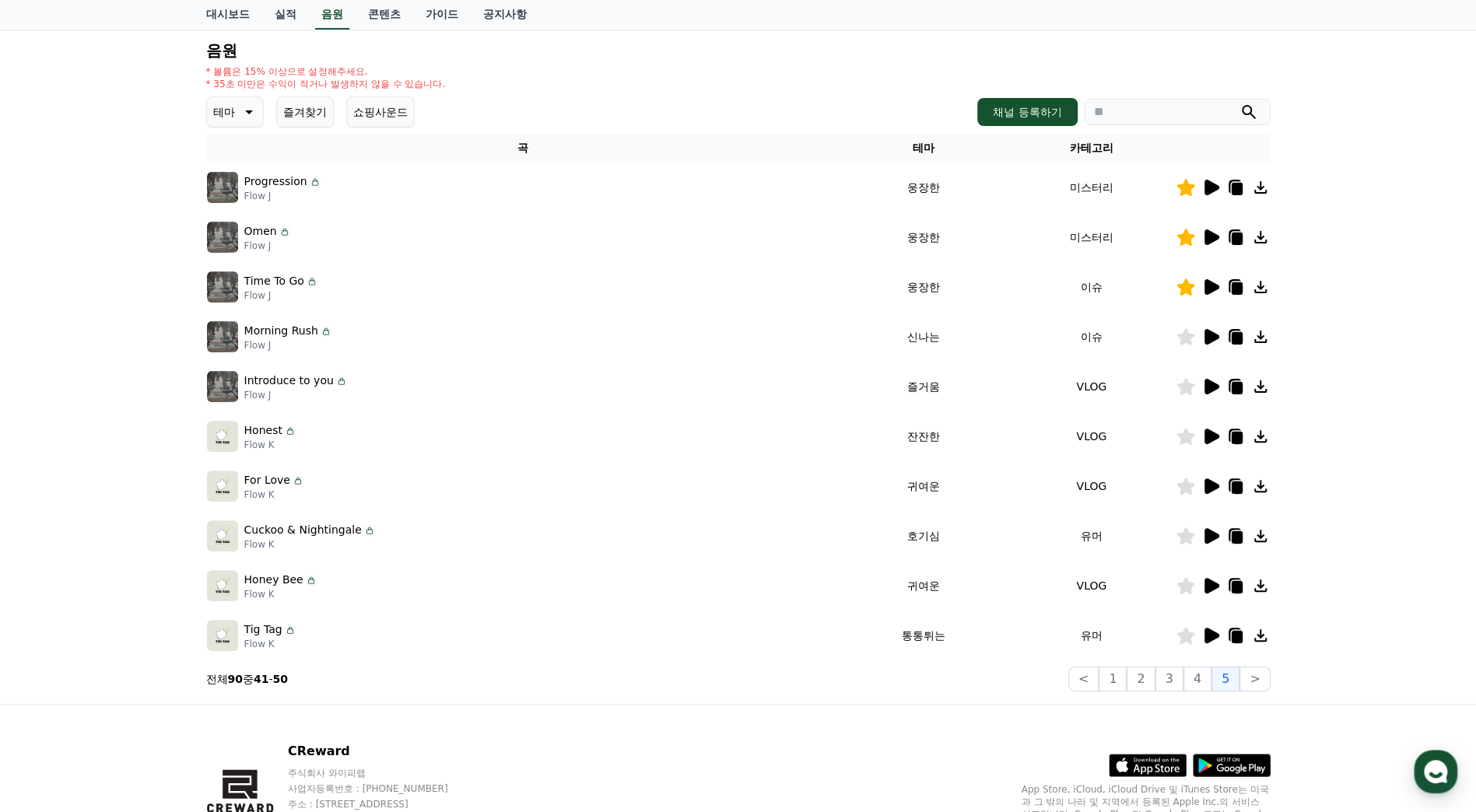
click at [1213, 335] on icon at bounding box center [1212, 337] width 15 height 16
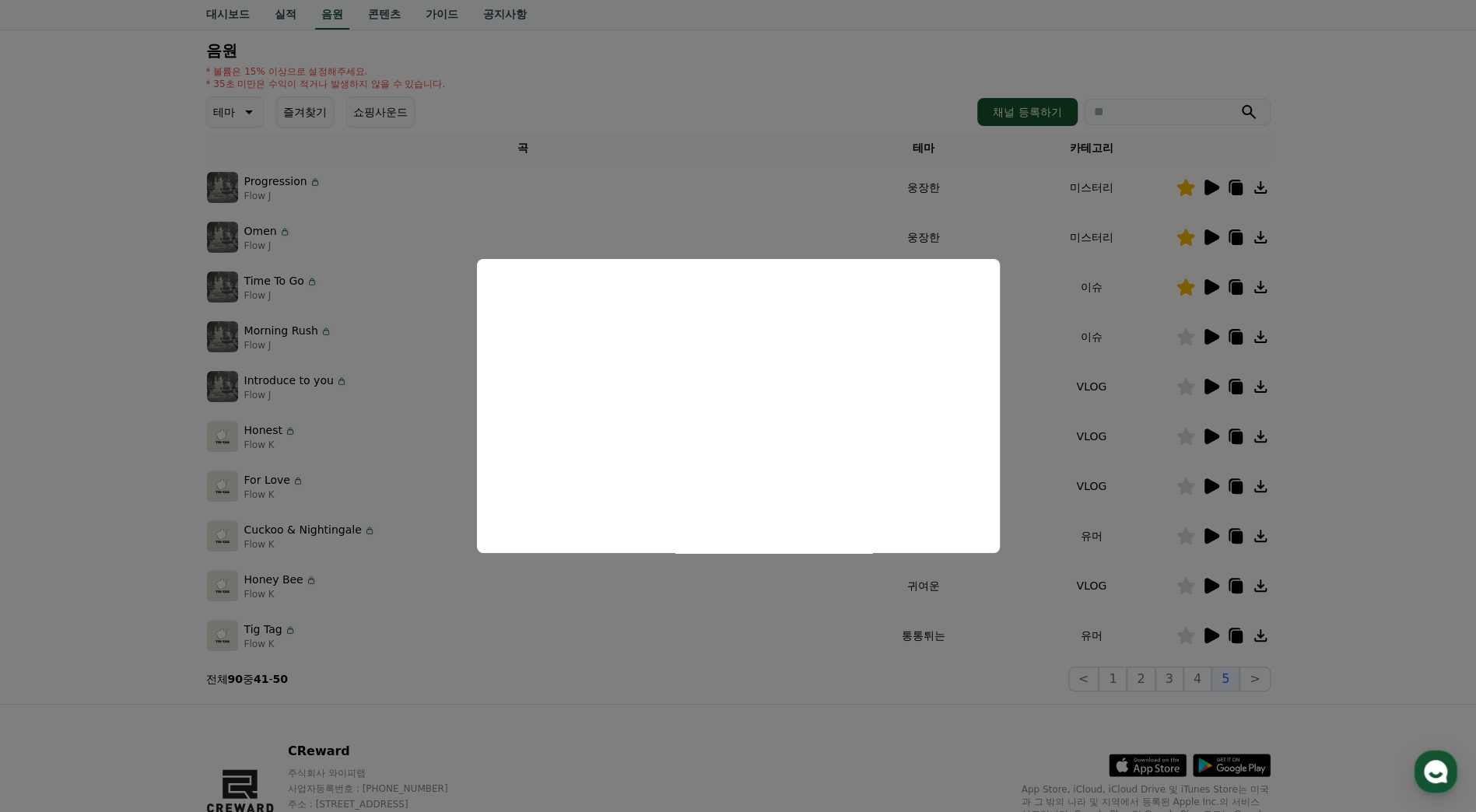
click at [1332, 361] on button "close modal" at bounding box center [738, 406] width 1476 height 812
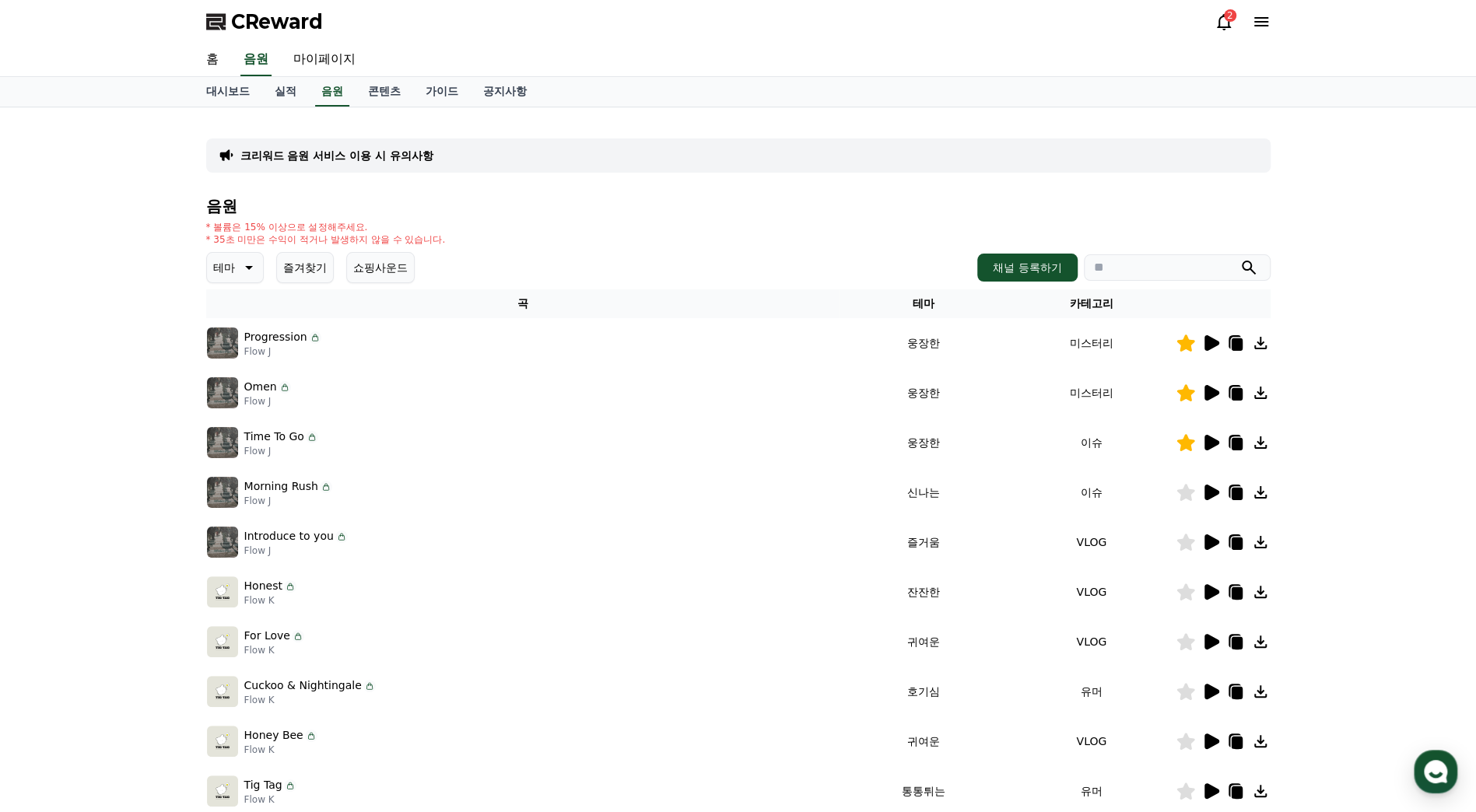
click at [311, 269] on button "즐겨찾기" at bounding box center [305, 267] width 58 height 31
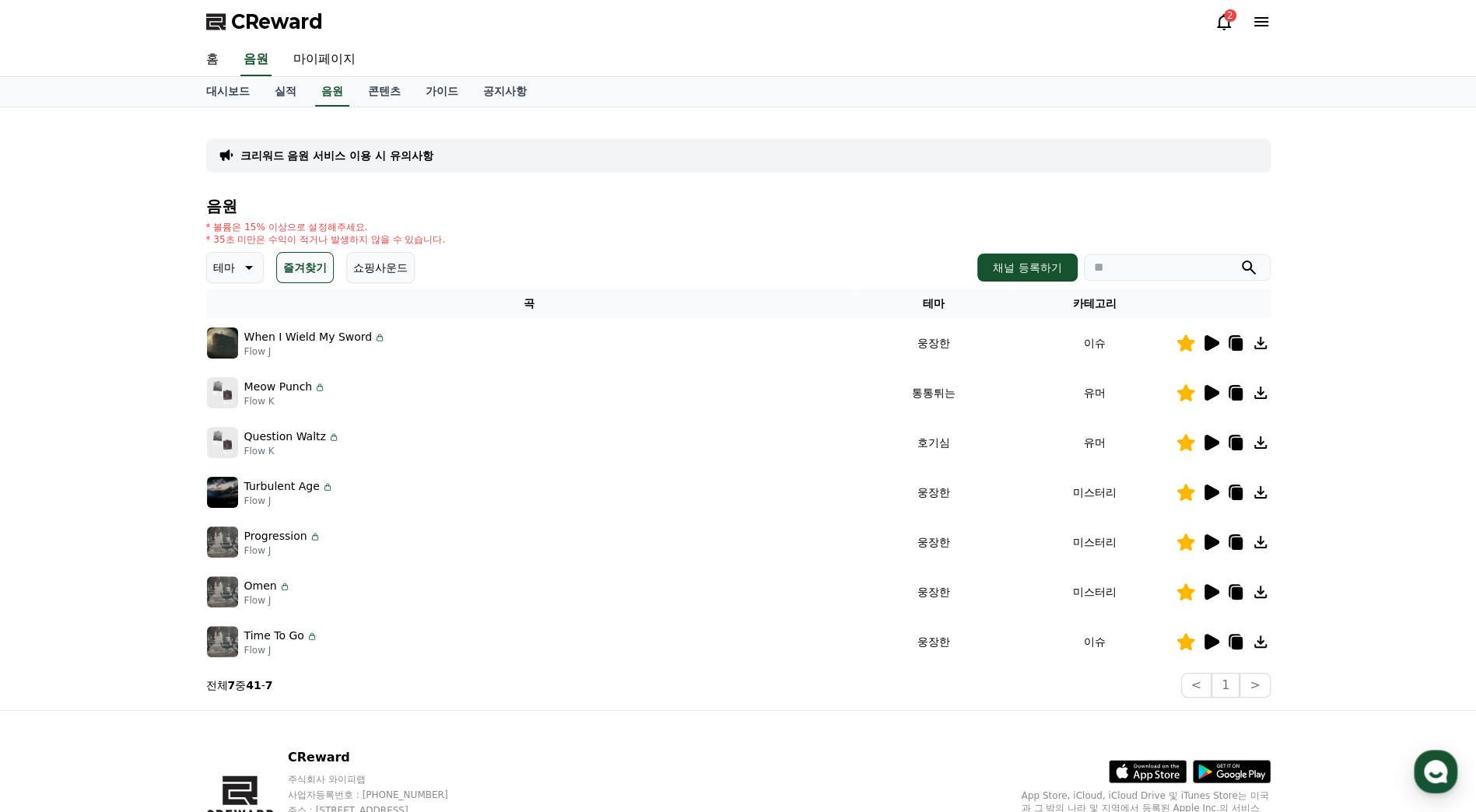
click at [1214, 491] on icon at bounding box center [1212, 492] width 15 height 16
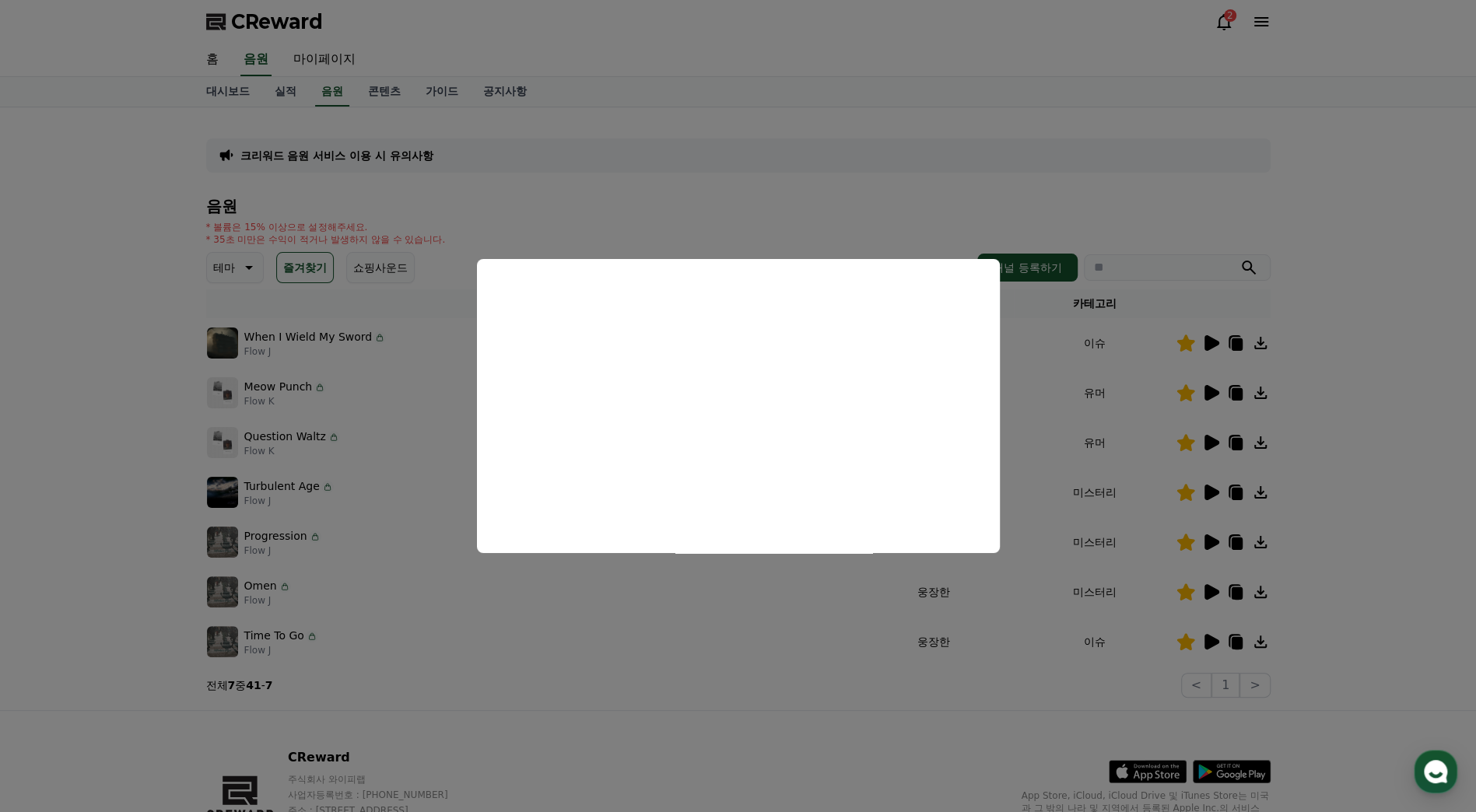
click at [854, 156] on button "close modal" at bounding box center [738, 406] width 1476 height 812
